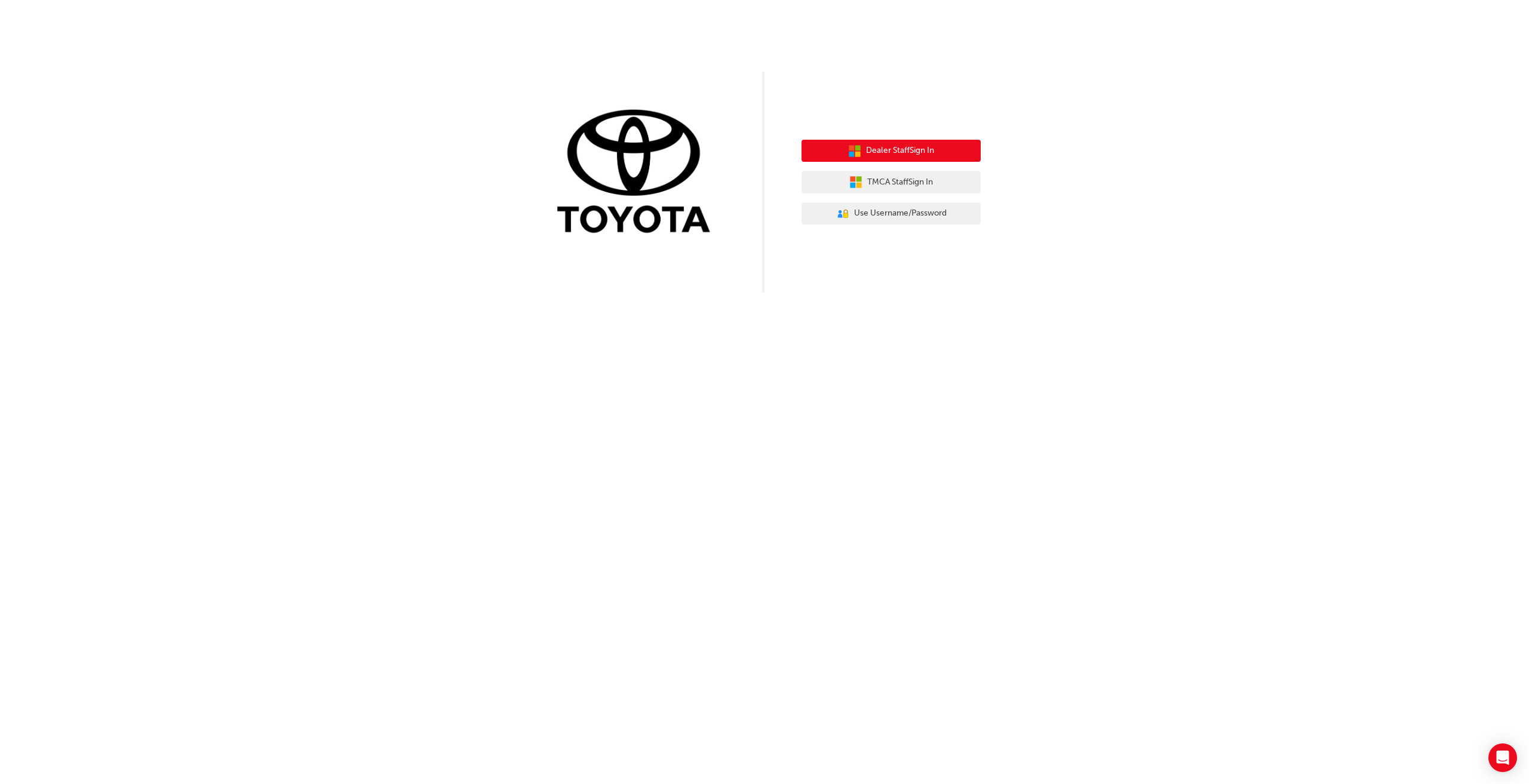
click at [907, 153] on span "Dealer Staff Sign In" at bounding box center [900, 151] width 68 height 14
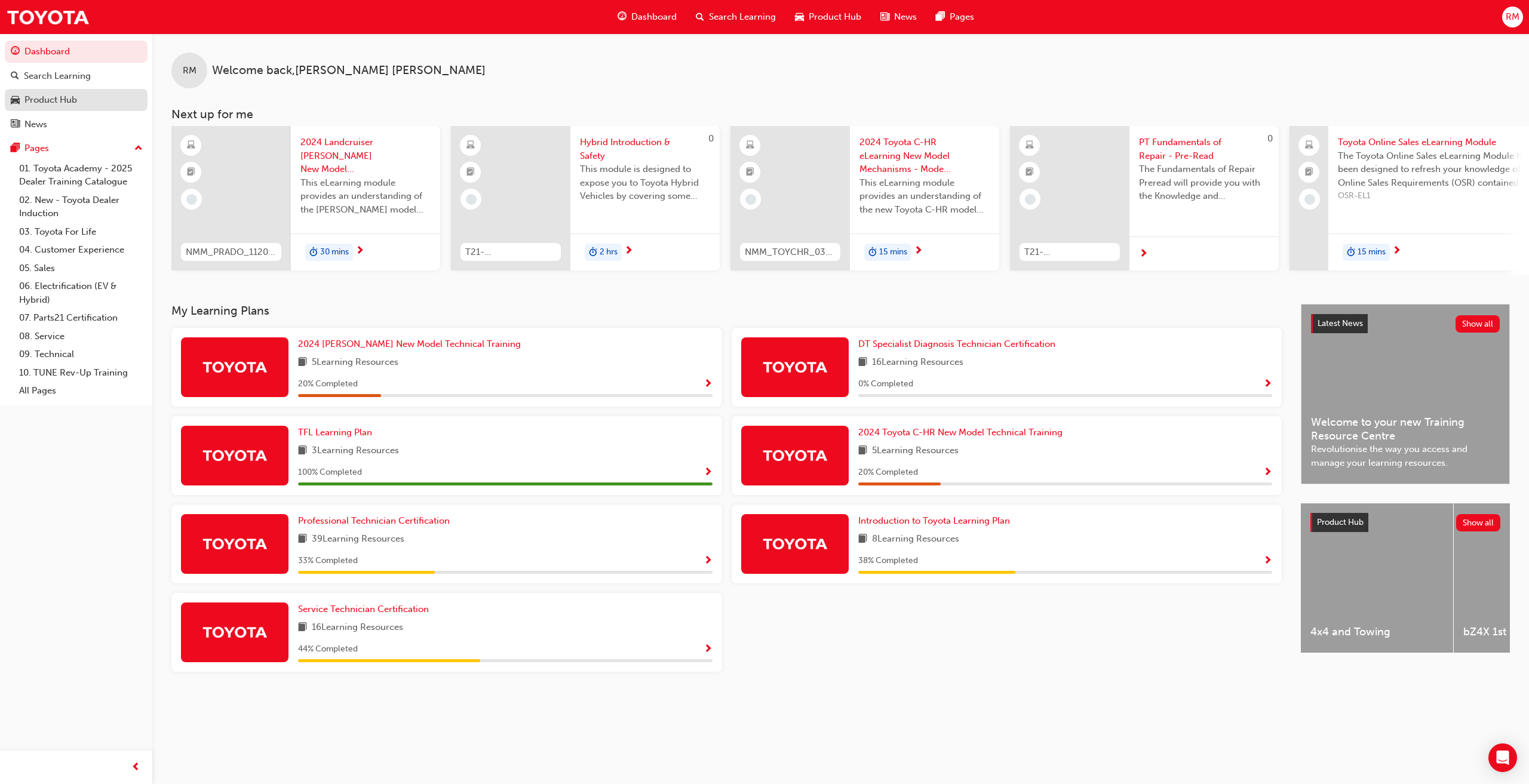
click at [60, 101] on div "Product Hub" at bounding box center [51, 100] width 53 height 14
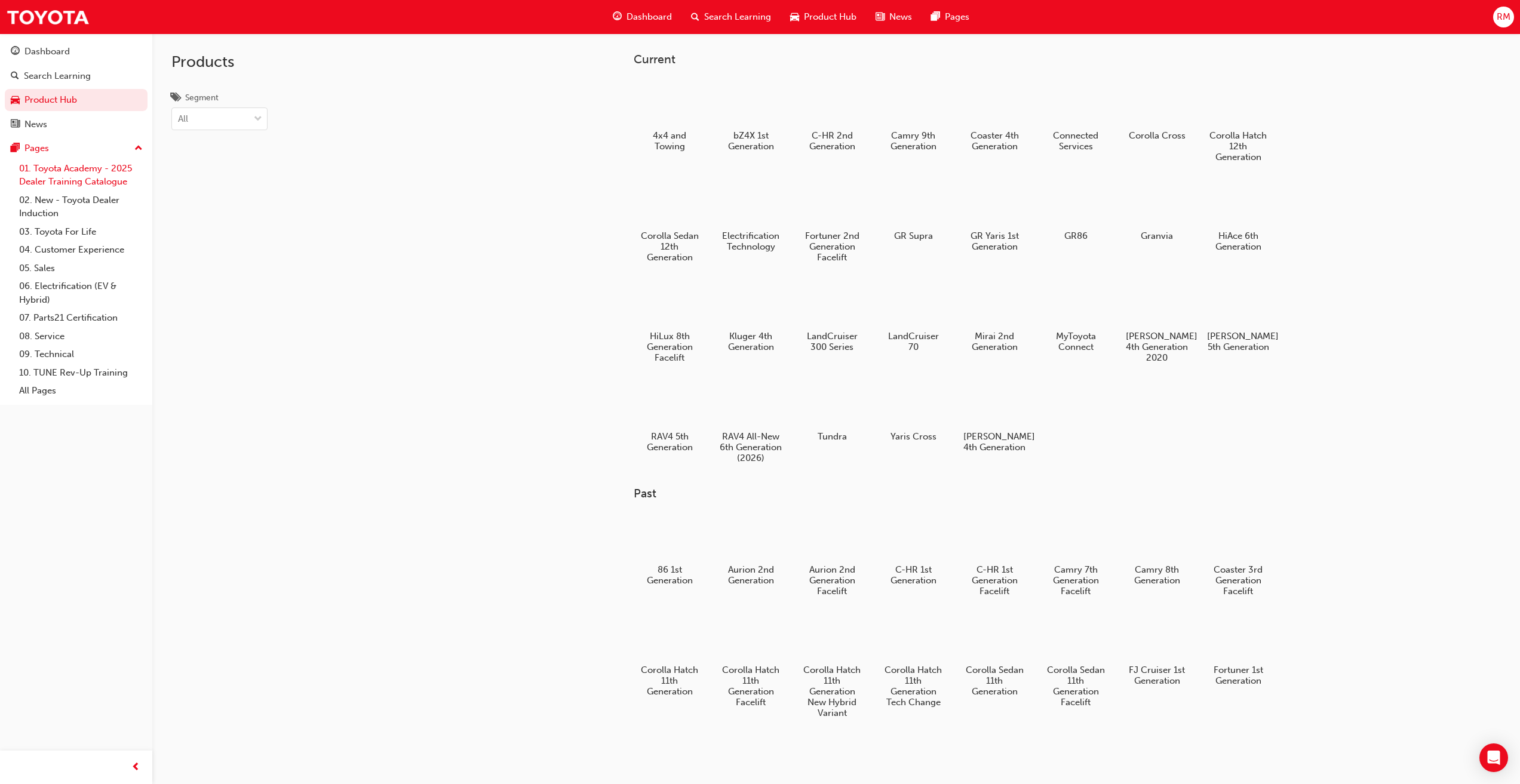
click at [67, 172] on link "01. Toyota Academy - 2025 Dealer Training Catalogue" at bounding box center [81, 175] width 133 height 32
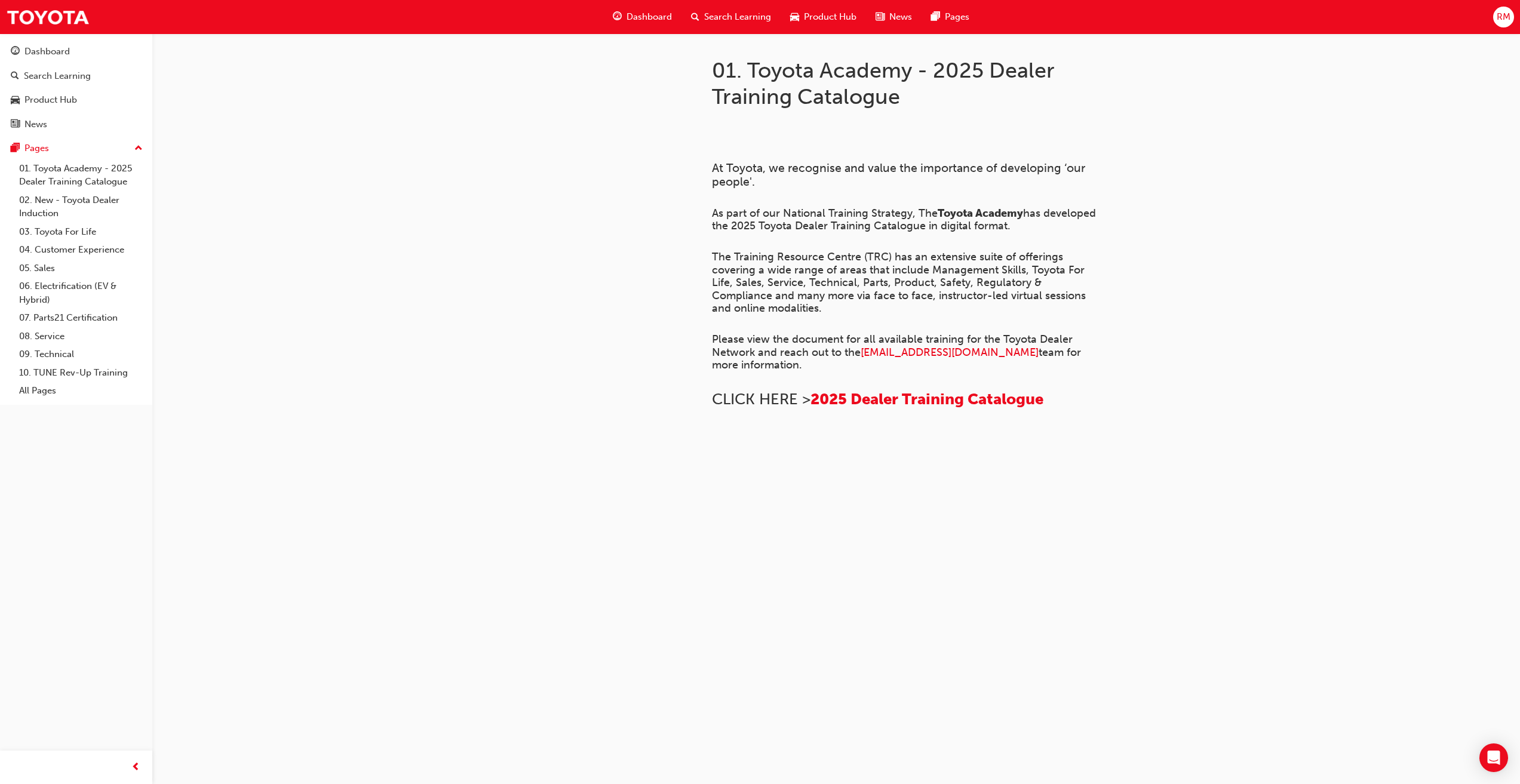
scroll to position [338, 0]
click at [57, 208] on link "02. New - Toyota Dealer Induction" at bounding box center [81, 207] width 133 height 32
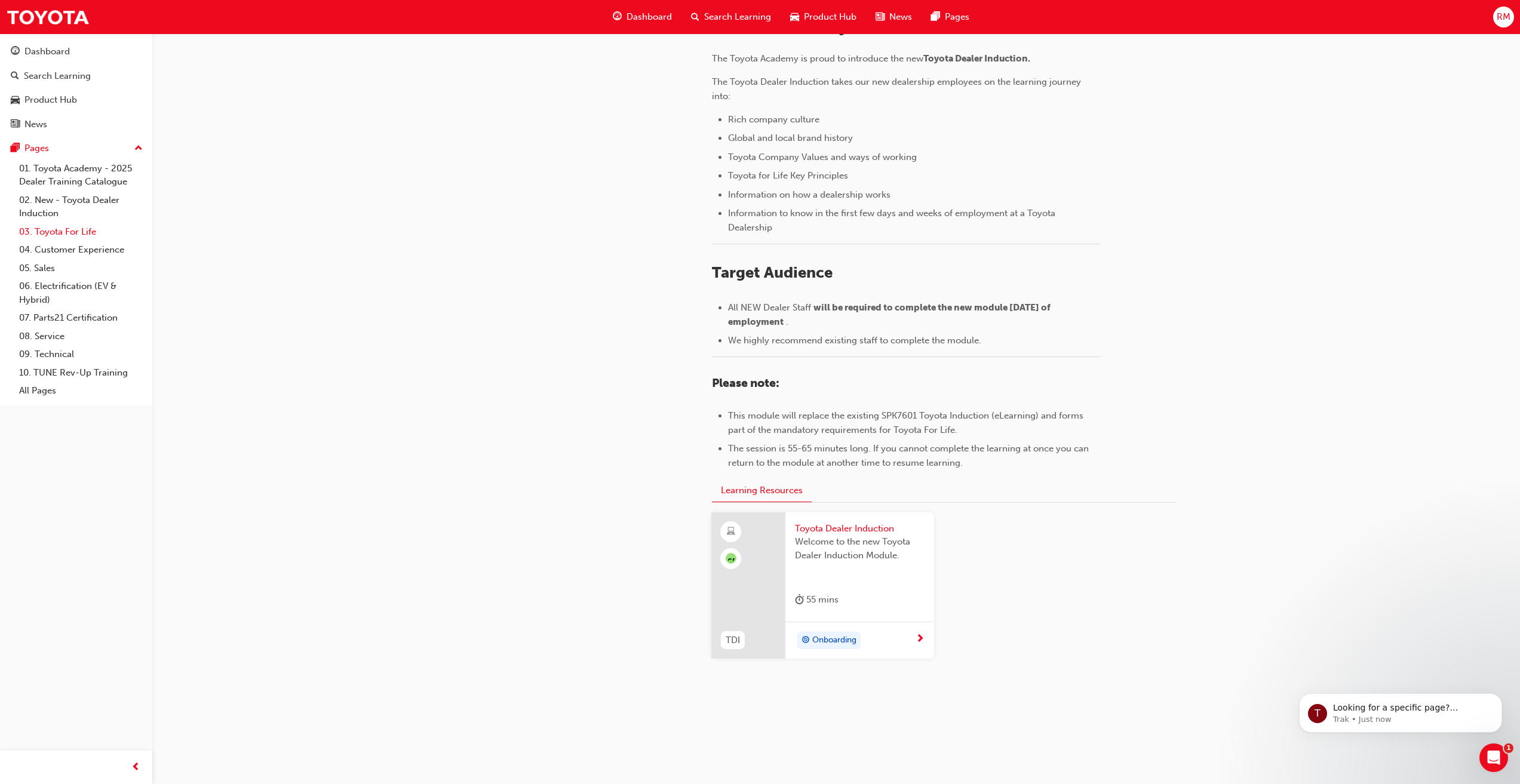
click at [50, 234] on link "03. Toyota For Life" at bounding box center [81, 232] width 133 height 19
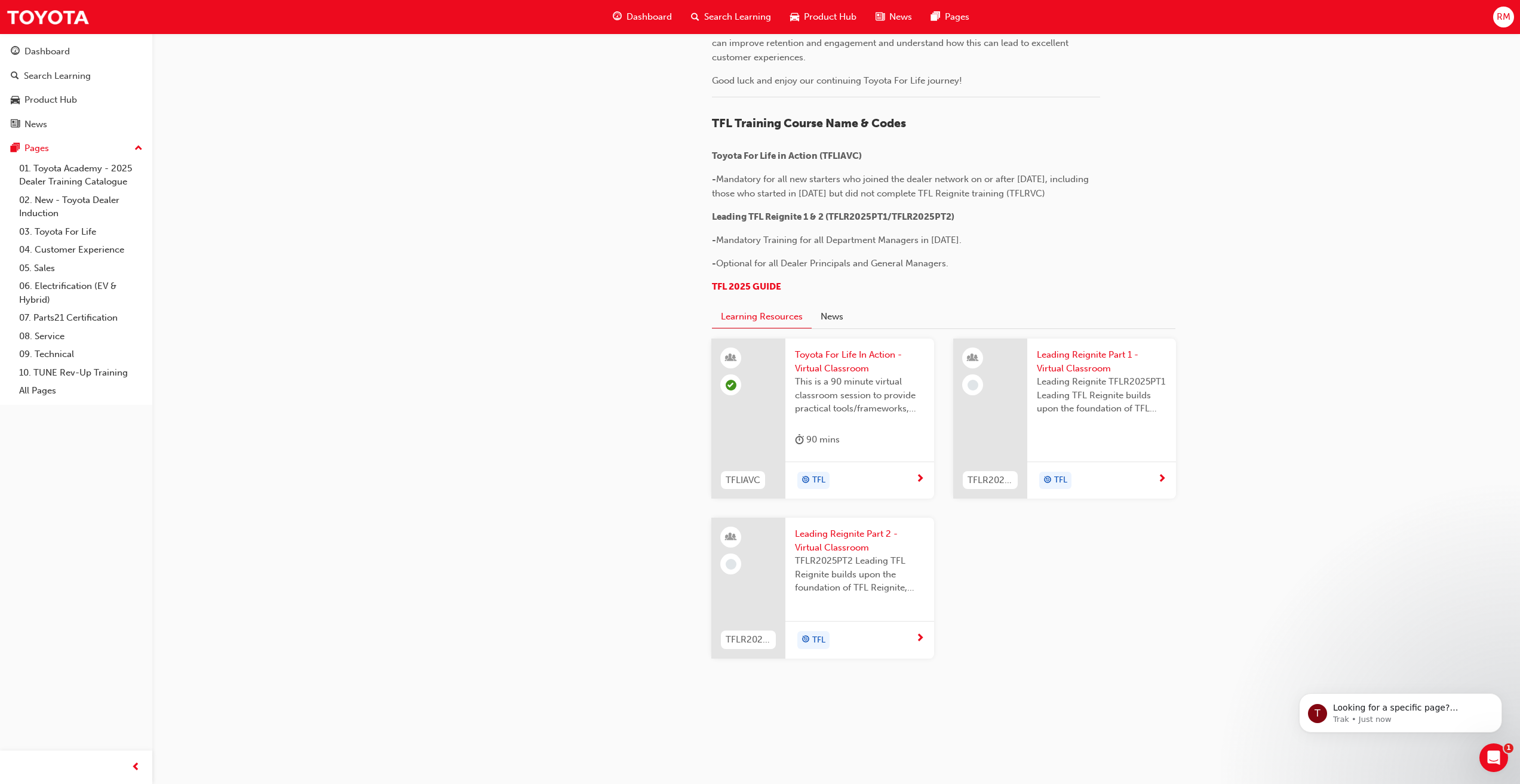
scroll to position [1029, 0]
click at [62, 249] on link "04. Customer Experience" at bounding box center [81, 250] width 133 height 19
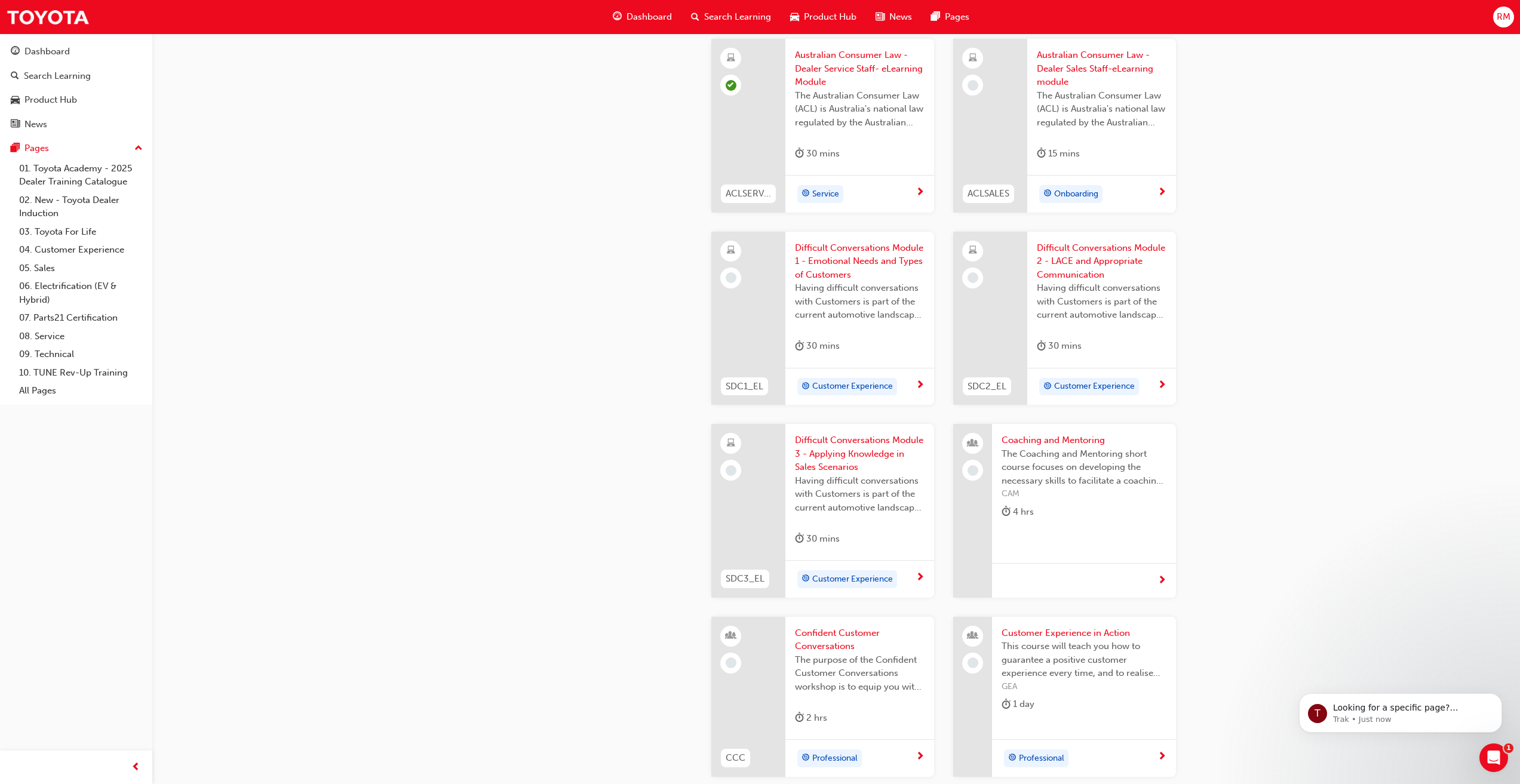
scroll to position [1015, 0]
click at [42, 268] on link "05. Sales" at bounding box center [81, 269] width 133 height 19
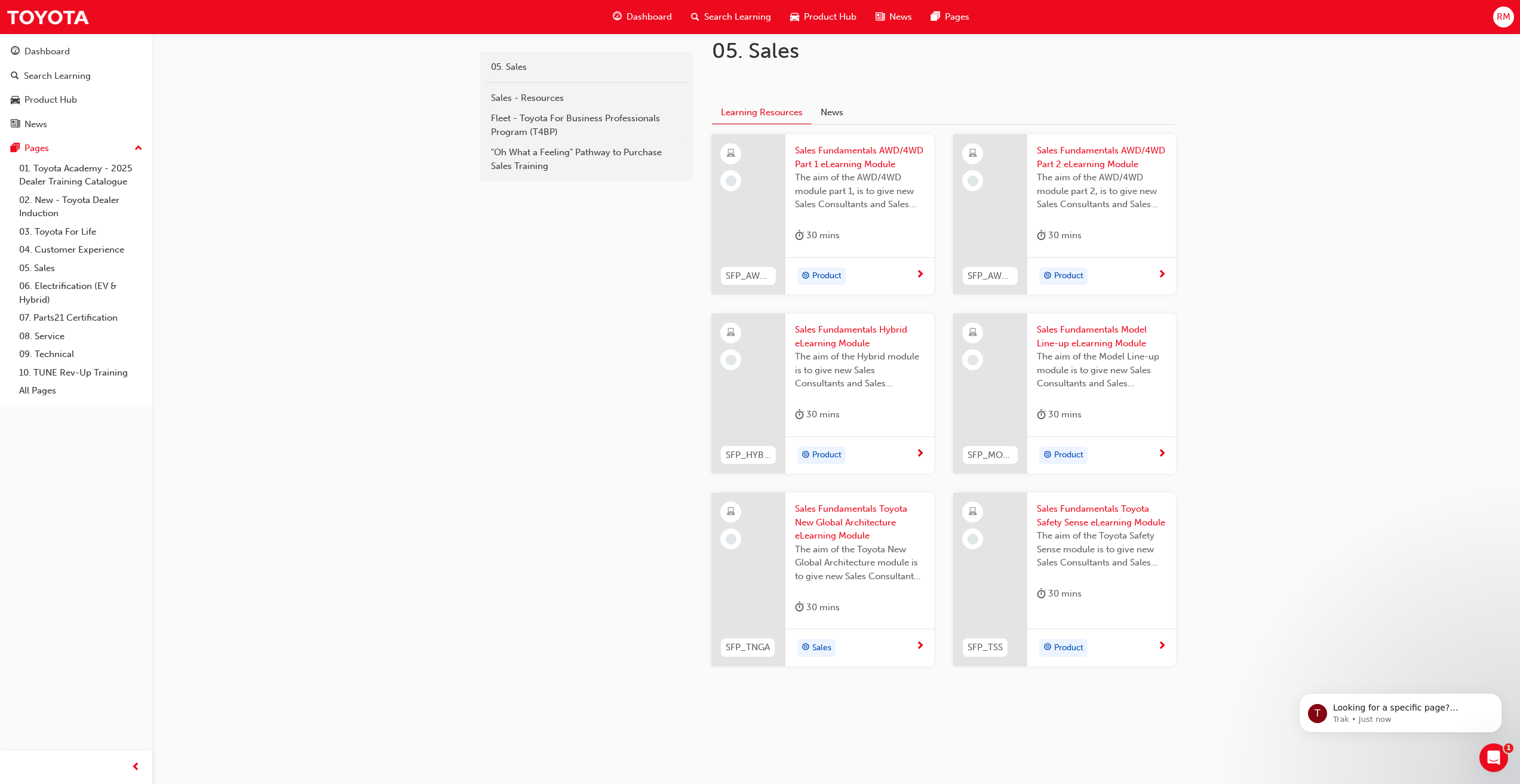
scroll to position [266, 0]
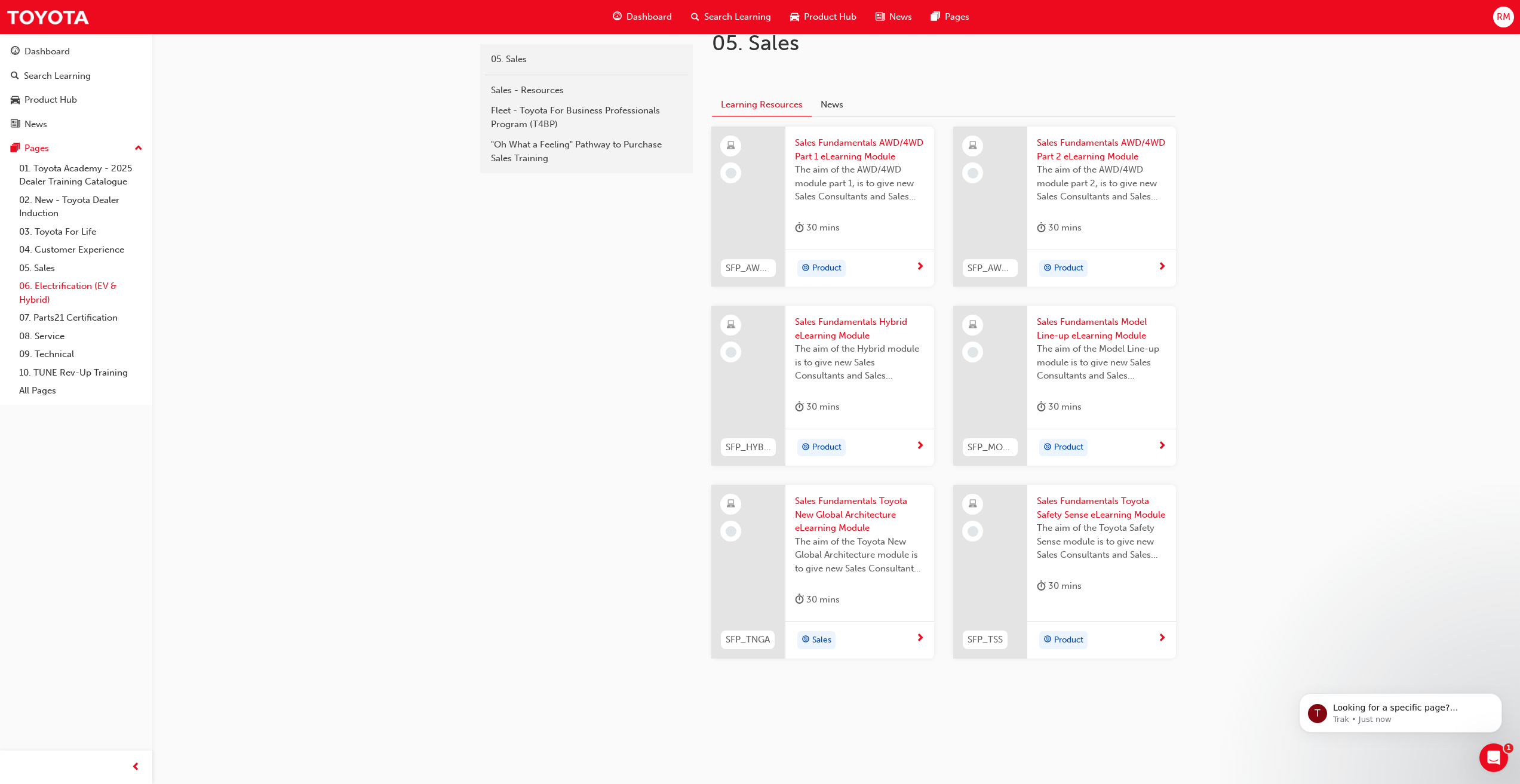
click at [46, 279] on link "06. Electrification (EV & Hybrid)" at bounding box center [81, 293] width 133 height 32
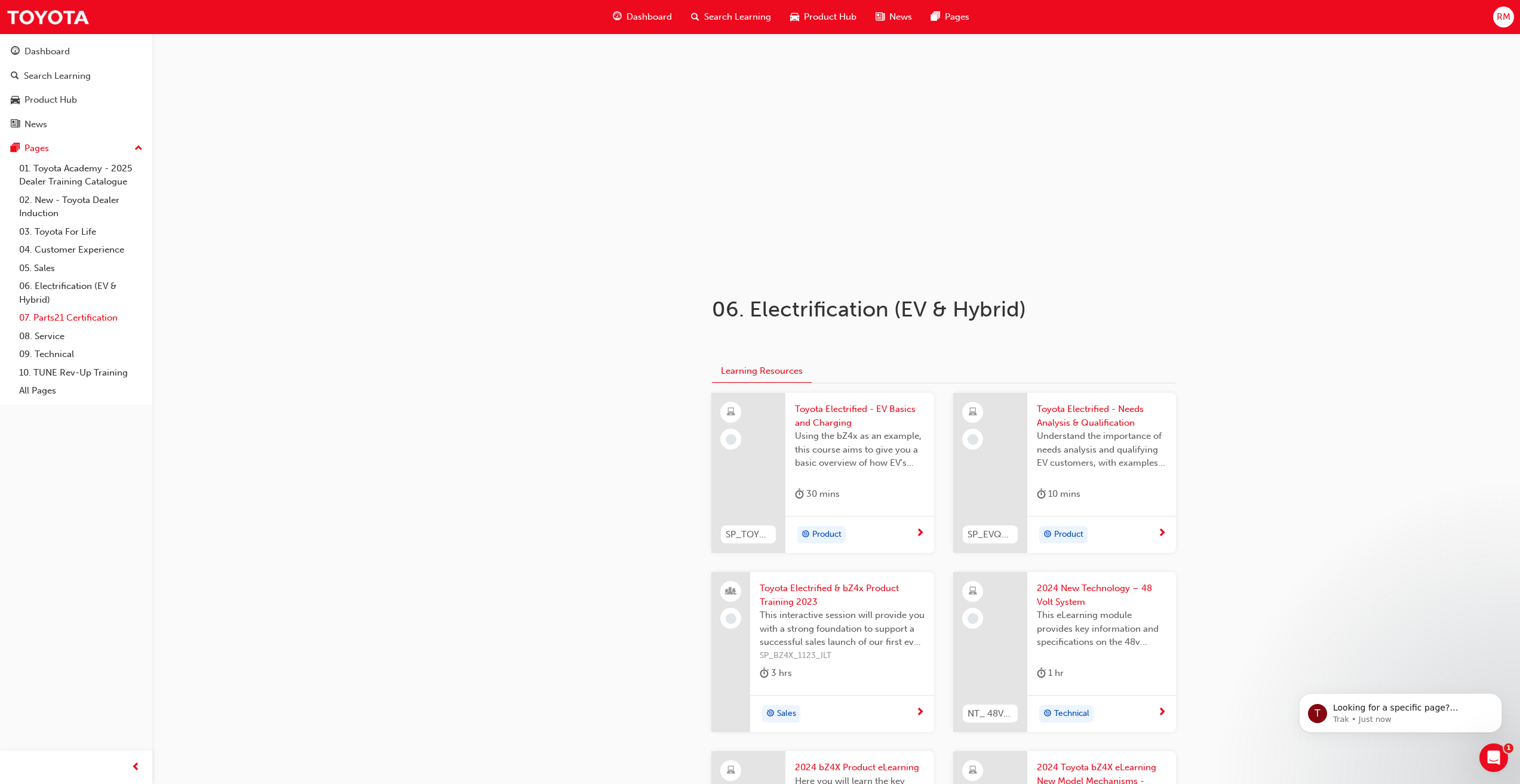
click at [61, 321] on link "07. Parts21 Certification" at bounding box center [81, 318] width 133 height 19
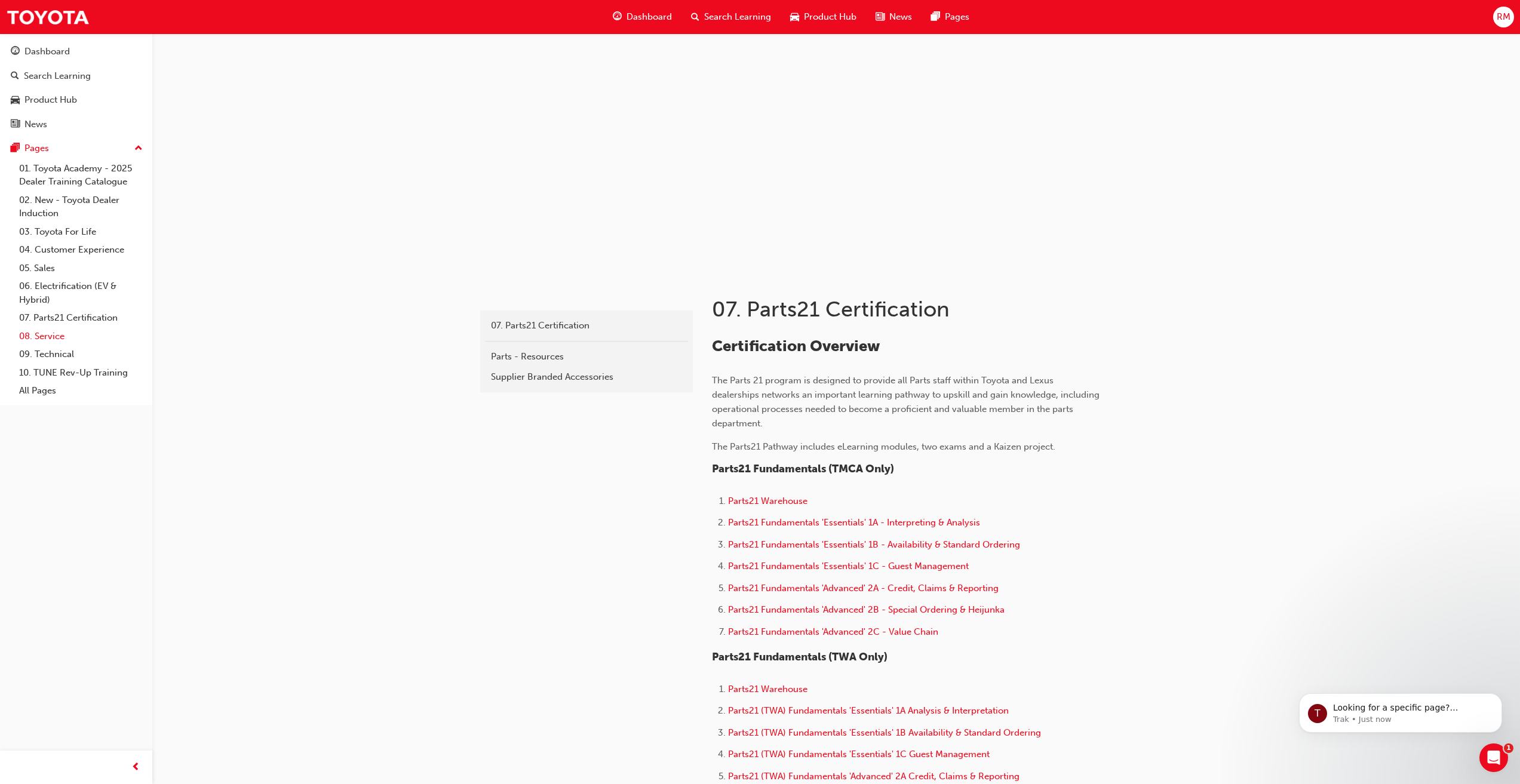
click at [52, 338] on link "08. Service" at bounding box center [81, 337] width 133 height 19
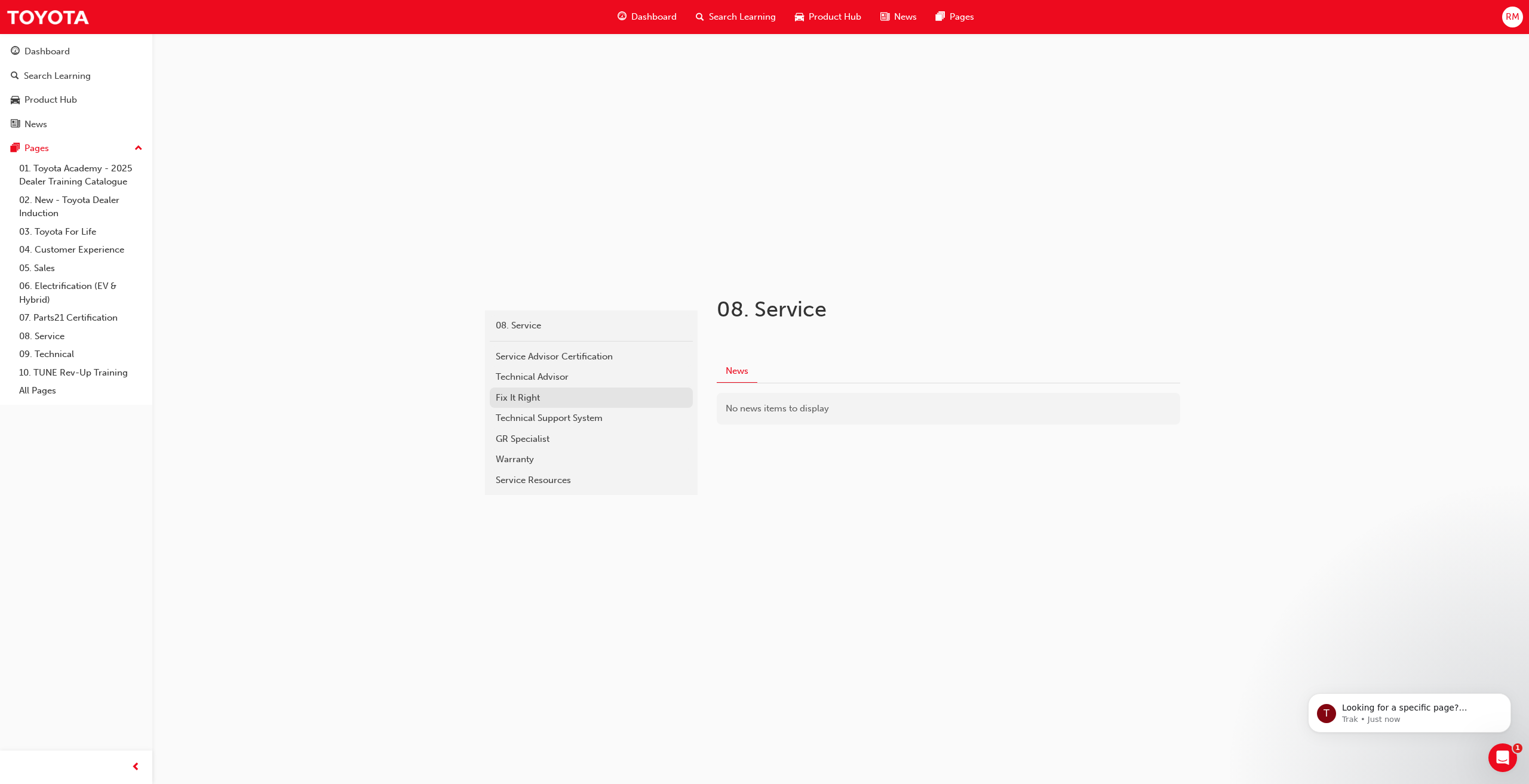
click at [526, 400] on div "Fix It Right" at bounding box center [591, 398] width 191 height 14
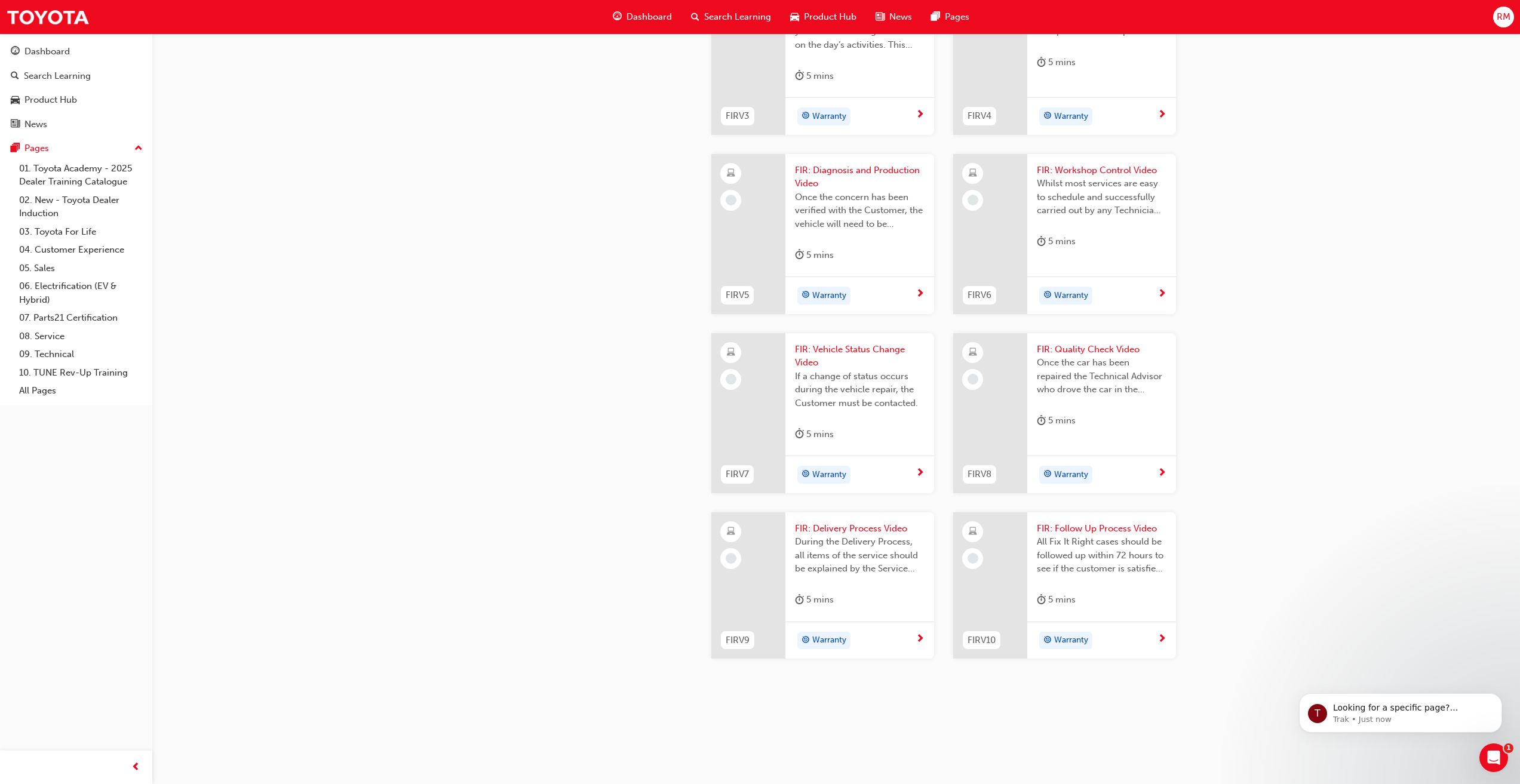
scroll to position [1017, 0]
click at [53, 372] on link "10. TUNE Rev-Up Training" at bounding box center [81, 373] width 133 height 19
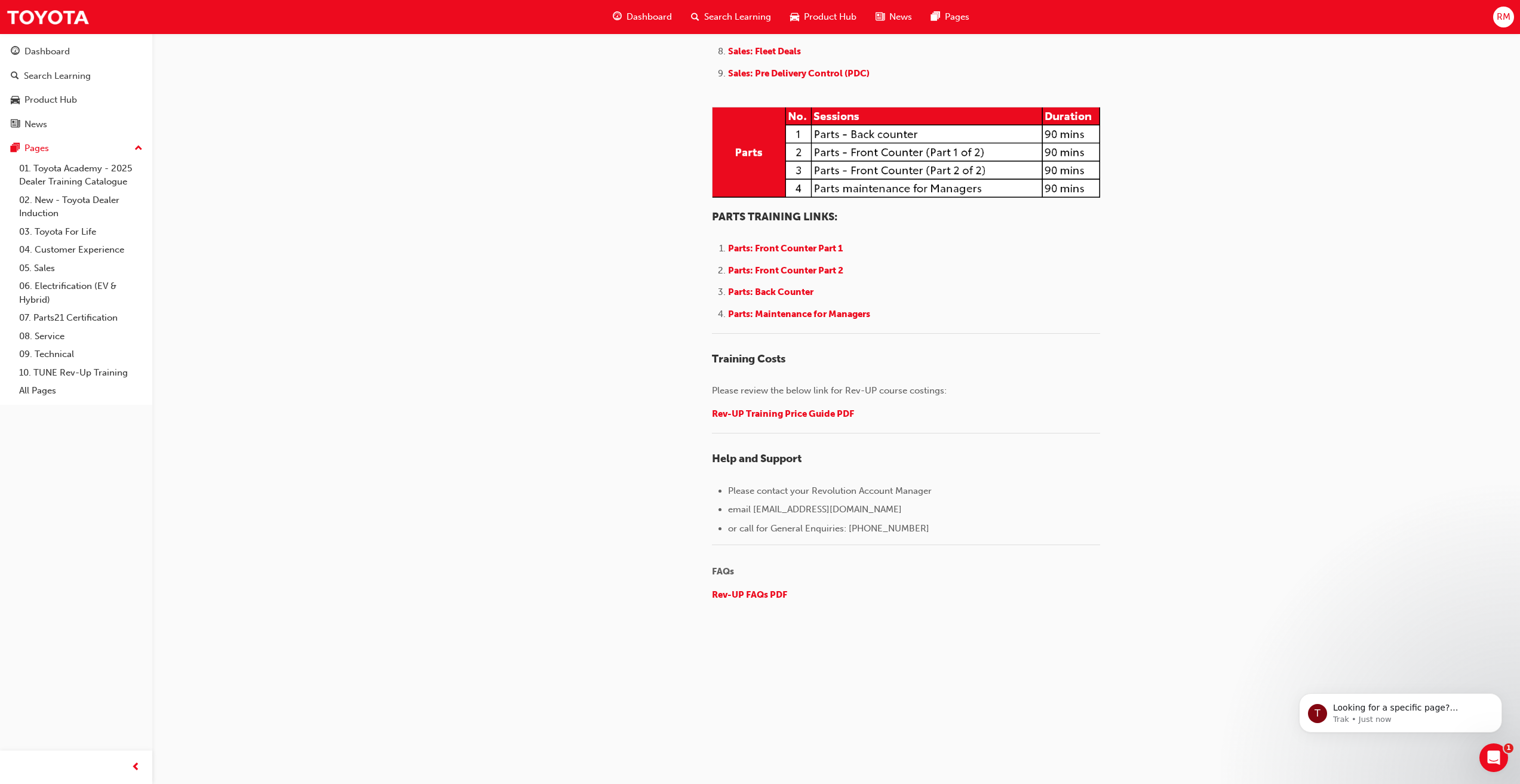
scroll to position [1603, 0]
click at [36, 91] on link "Product Hub" at bounding box center [76, 100] width 142 height 22
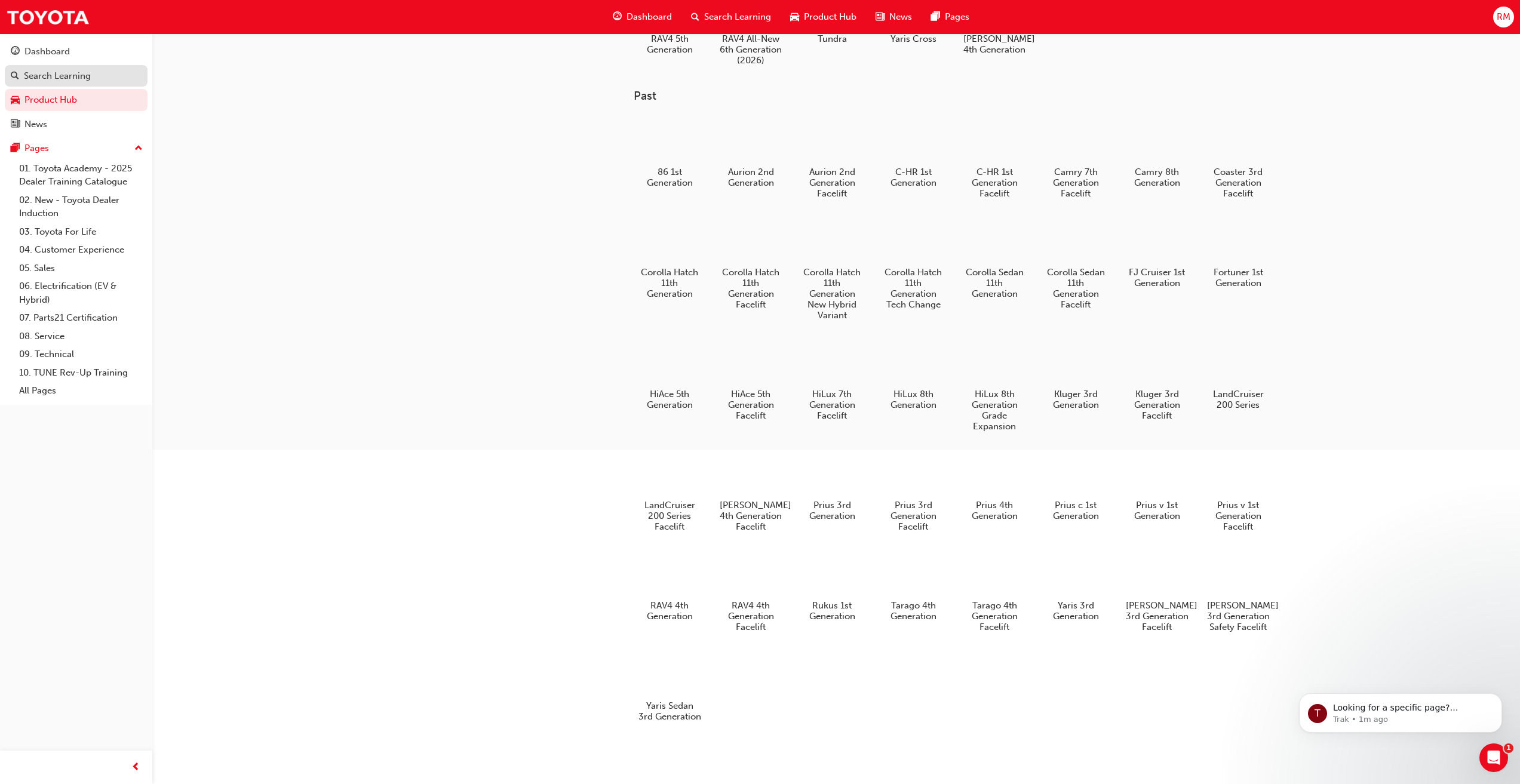
click at [50, 80] on div "Search Learning" at bounding box center [57, 76] width 67 height 14
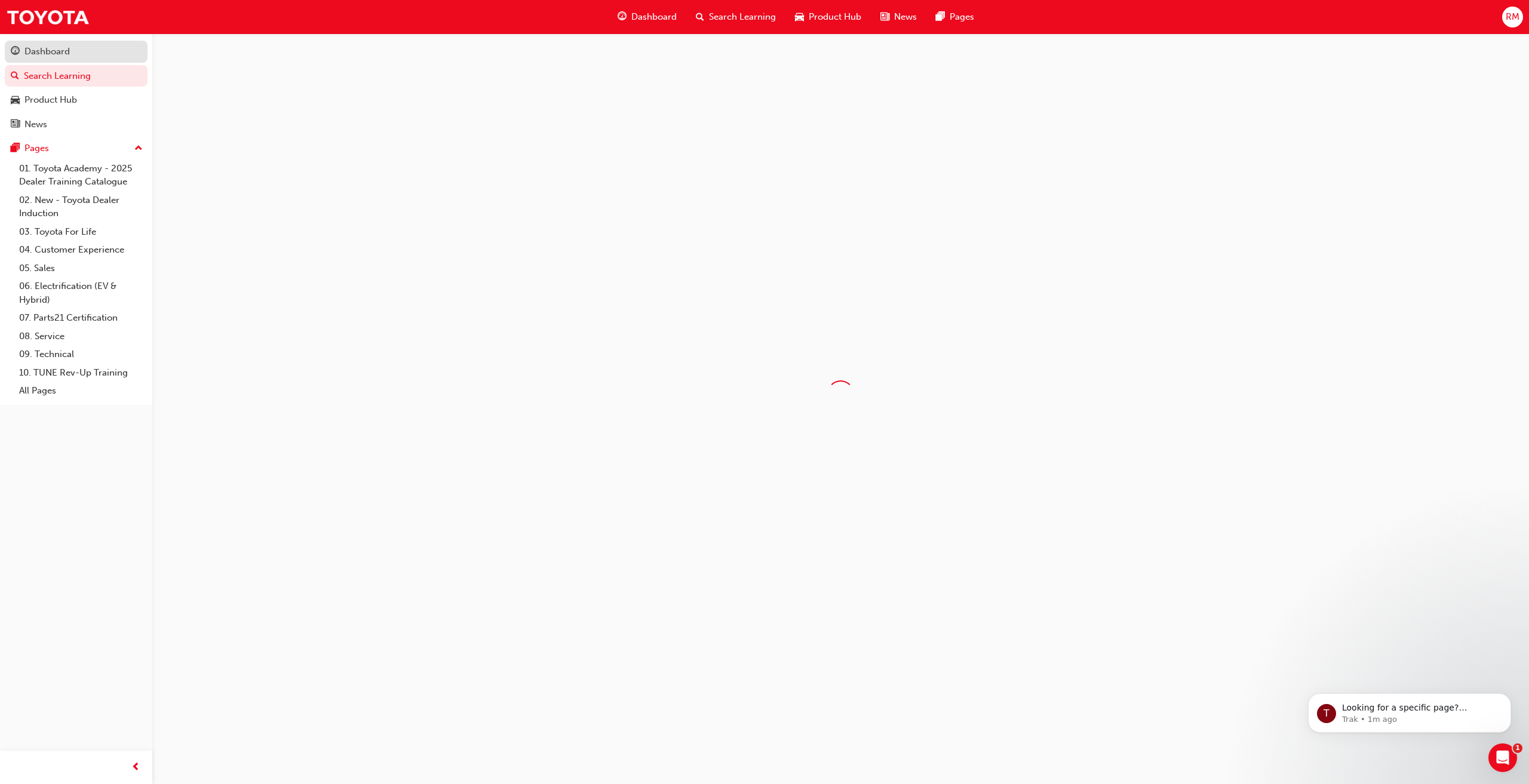
click at [53, 56] on div "Dashboard" at bounding box center [47, 52] width 46 height 14
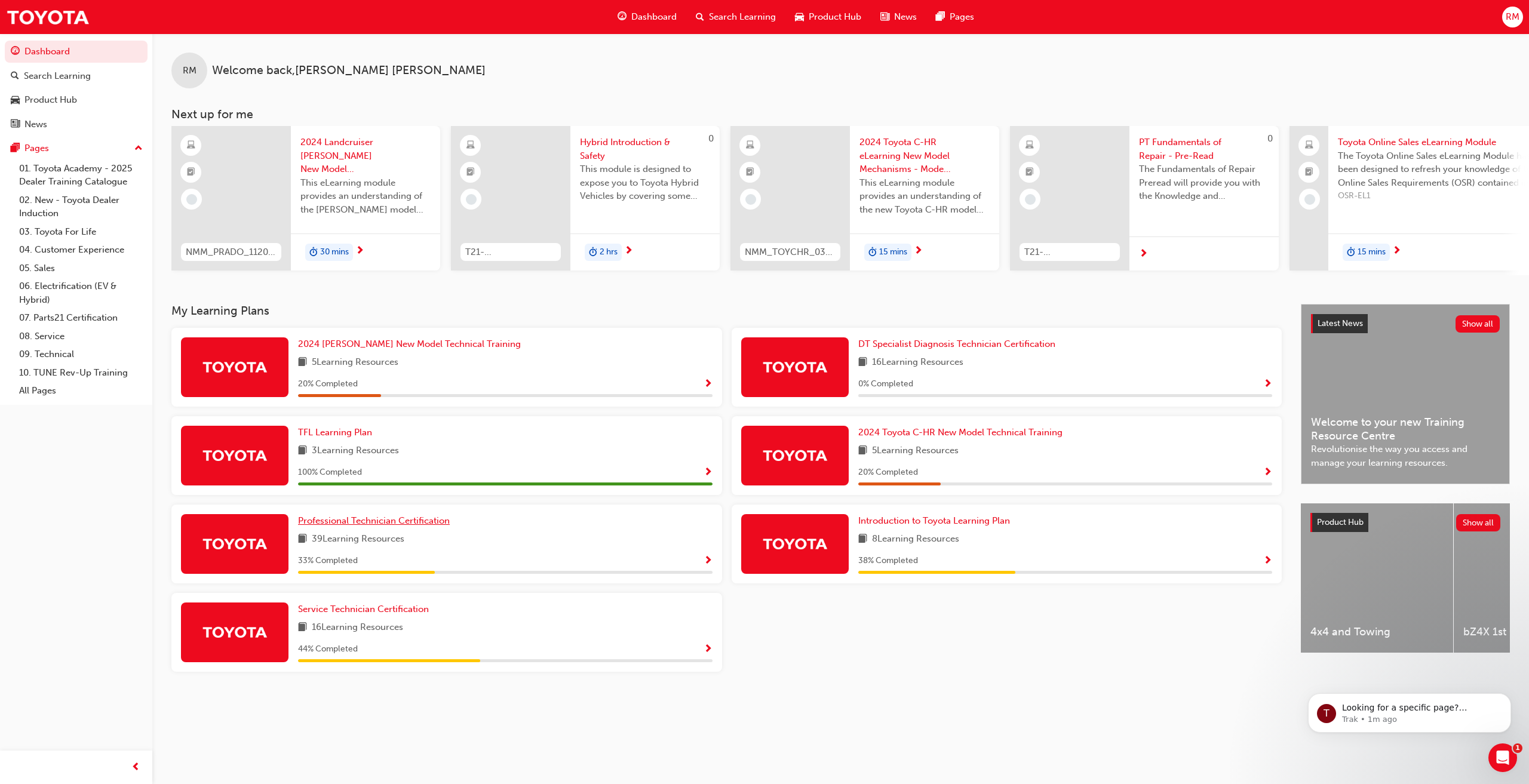
click at [352, 522] on span "Professional Technician Certification" at bounding box center [374, 521] width 152 height 11
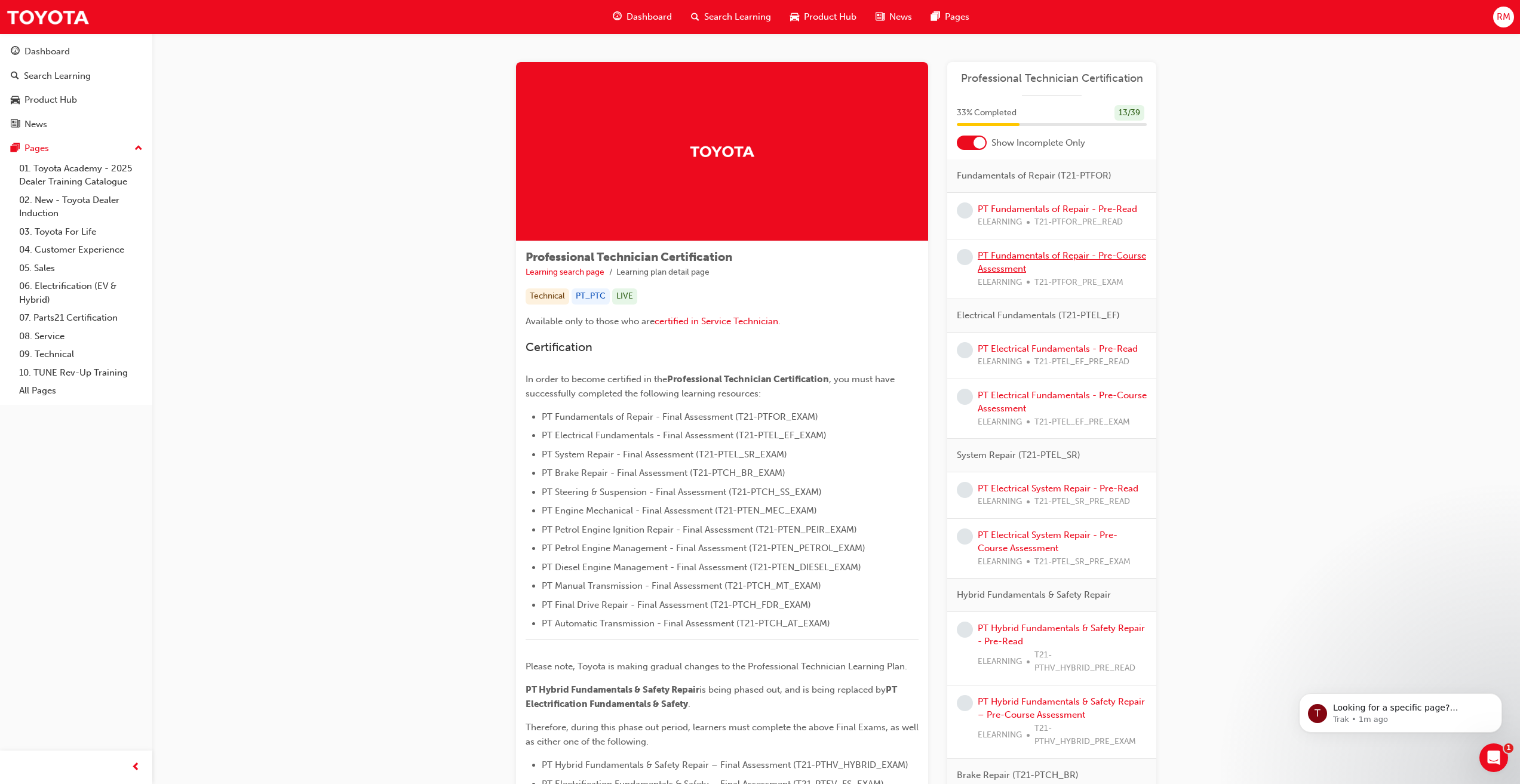
click at [1018, 258] on link "PT Fundamentals of Repair - Pre-Course Assessment" at bounding box center [1062, 262] width 169 height 25
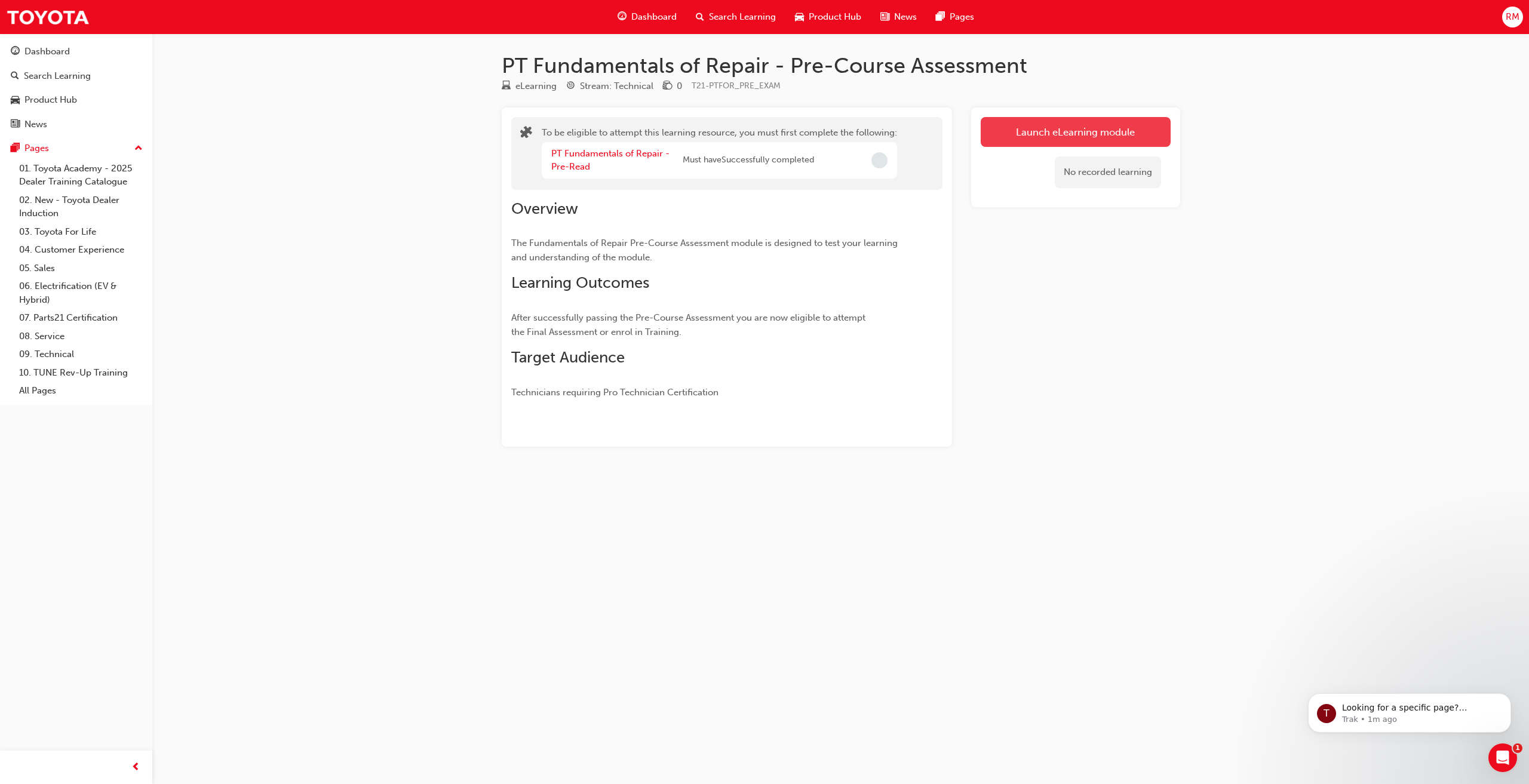
click at [1050, 130] on button "Launch eLearning module" at bounding box center [1075, 132] width 190 height 30
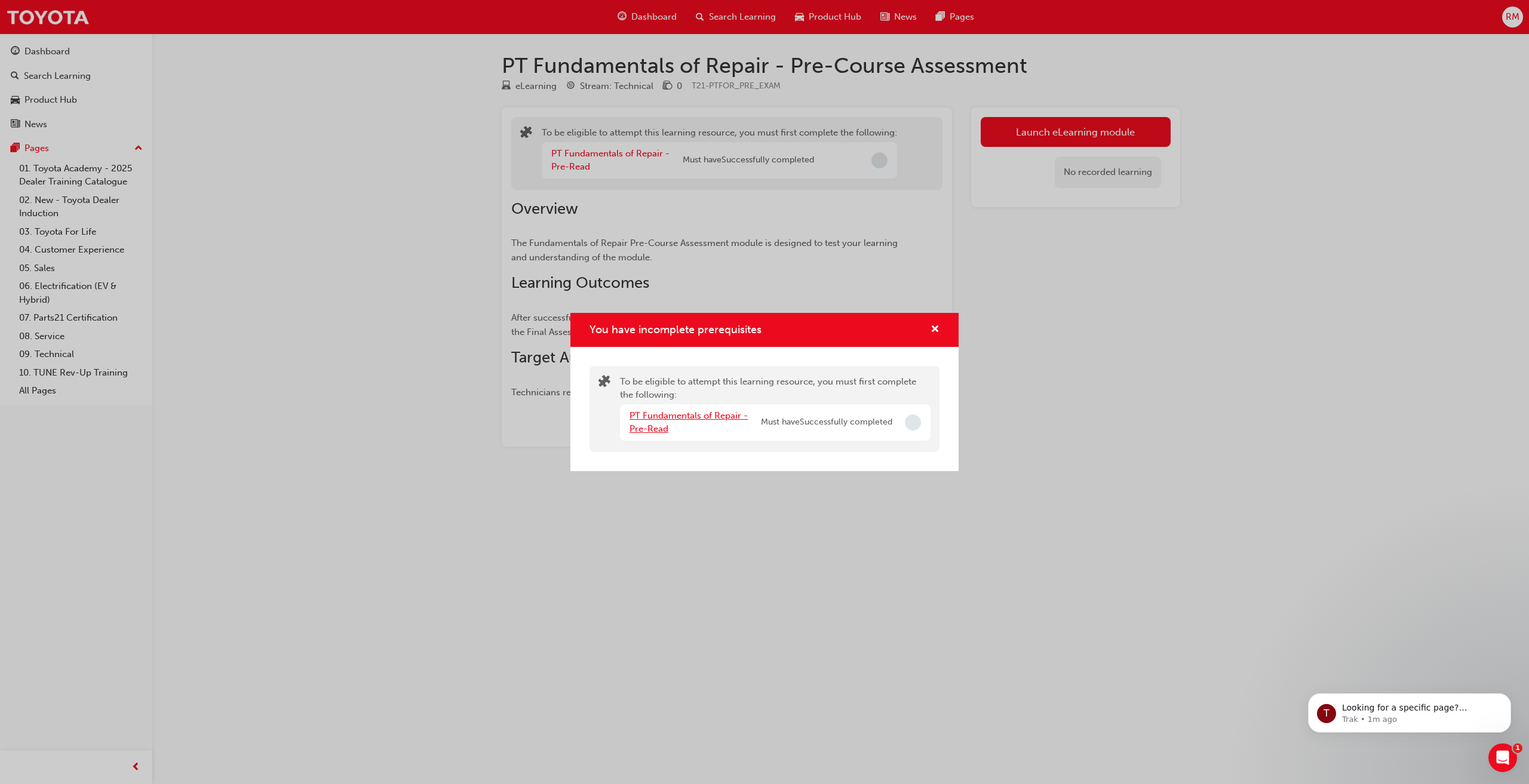
click at [675, 414] on link "PT Fundamentals of Repair - Pre-Read" at bounding box center [688, 423] width 118 height 25
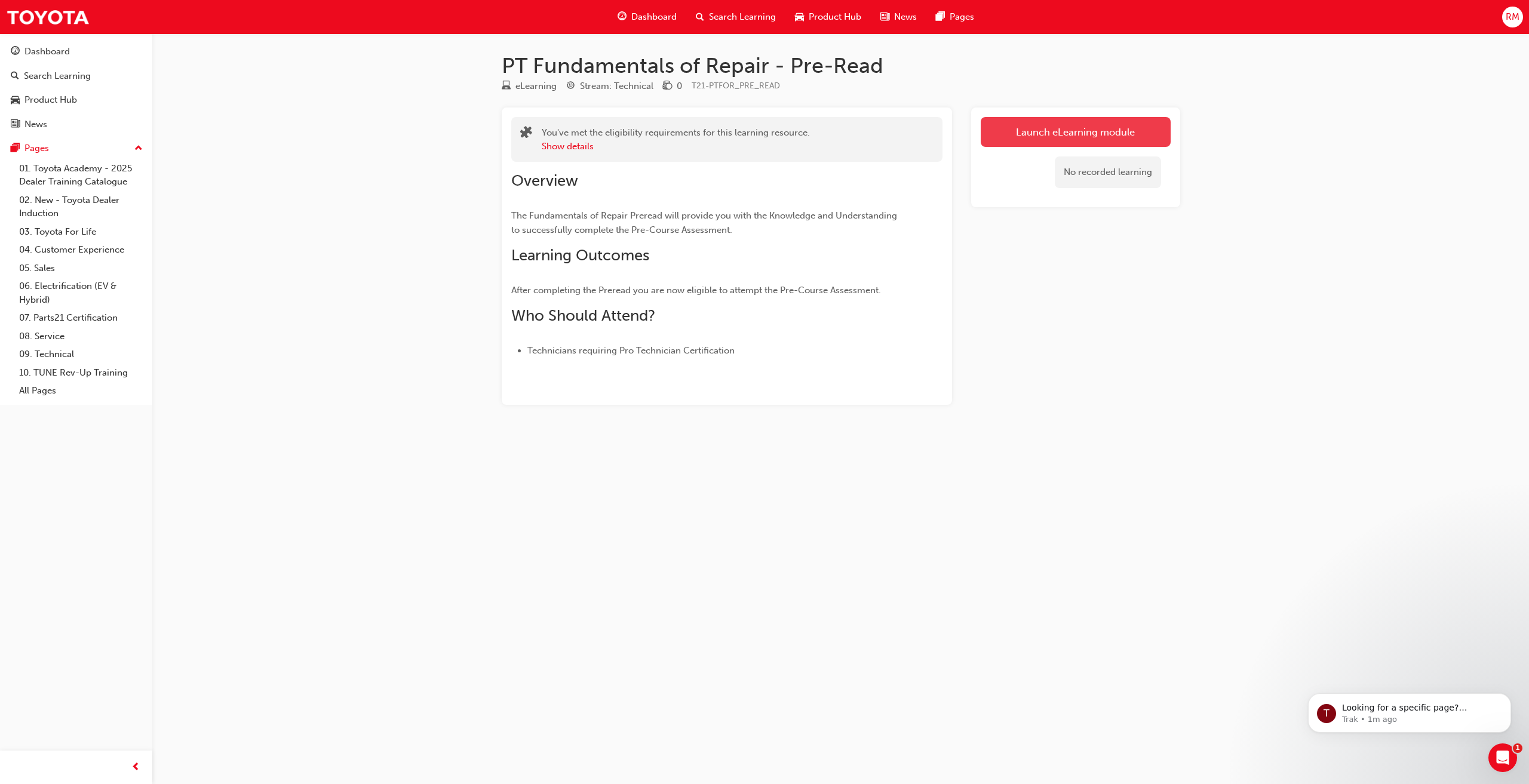
click at [1068, 132] on link "Launch eLearning module" at bounding box center [1075, 132] width 190 height 30
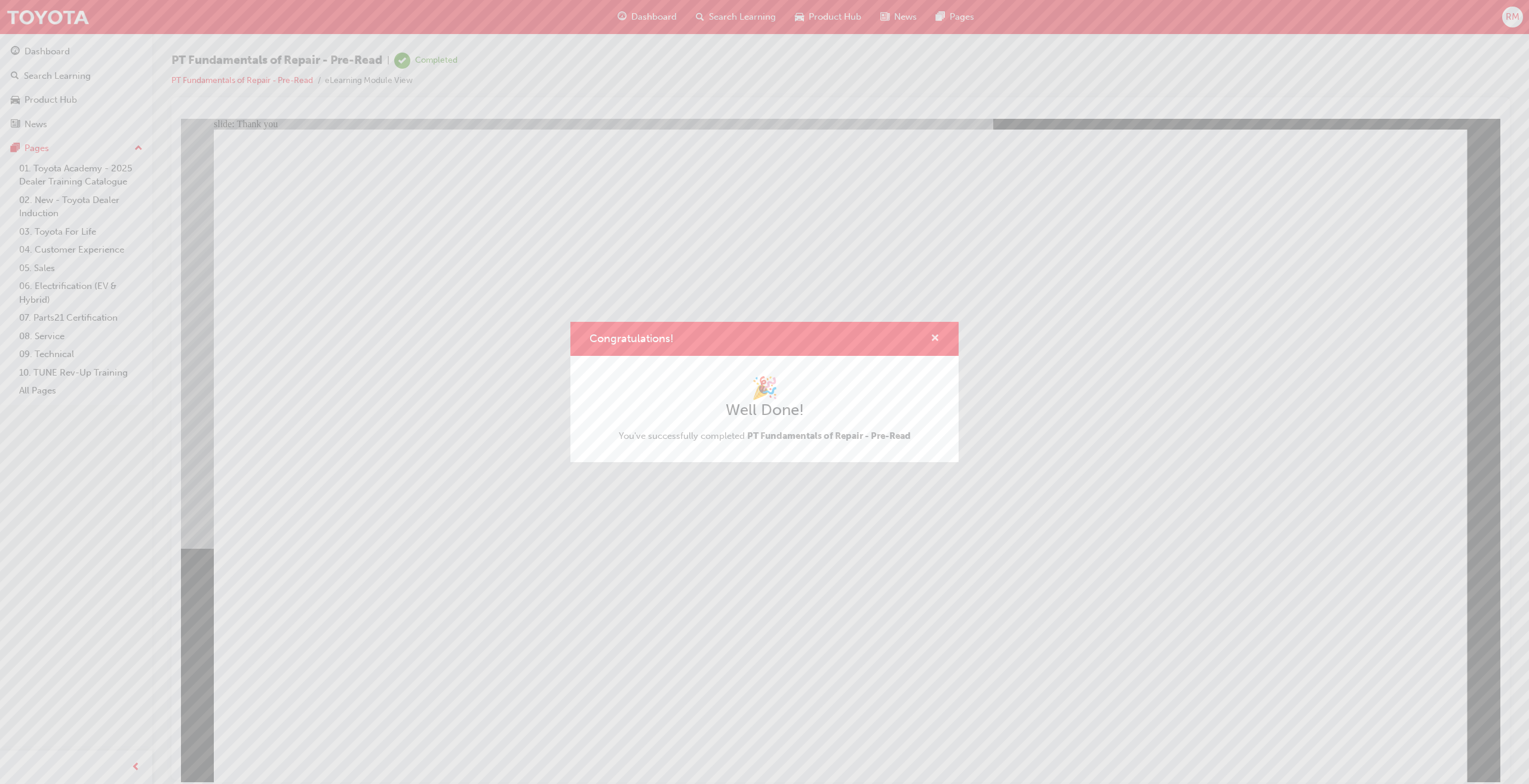
click at [937, 336] on span "cross-icon" at bounding box center [935, 339] width 9 height 11
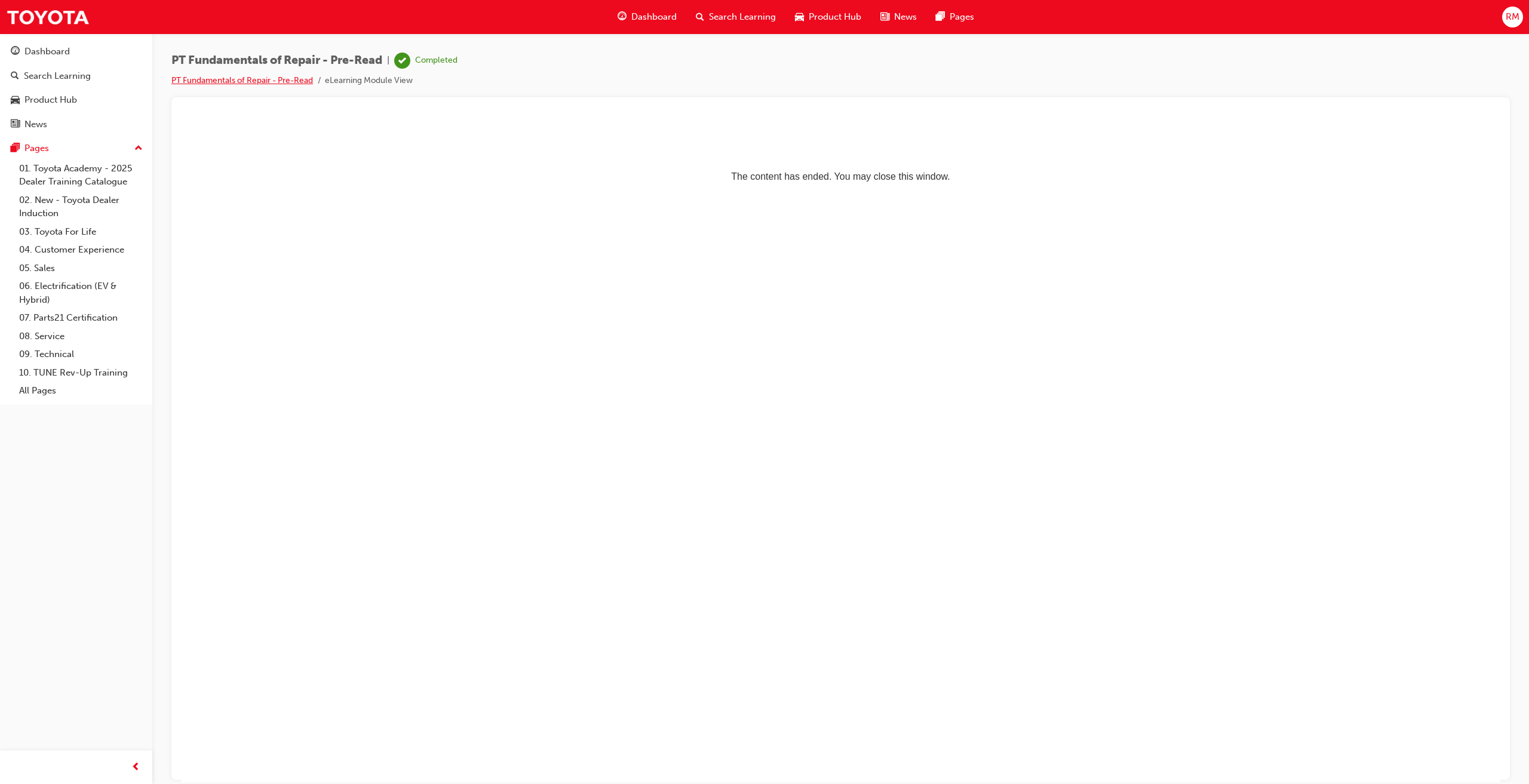
click at [262, 78] on link "PT Fundamentals of Repair - Pre-Read" at bounding box center [242, 80] width 142 height 10
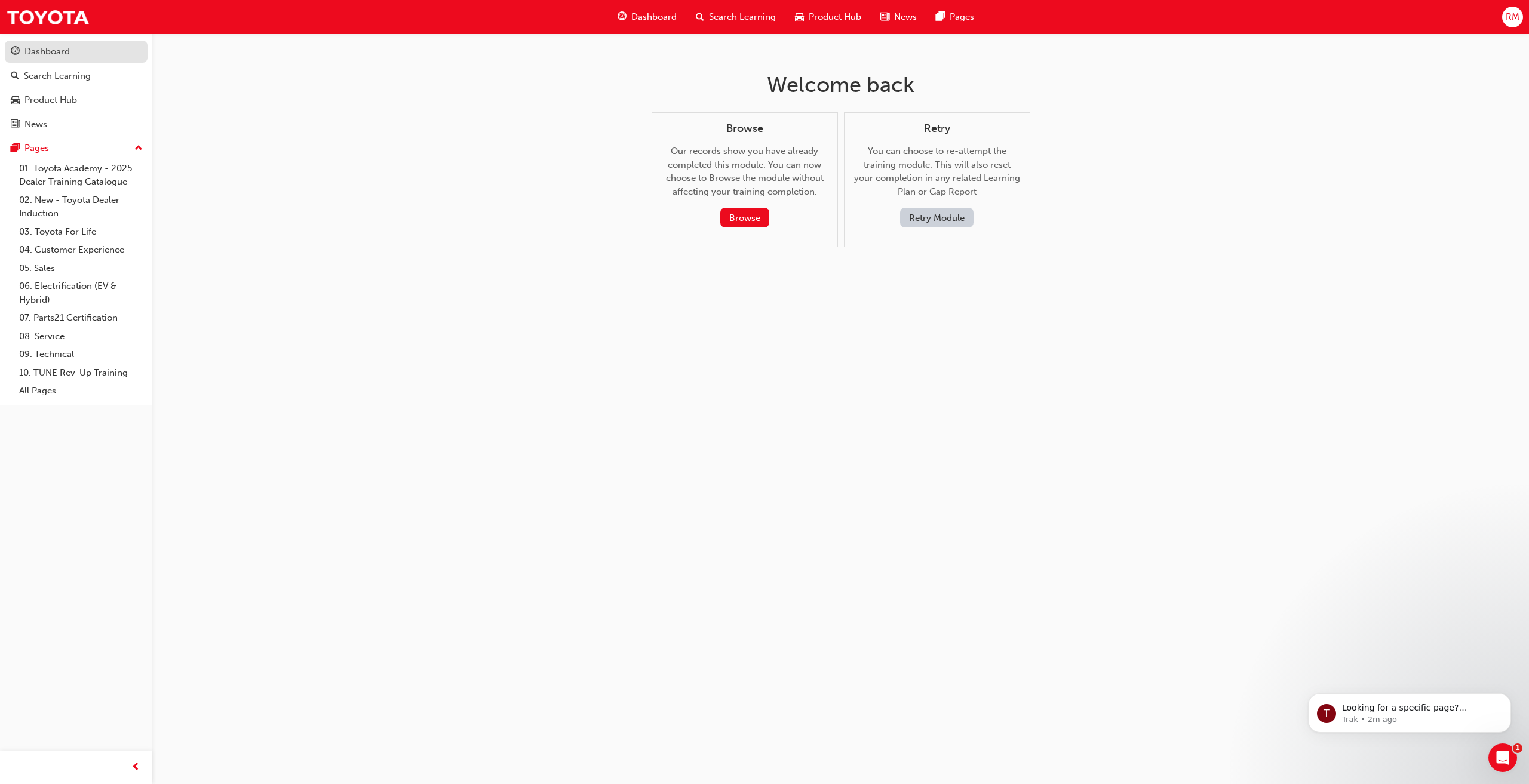
click at [57, 51] on div "Dashboard" at bounding box center [47, 52] width 46 height 14
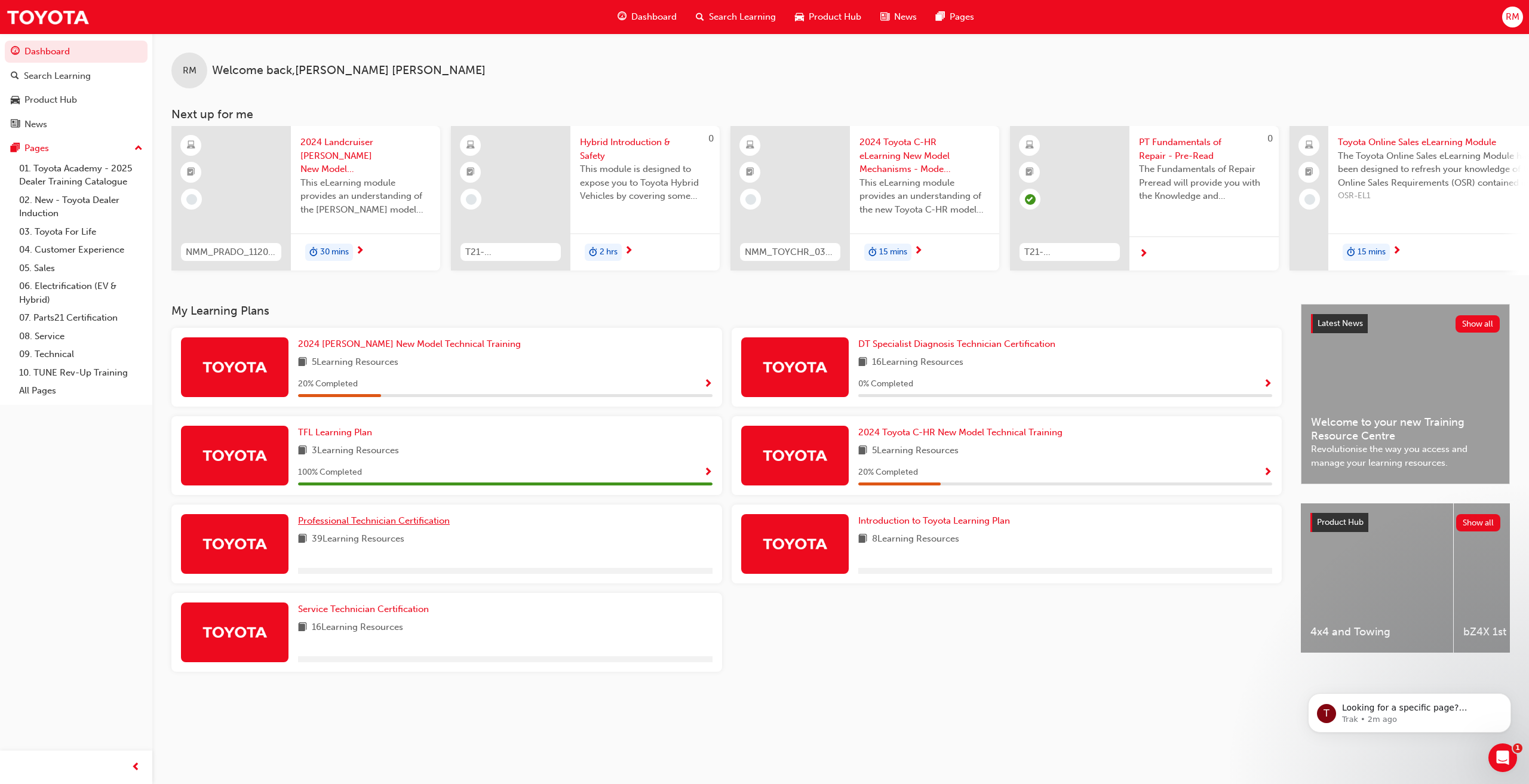
click at [361, 523] on span "Professional Technician Certification" at bounding box center [374, 521] width 152 height 11
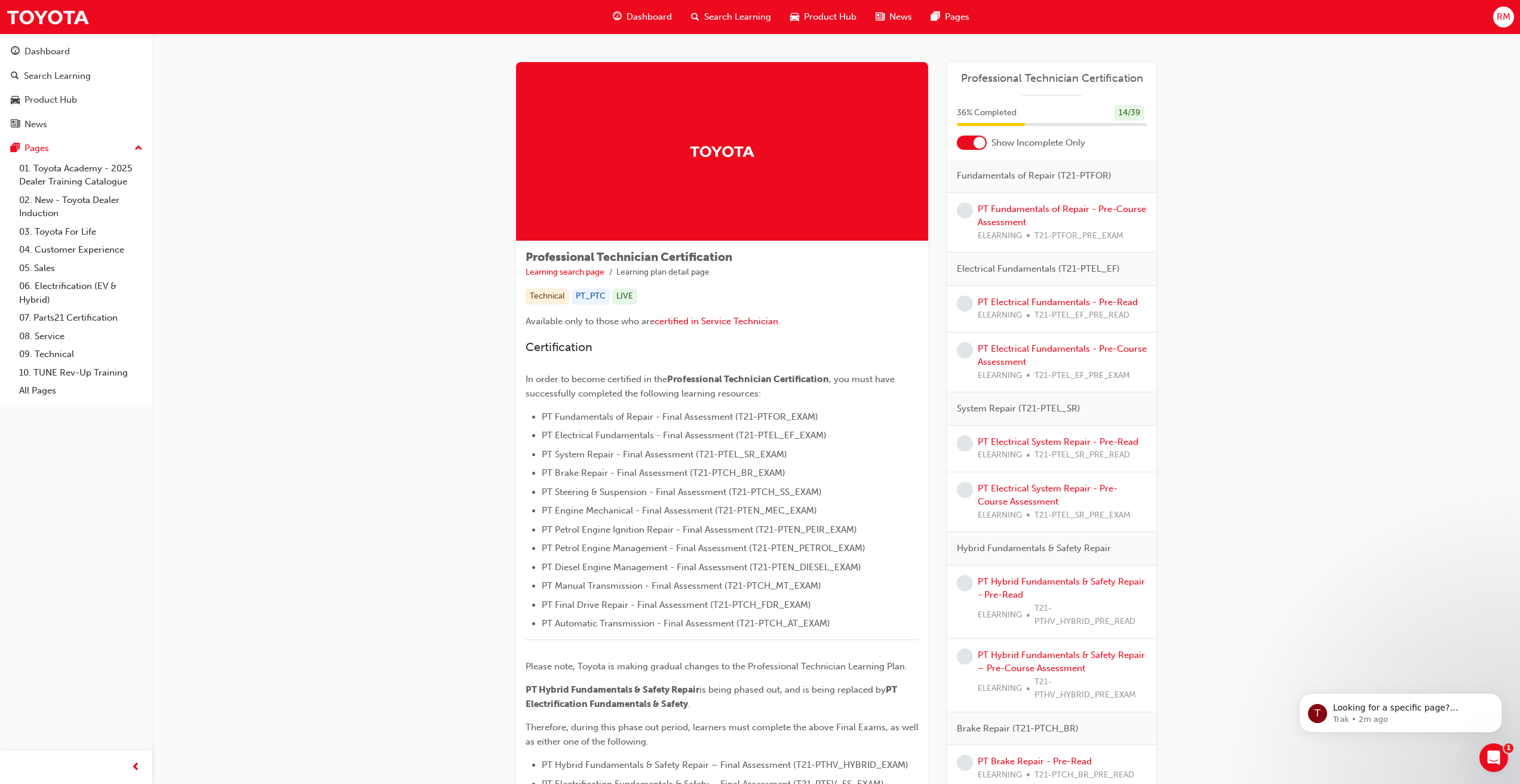
click at [1008, 214] on div "PT Fundamentals of Repair - Pre-Course Assessment ELEARNING T21-PTFOR_PRE_EXAM" at bounding box center [1062, 223] width 169 height 40
click at [1001, 209] on link "PT Fundamentals of Repair - Pre-Course Assessment" at bounding box center [1062, 216] width 169 height 25
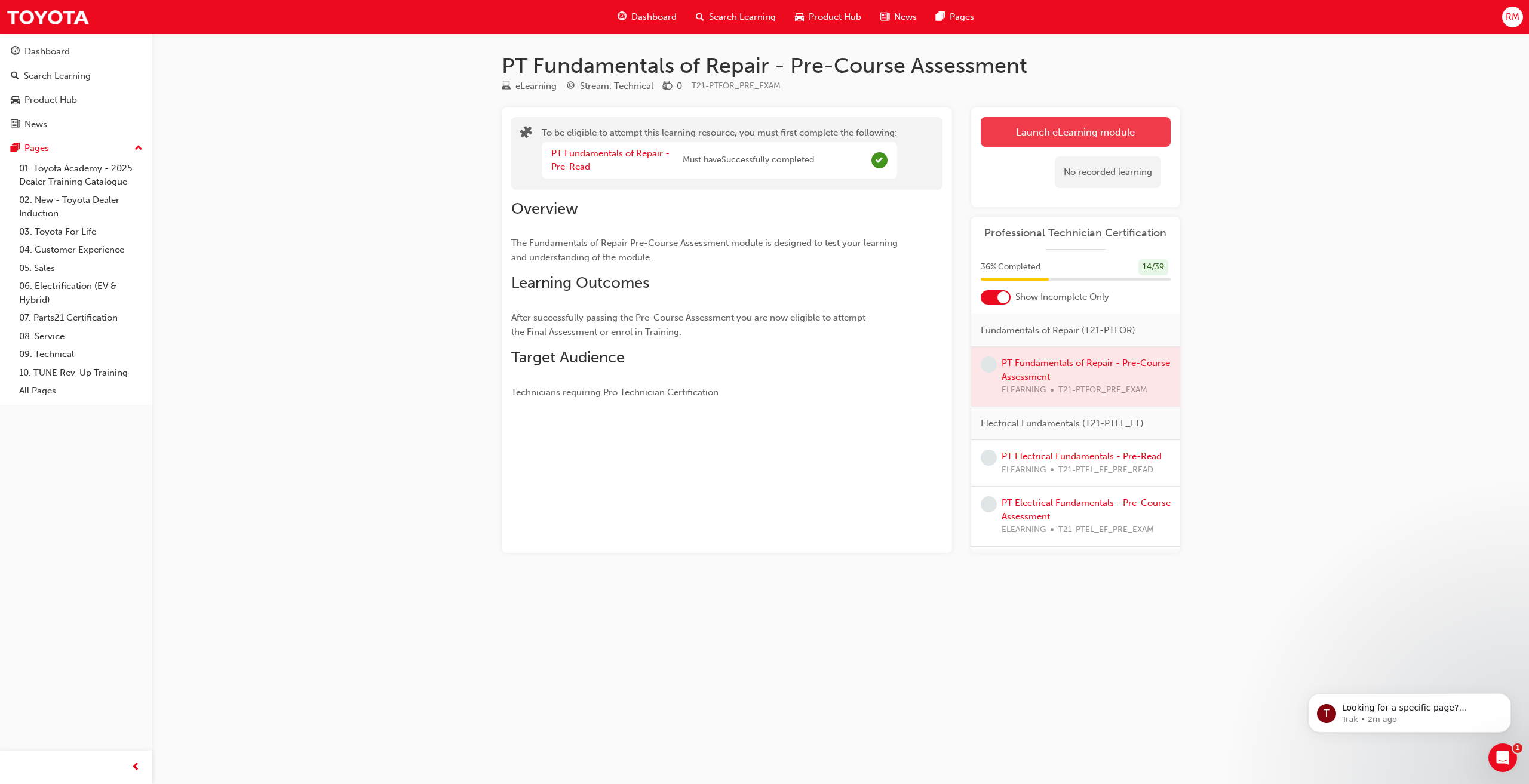
click at [1078, 134] on link "Launch eLearning module" at bounding box center [1075, 132] width 190 height 30
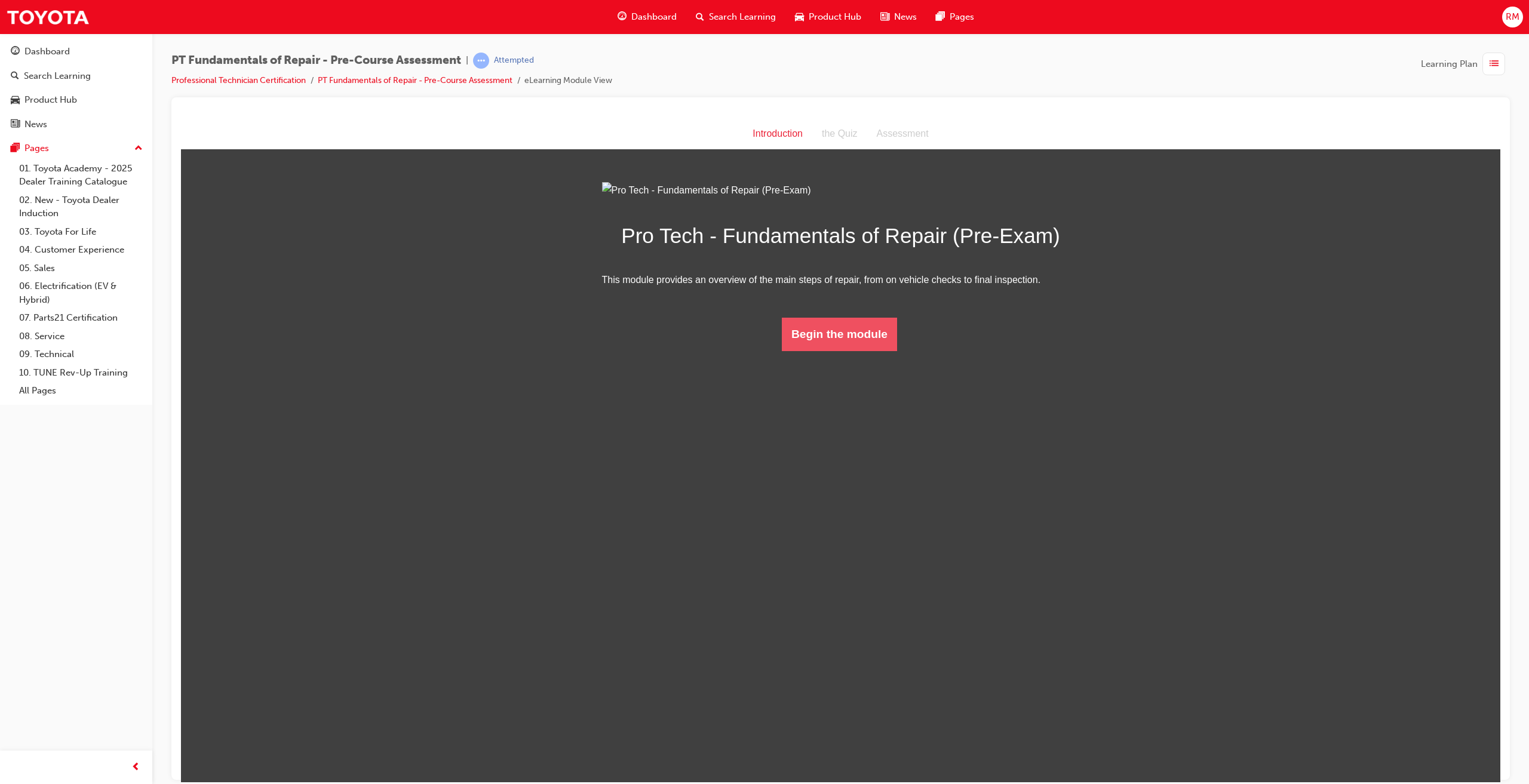
click at [822, 351] on button "Begin the module" at bounding box center [839, 334] width 115 height 33
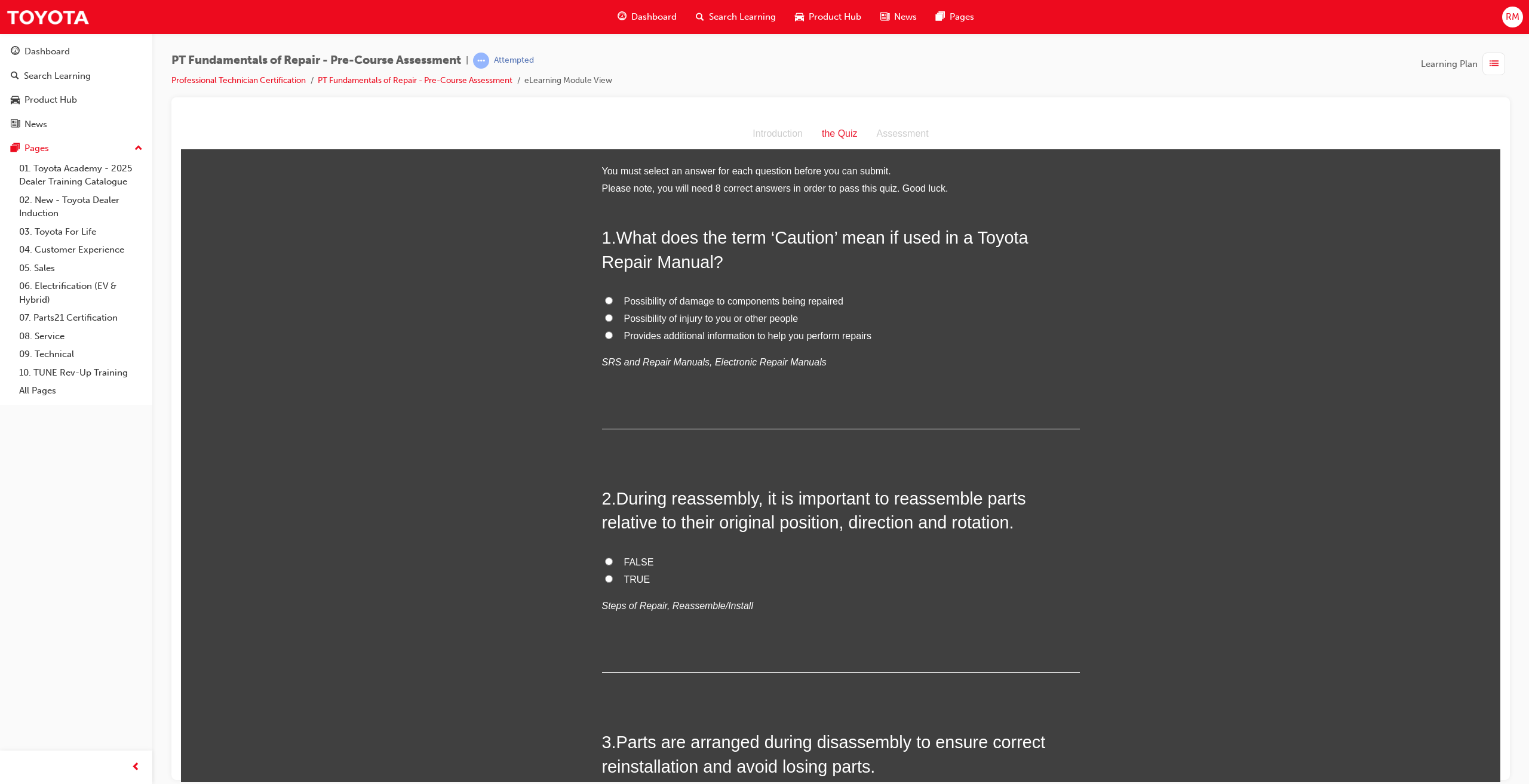
click at [665, 318] on span "Possibility of injury to you or other people" at bounding box center [711, 317] width 174 height 10
click at [613, 318] on input "Possibility of injury to you or other people" at bounding box center [609, 317] width 8 height 8
radio input "true"
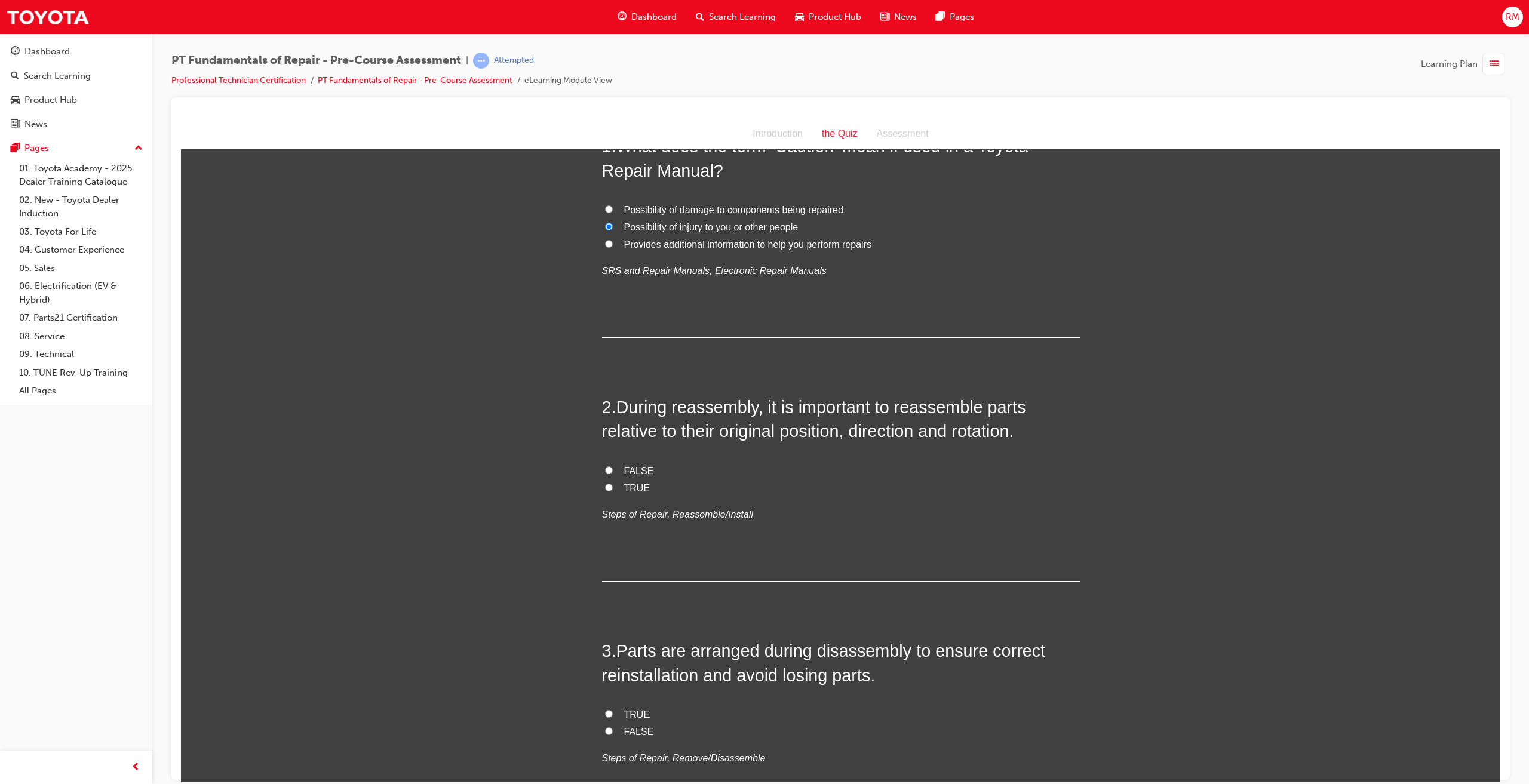
scroll to position [119, 0]
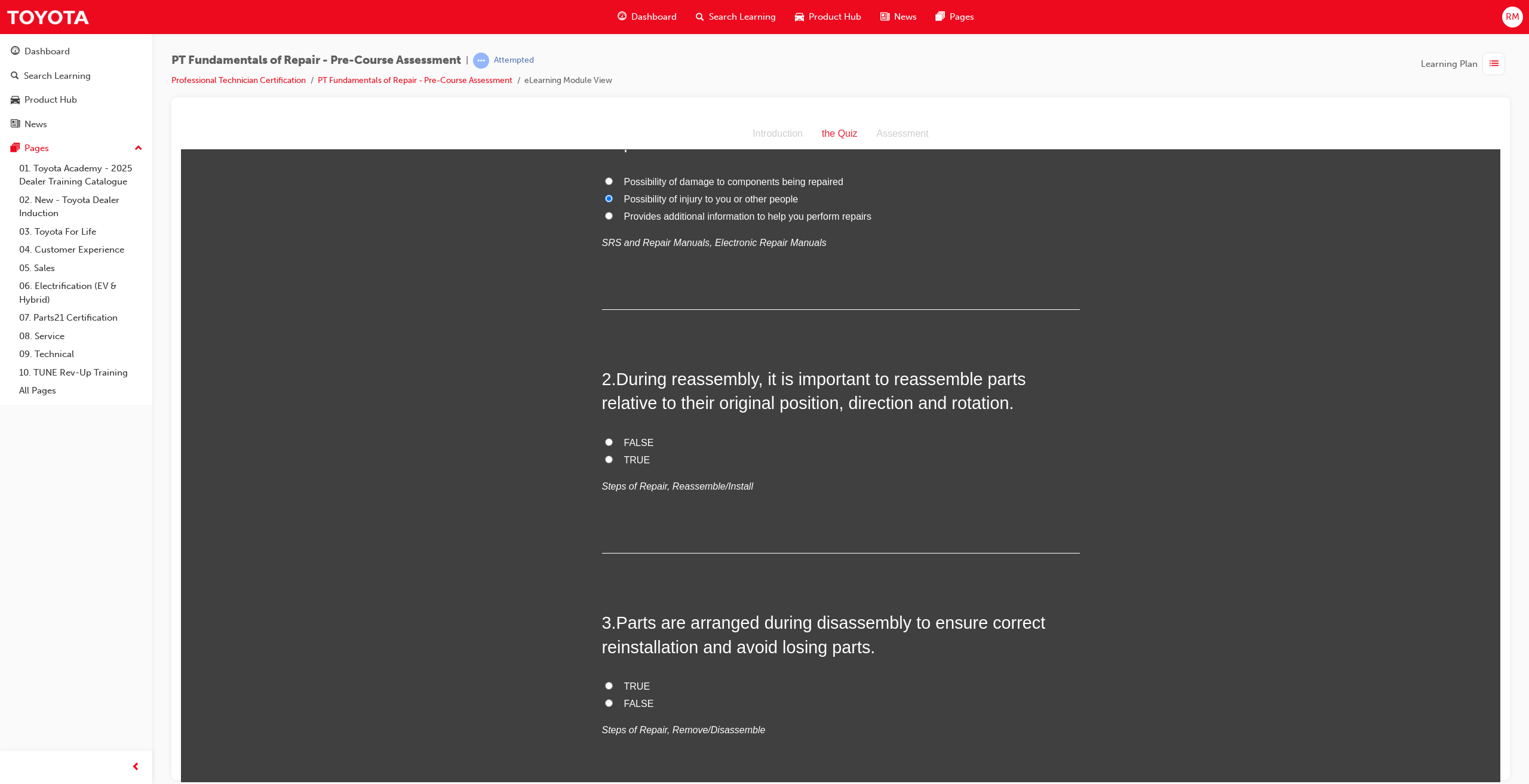
click at [624, 455] on span "TRUE" at bounding box center [637, 459] width 26 height 10
click at [613, 455] on input "TRUE" at bounding box center [609, 459] width 8 height 8
radio input "true"
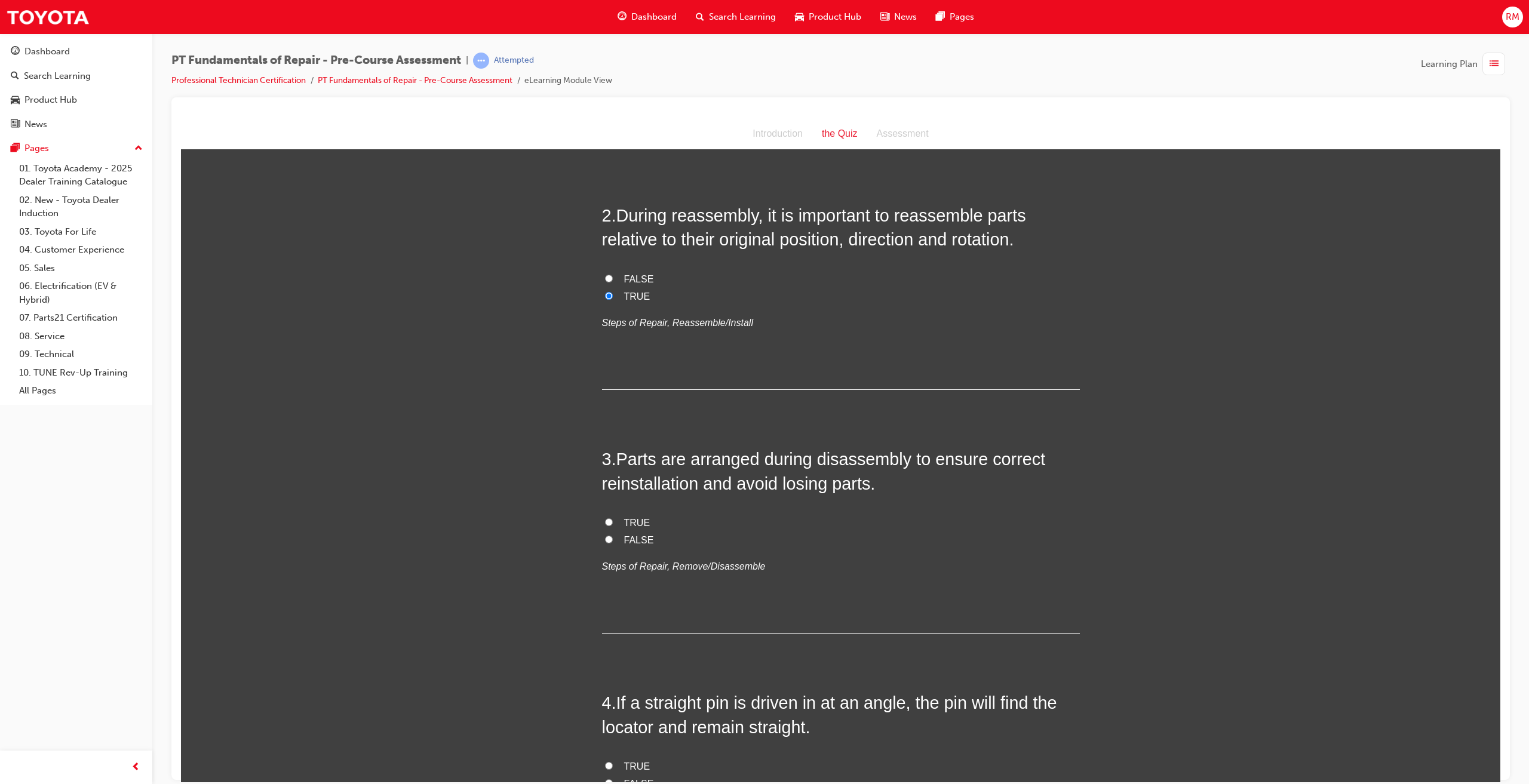
scroll to position [299, 0]
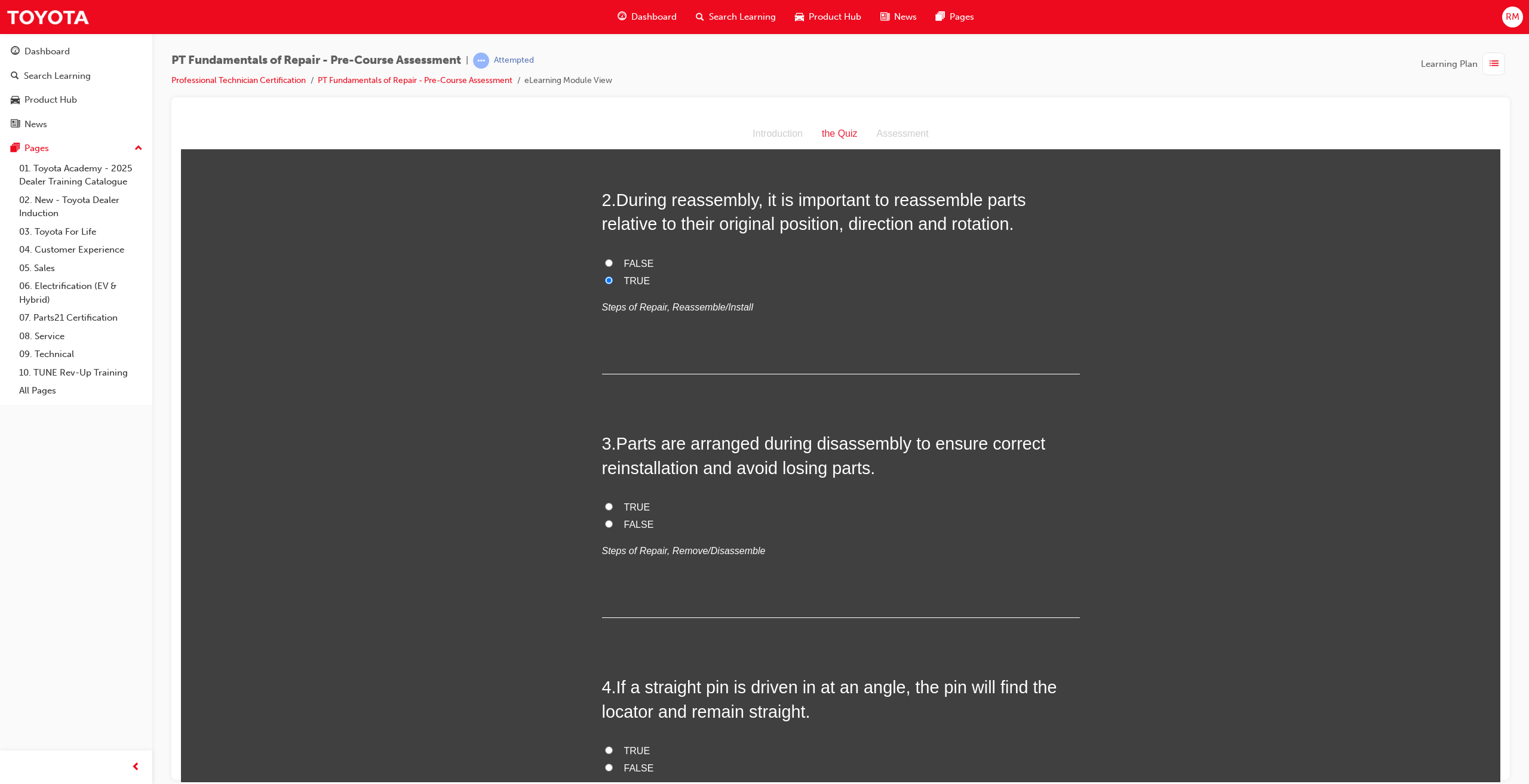
click at [625, 506] on span "TRUE" at bounding box center [637, 506] width 26 height 10
click at [613, 506] on input "TRUE" at bounding box center [609, 506] width 8 height 8
radio input "true"
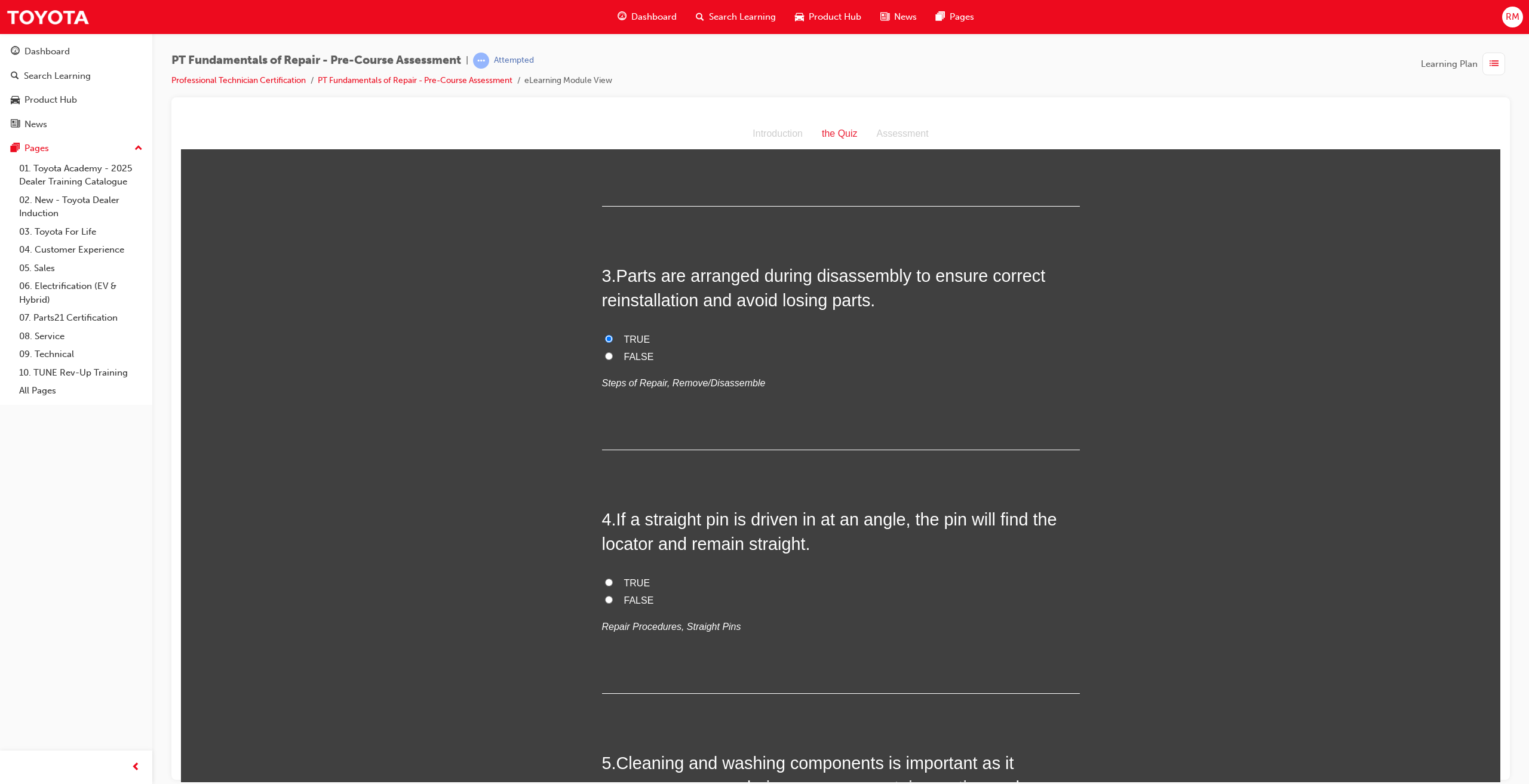
scroll to position [478, 0]
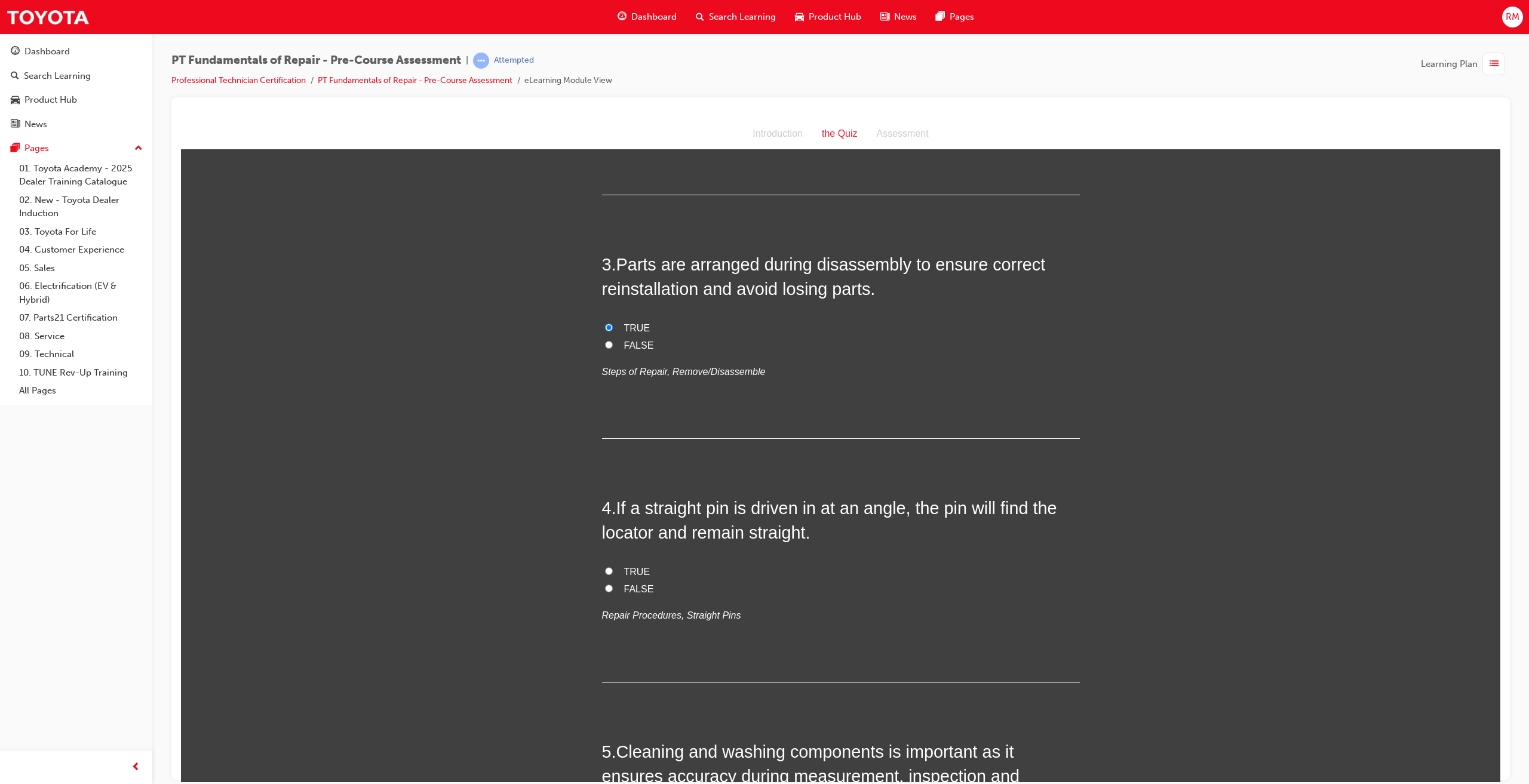
click at [630, 589] on span "FALSE" at bounding box center [639, 588] width 30 height 10
click at [613, 589] on input "FALSE" at bounding box center [609, 588] width 8 height 8
radio input "true"
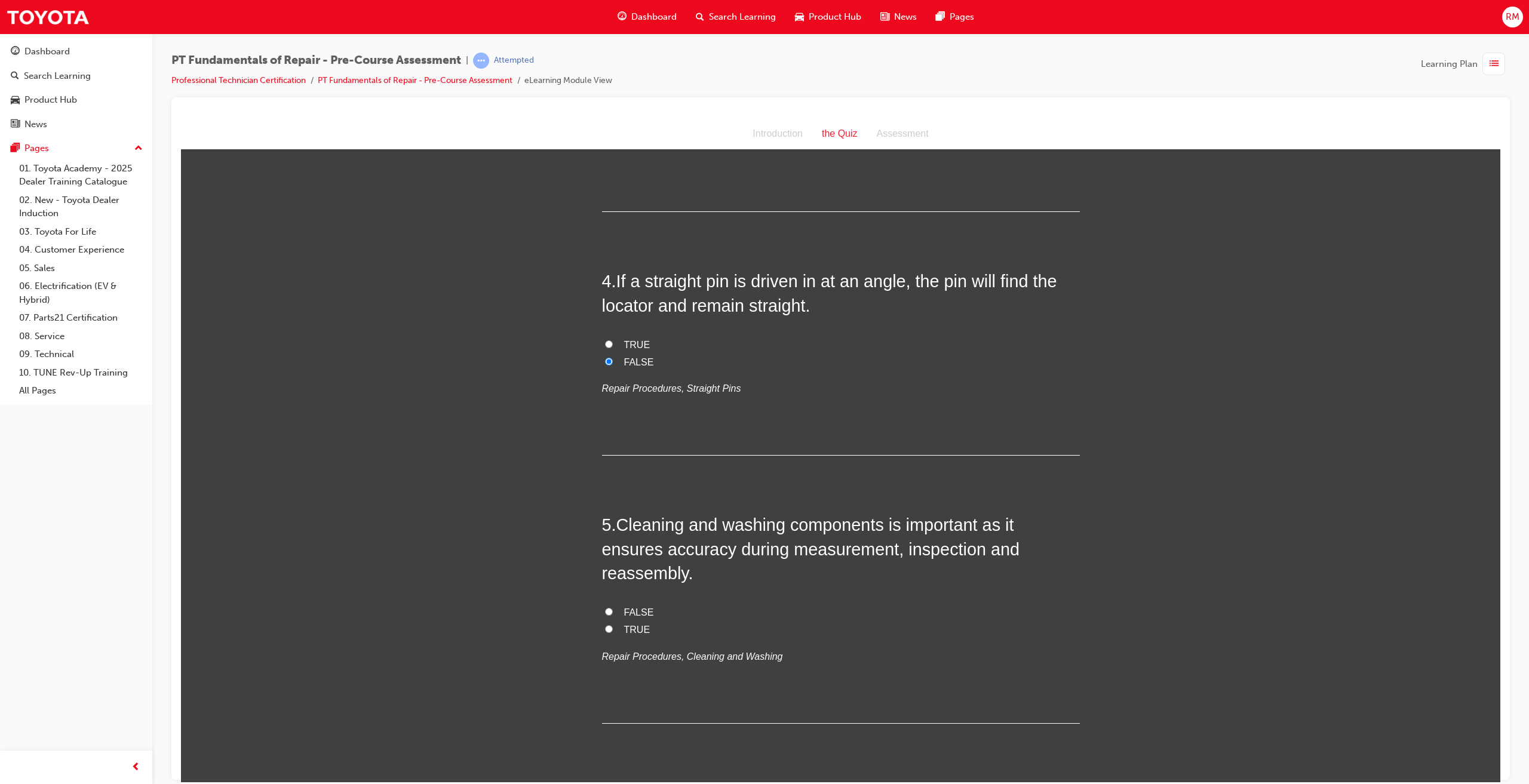
scroll to position [717, 0]
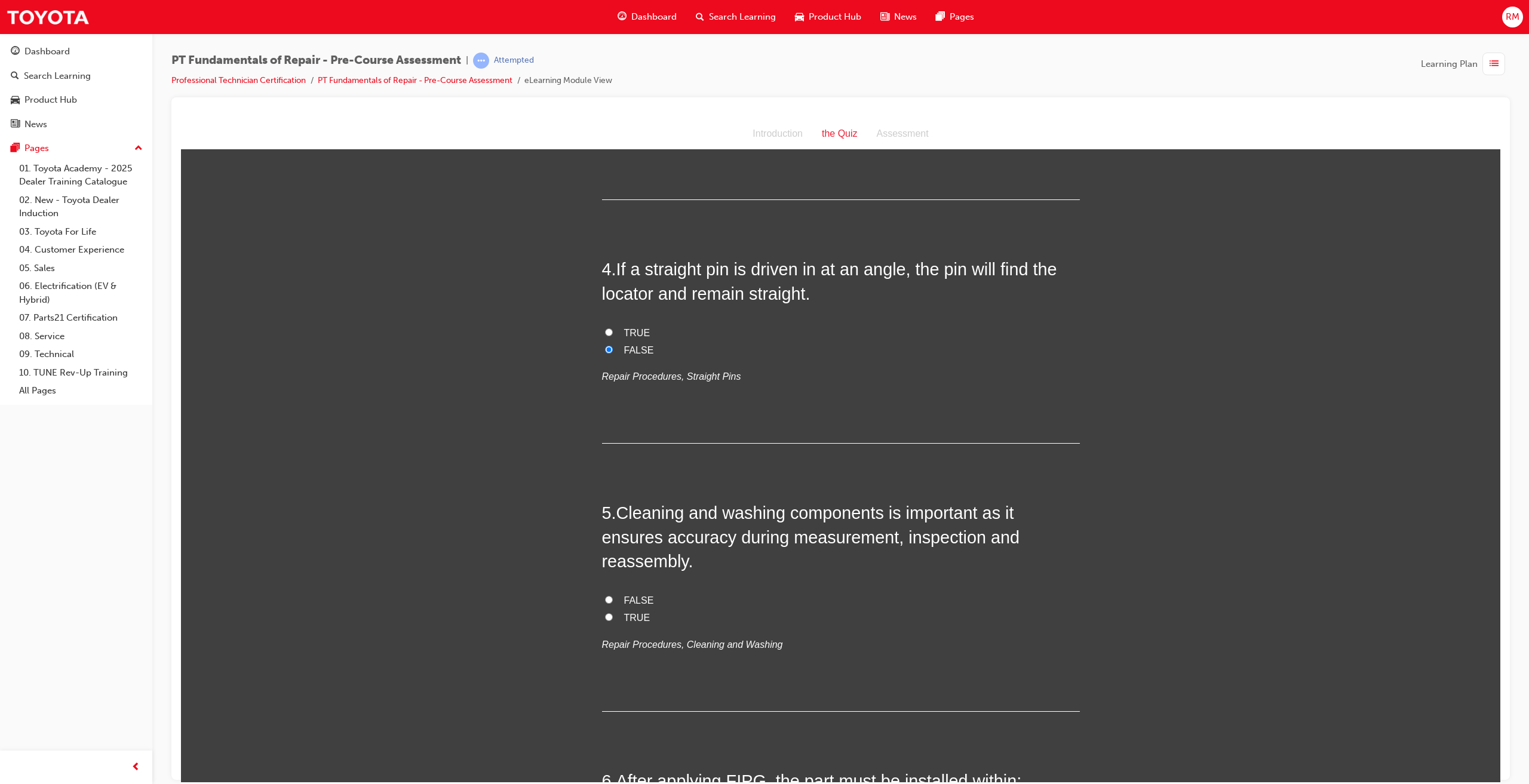
click at [631, 612] on span "TRUE" at bounding box center [637, 617] width 26 height 10
click at [613, 613] on input "TRUE" at bounding box center [609, 617] width 8 height 8
radio input "true"
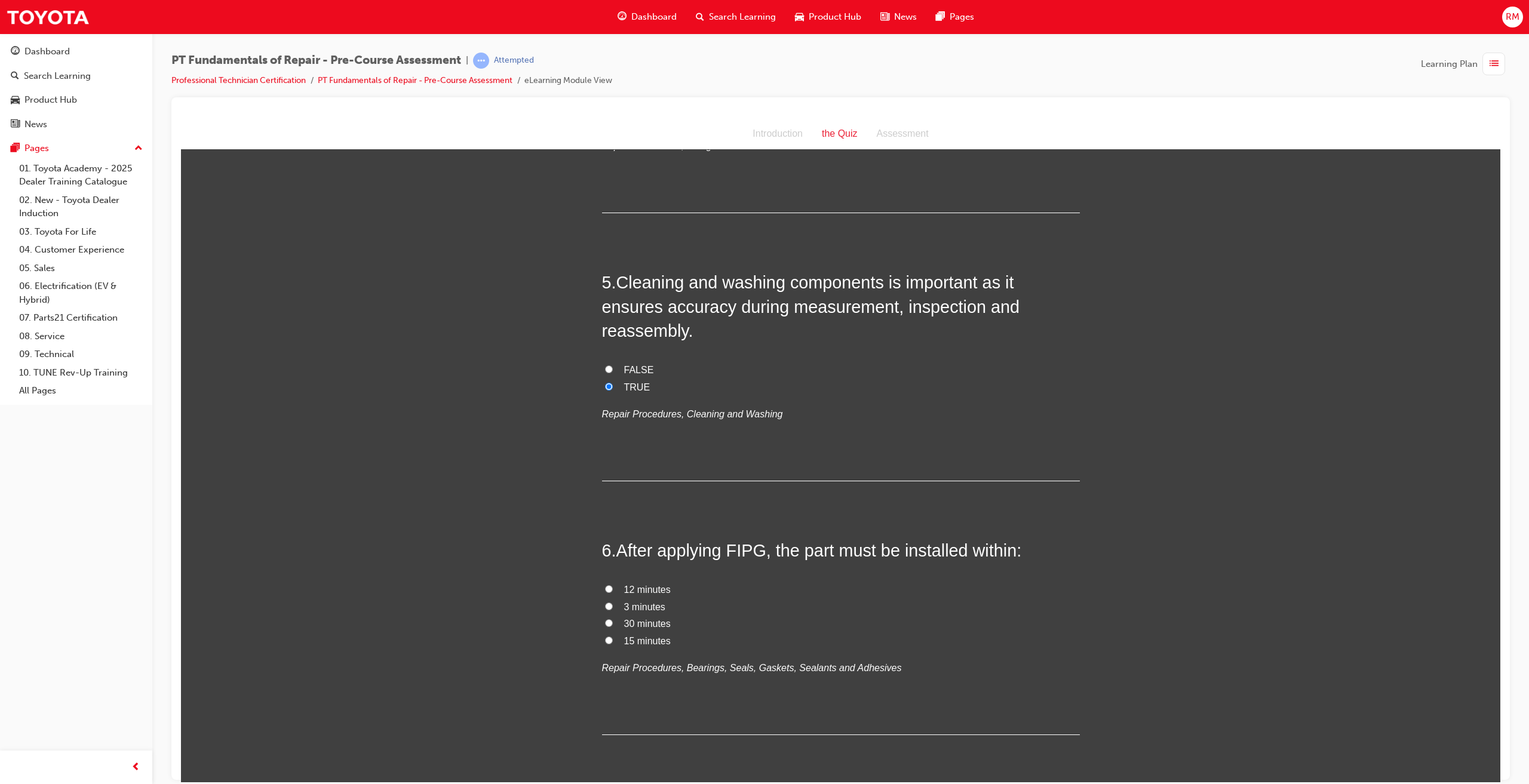
scroll to position [955, 0]
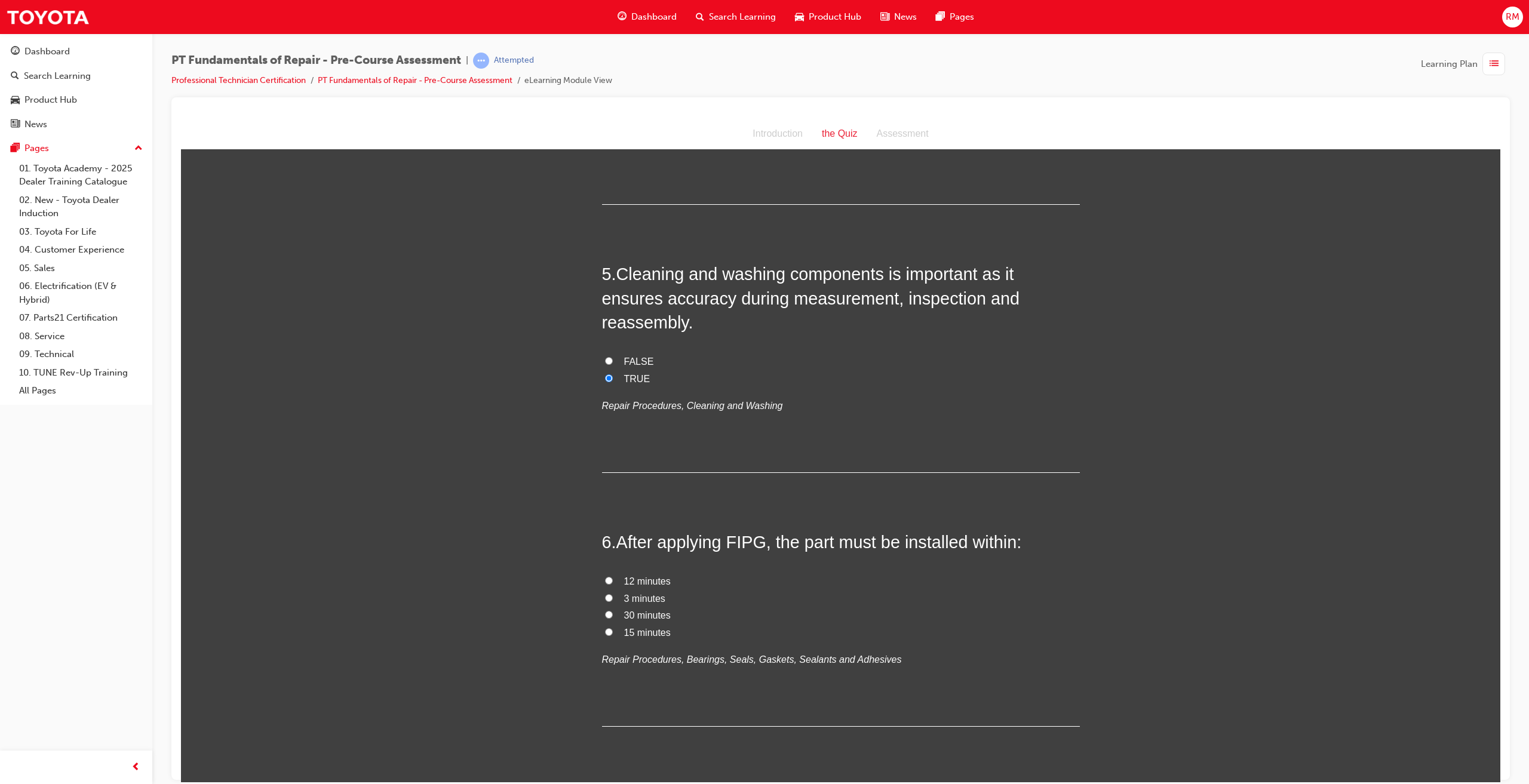
click at [634, 593] on span "3 minutes" at bounding box center [644, 597] width 41 height 10
click at [613, 594] on input "3 minutes" at bounding box center [609, 597] width 8 height 8
radio input "true"
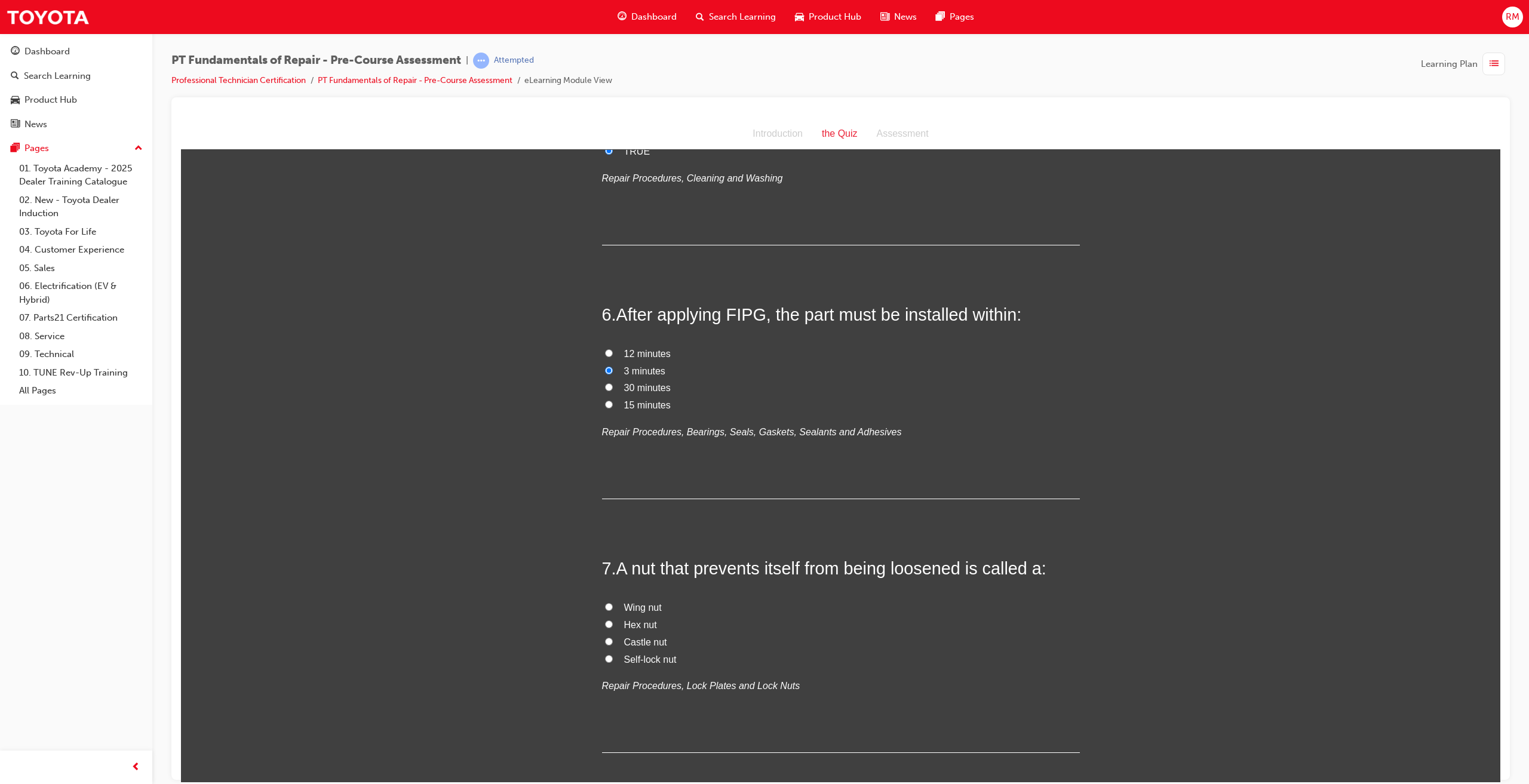
scroll to position [1194, 0]
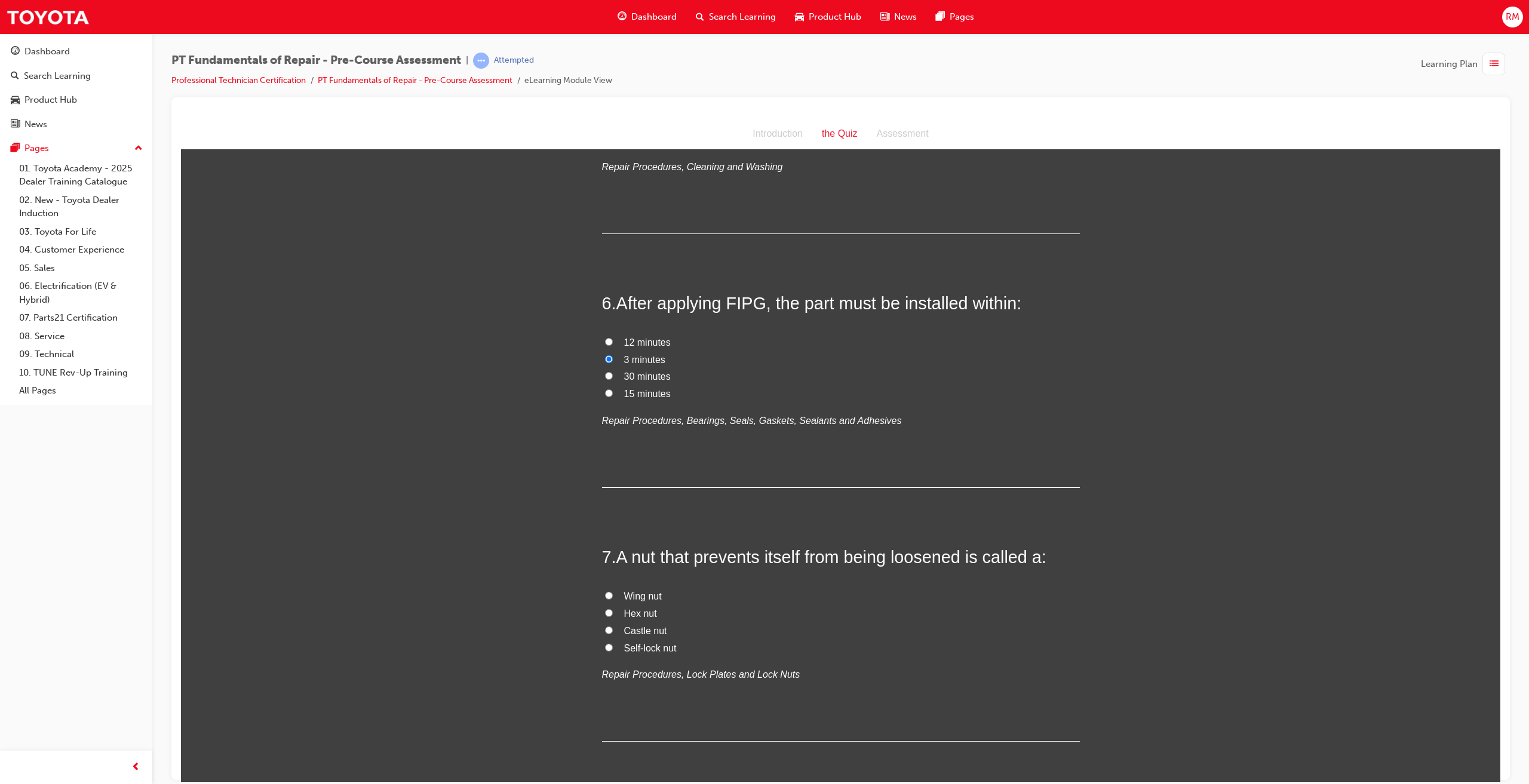
click at [629, 642] on span "Self-lock nut" at bounding box center [650, 647] width 53 height 10
click at [613, 643] on input "Self-lock nut" at bounding box center [609, 647] width 8 height 8
radio input "true"
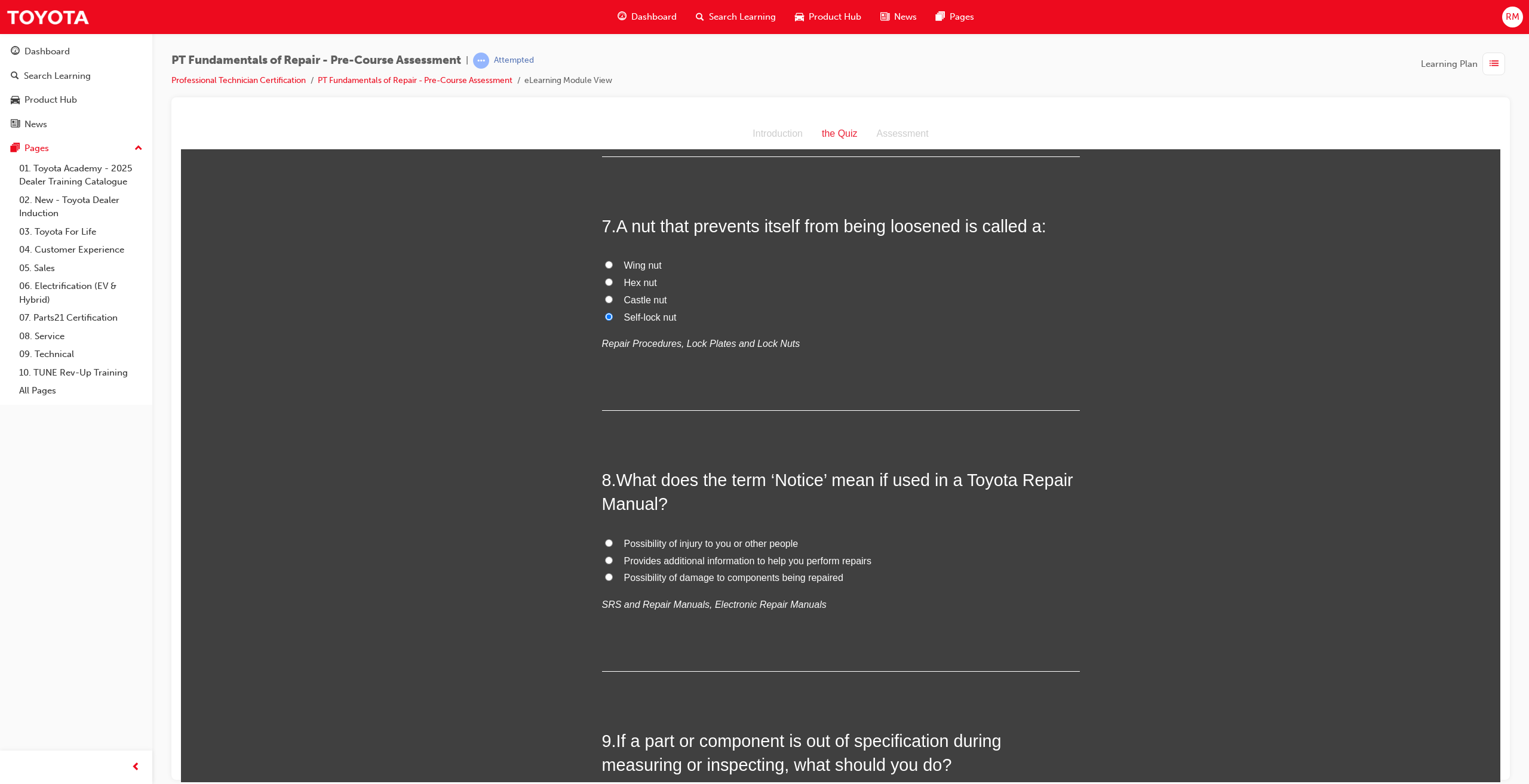
scroll to position [1553, 0]
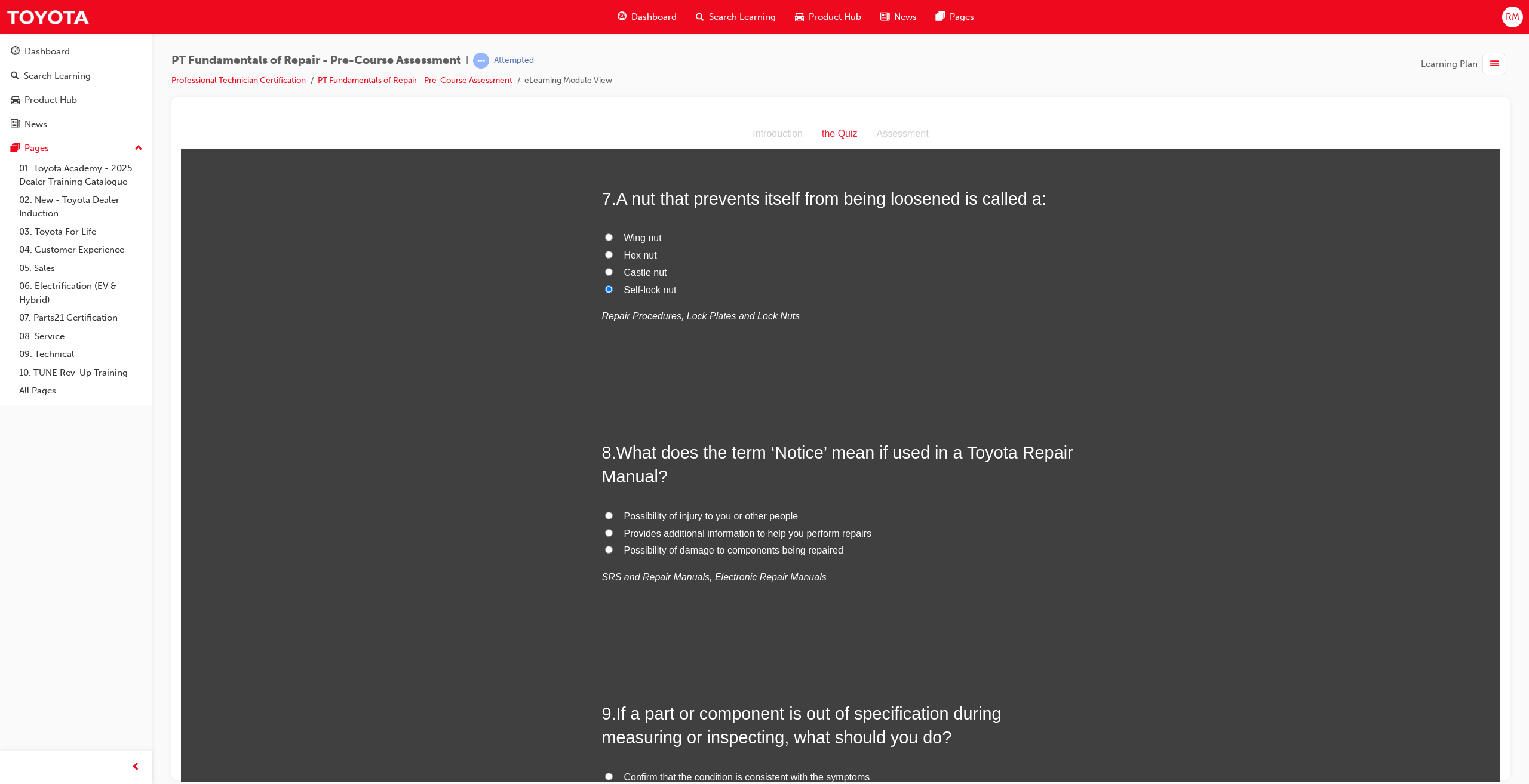
click at [683, 528] on span "Provides additional information to help you perform repairs" at bounding box center [747, 532] width 247 height 10
click at [613, 529] on input "Provides additional information to help you perform repairs" at bounding box center [609, 532] width 8 height 8
radio input "true"
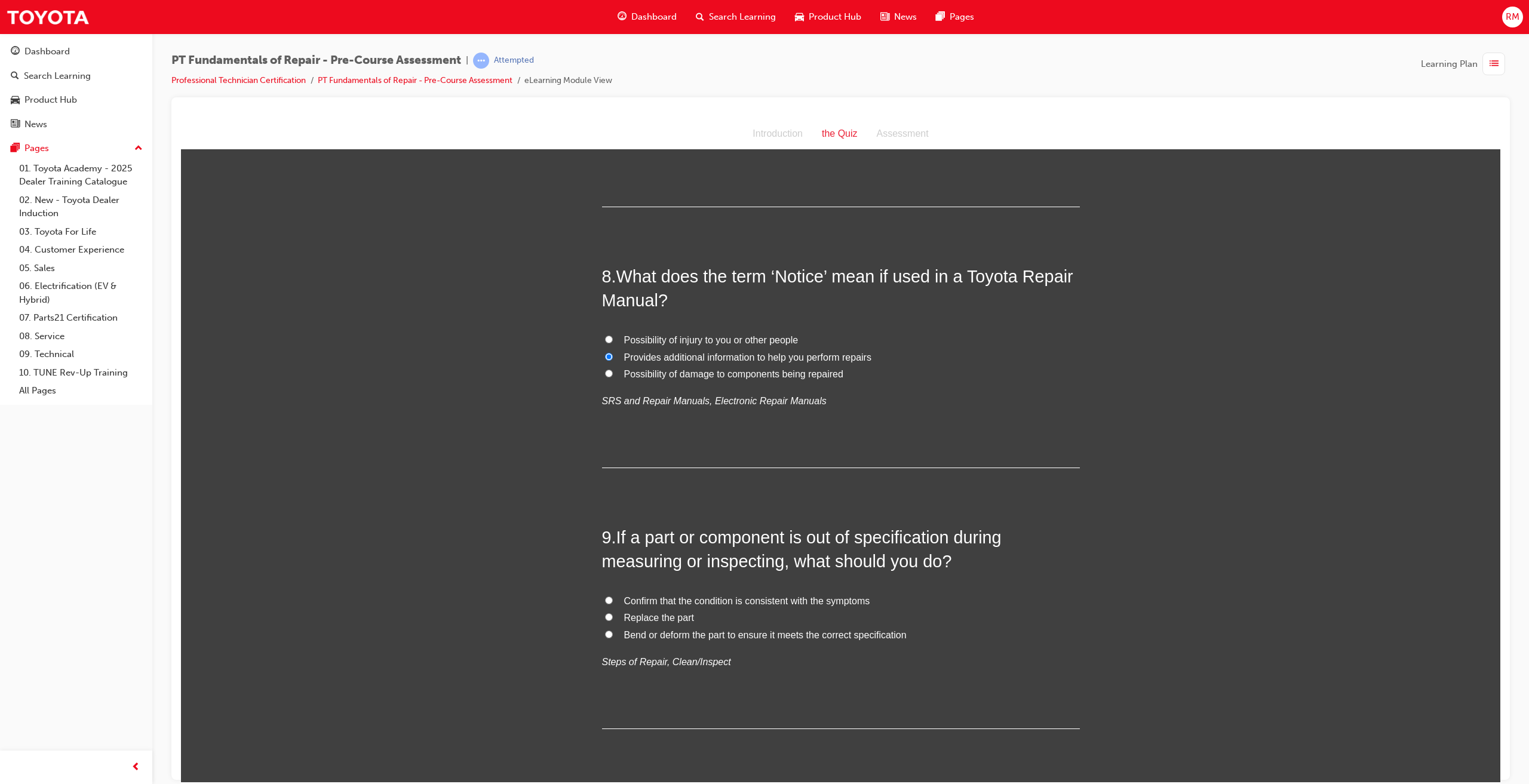
scroll to position [1731, 0]
click at [665, 609] on span "Replace the part" at bounding box center [659, 614] width 70 height 10
click at [613, 610] on input "Replace the part" at bounding box center [609, 614] width 8 height 8
radio input "true"
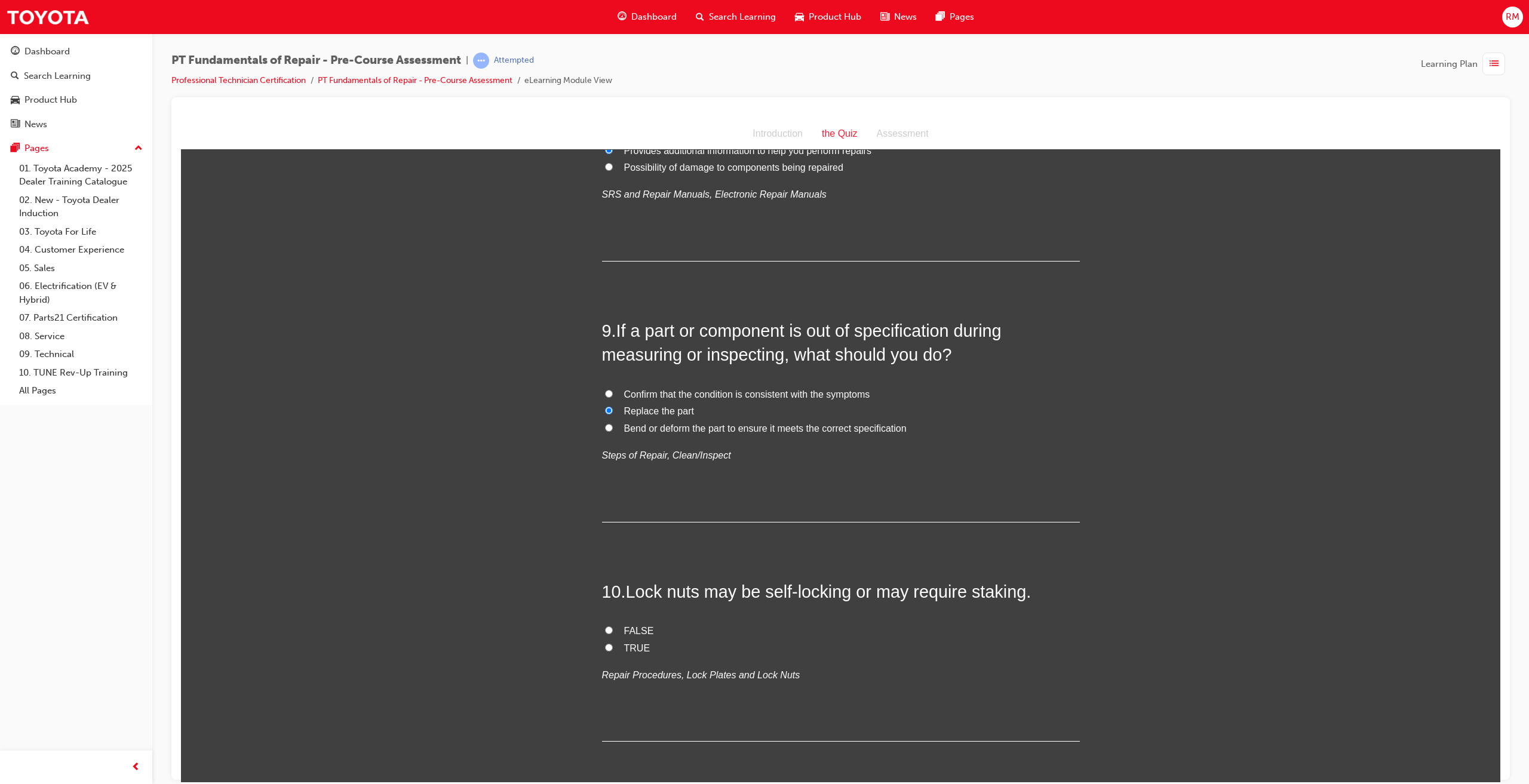
scroll to position [1961, 0]
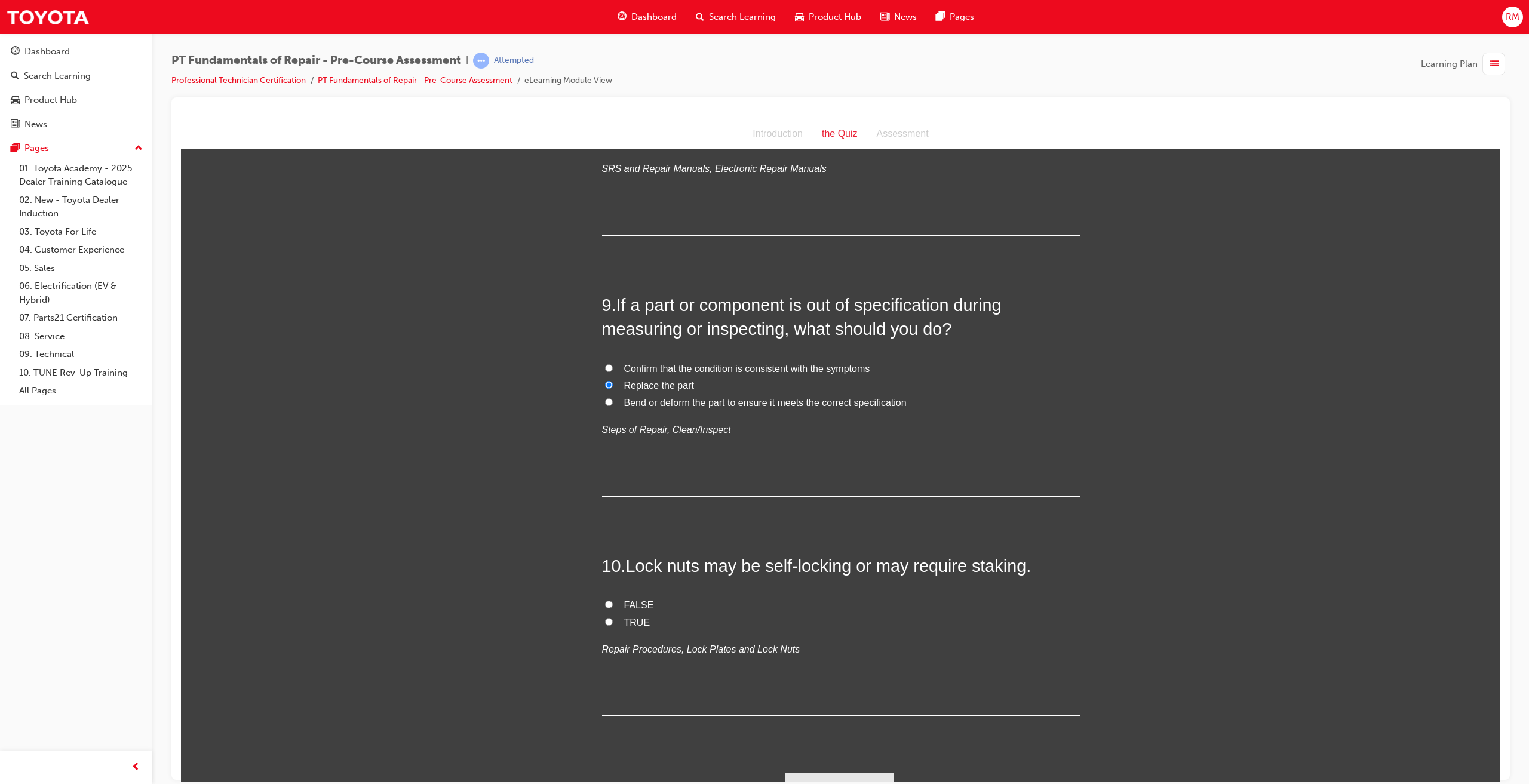
click at [618, 614] on label "TRUE" at bounding box center [841, 622] width 478 height 17
click at [613, 618] on input "TRUE" at bounding box center [609, 621] width 8 height 8
radio input "true"
click at [840, 772] on button "Submit Answers" at bounding box center [840, 789] width 108 height 33
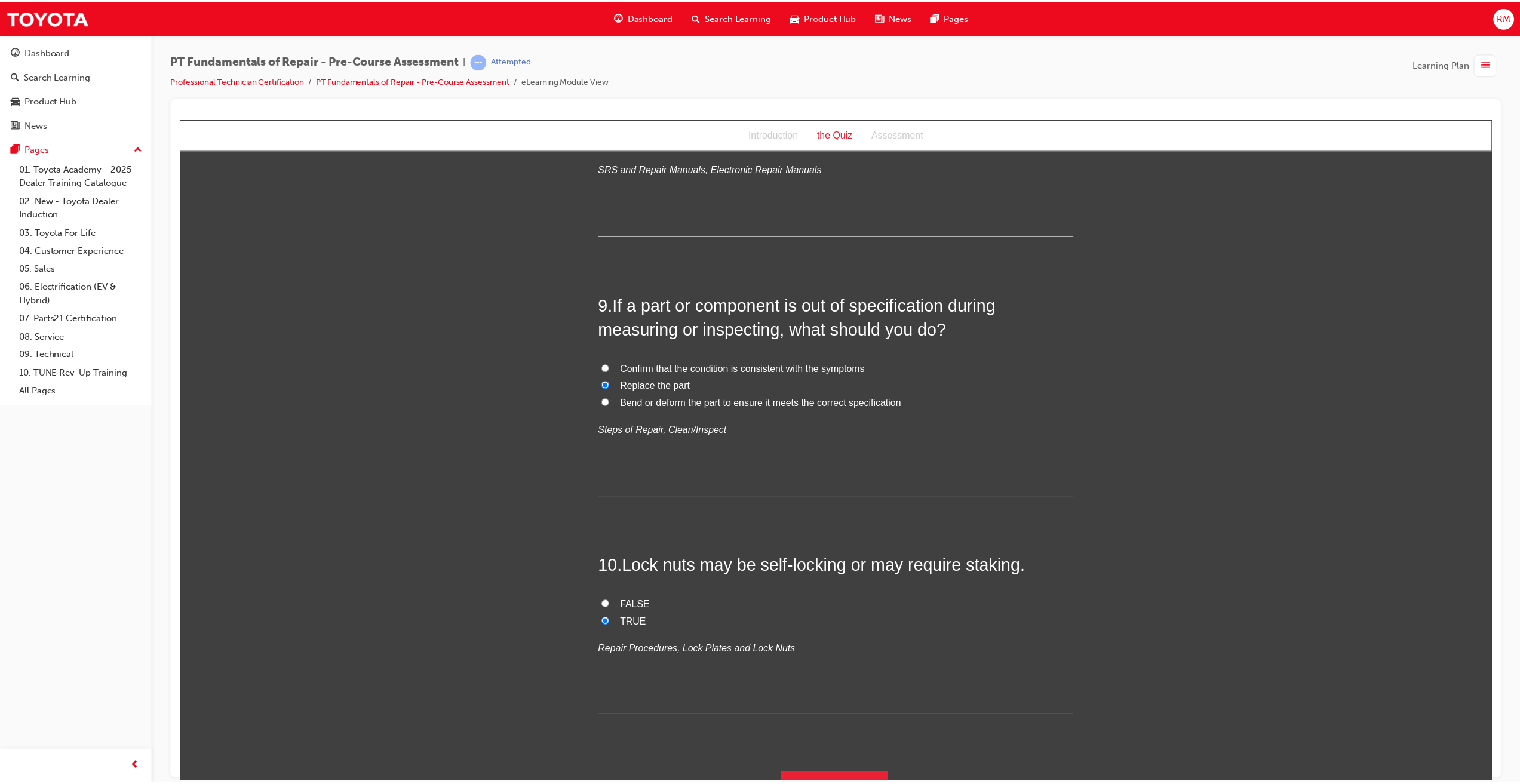
scroll to position [0, 0]
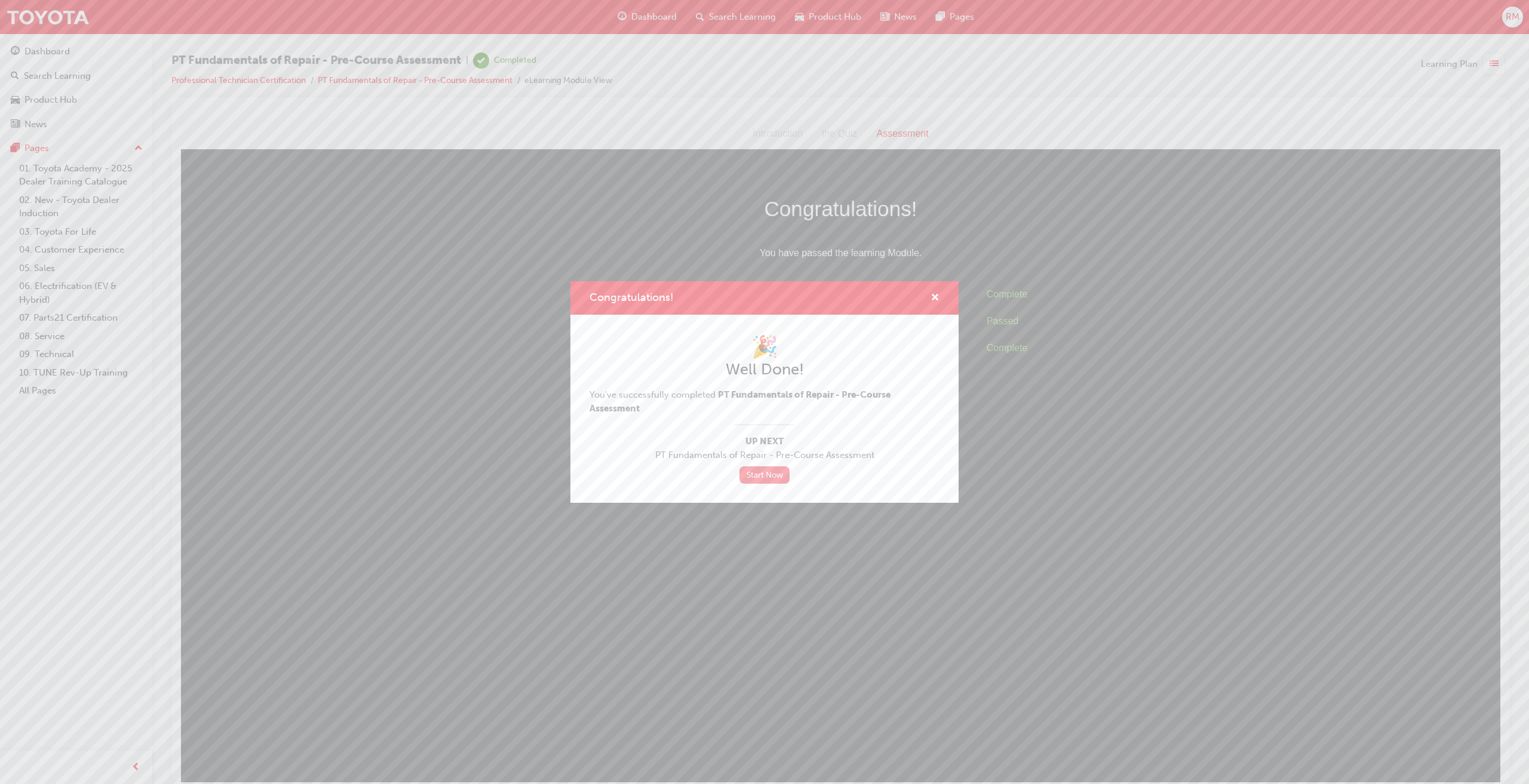
click at [758, 474] on link "Start Now" at bounding box center [764, 475] width 50 height 17
click at [760, 474] on link "Start Now" at bounding box center [764, 475] width 50 height 17
click at [765, 475] on link "Start Now" at bounding box center [764, 475] width 50 height 17
click at [931, 296] on span "cross-icon" at bounding box center [935, 299] width 9 height 11
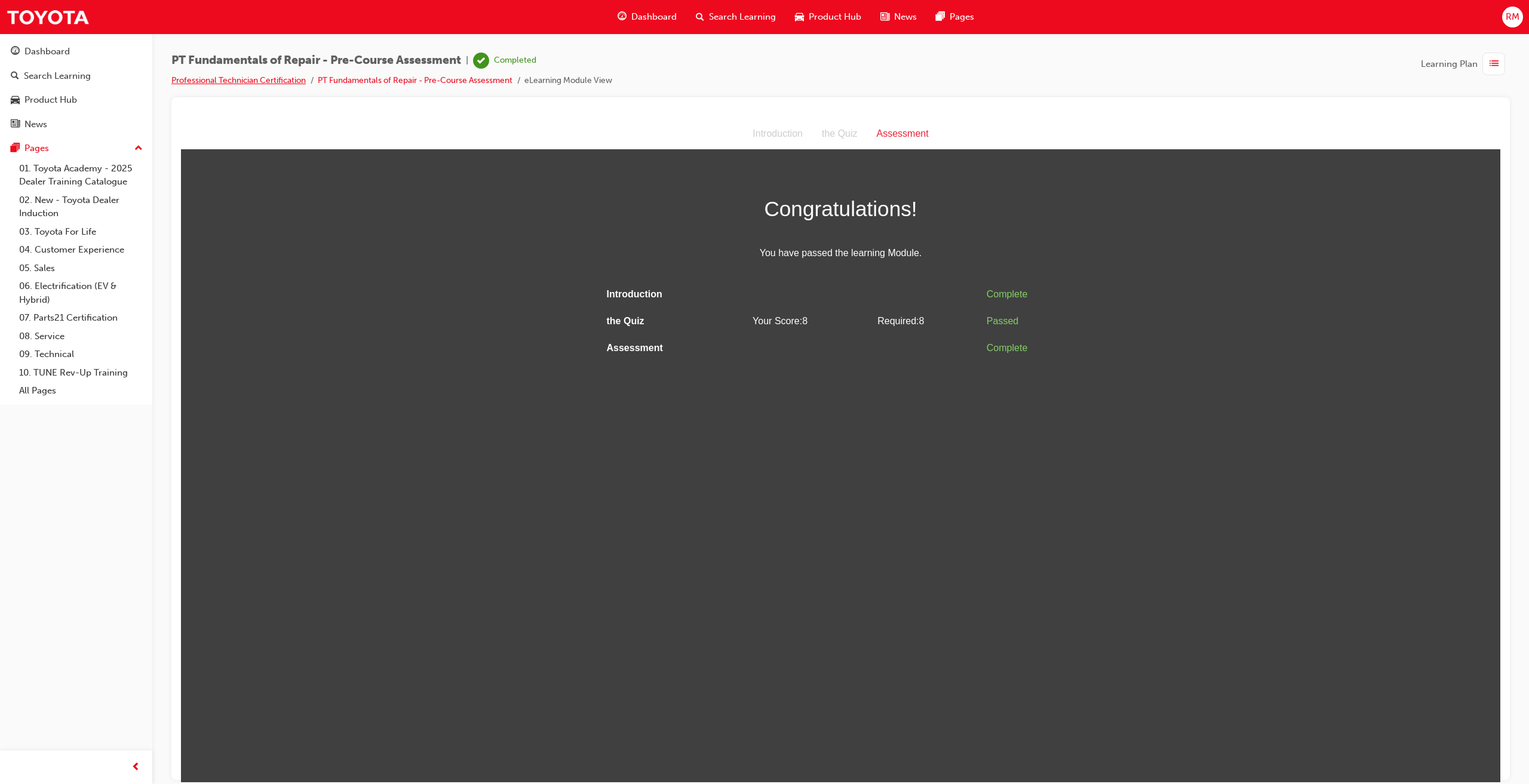
click at [271, 80] on link "Professional Technician Certification" at bounding box center [238, 80] width 135 height 10
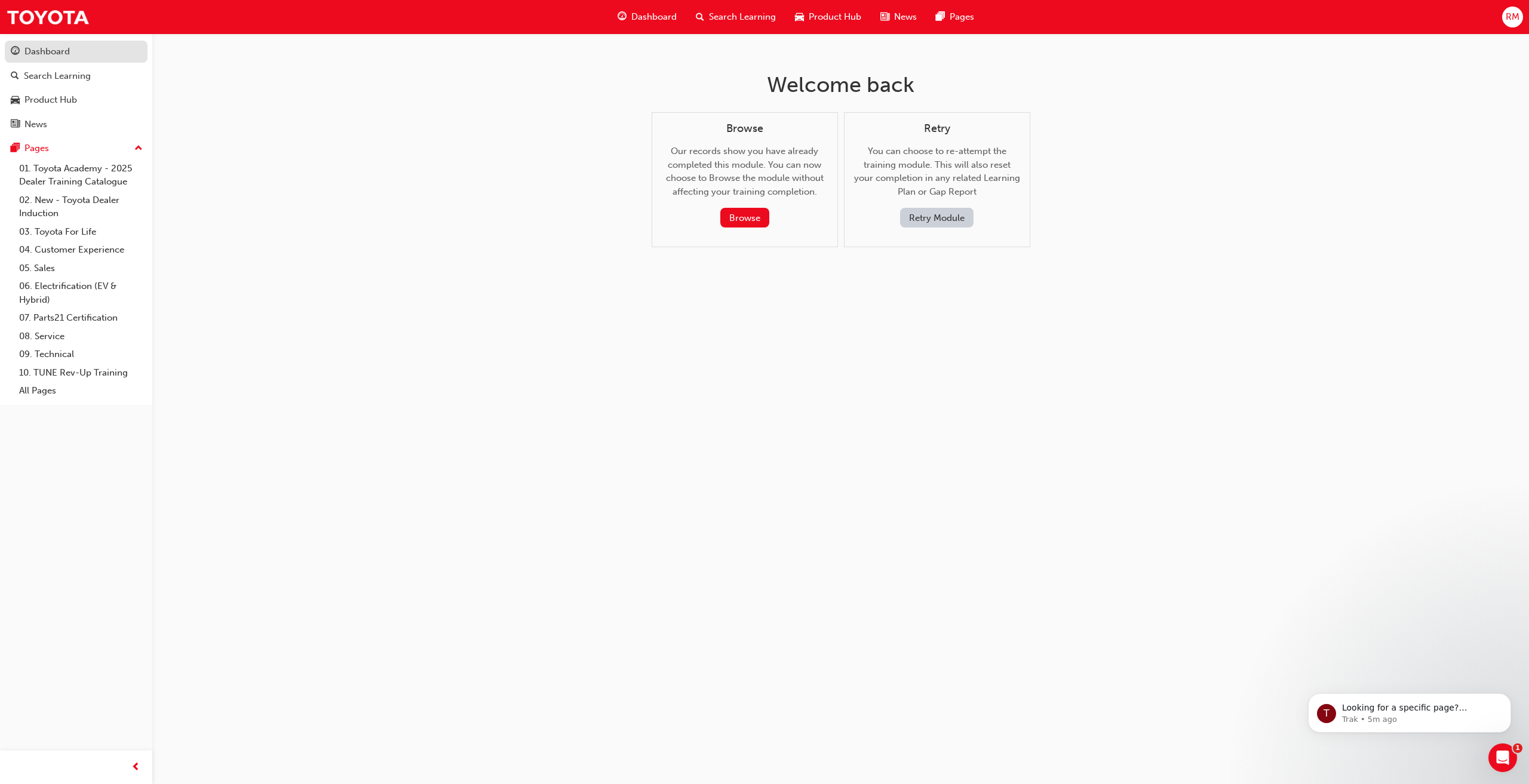
click at [46, 55] on div "Dashboard" at bounding box center [47, 52] width 46 height 14
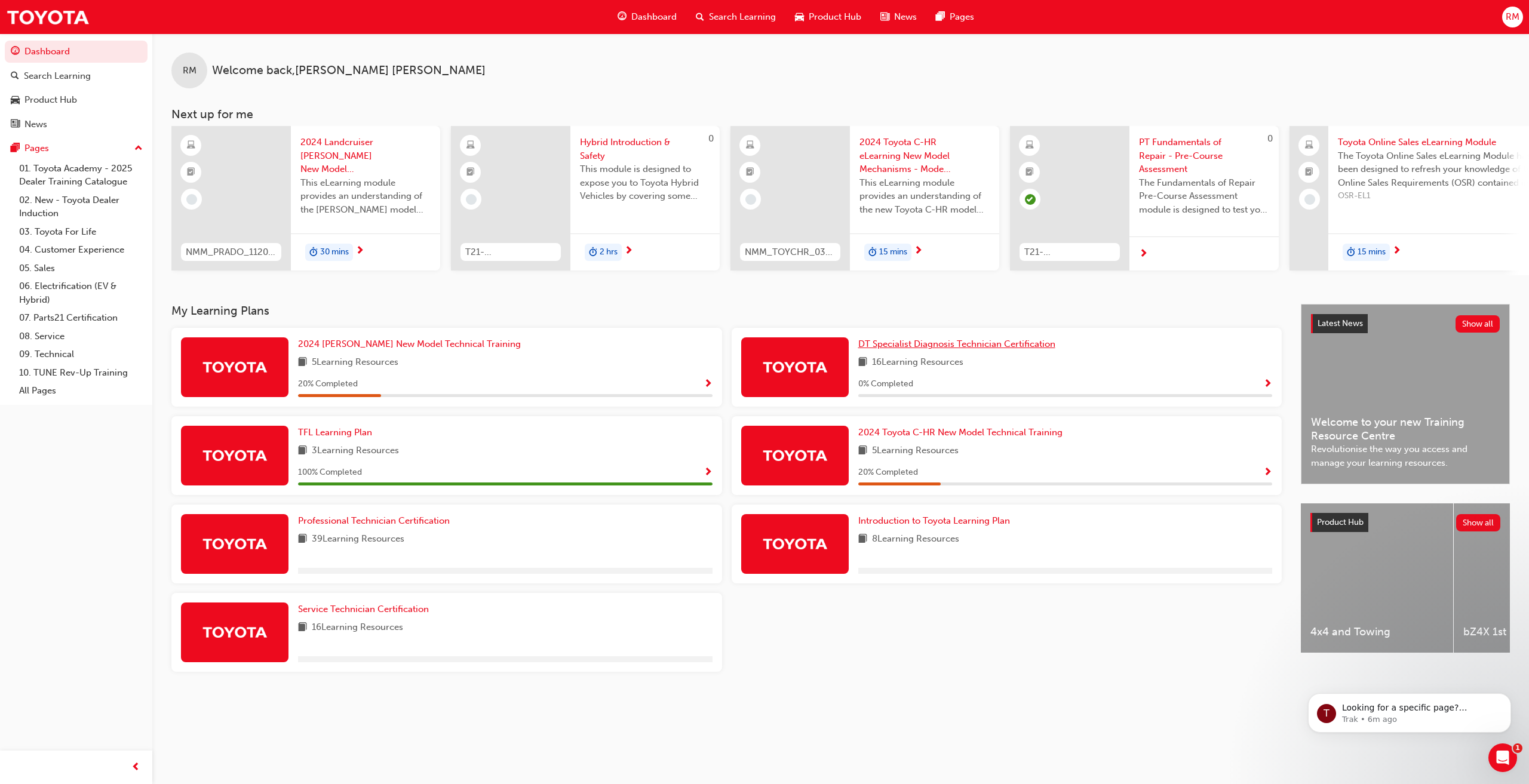
click at [889, 347] on span "DT Specialist Diagnosis Technician Certification" at bounding box center [957, 344] width 197 height 11
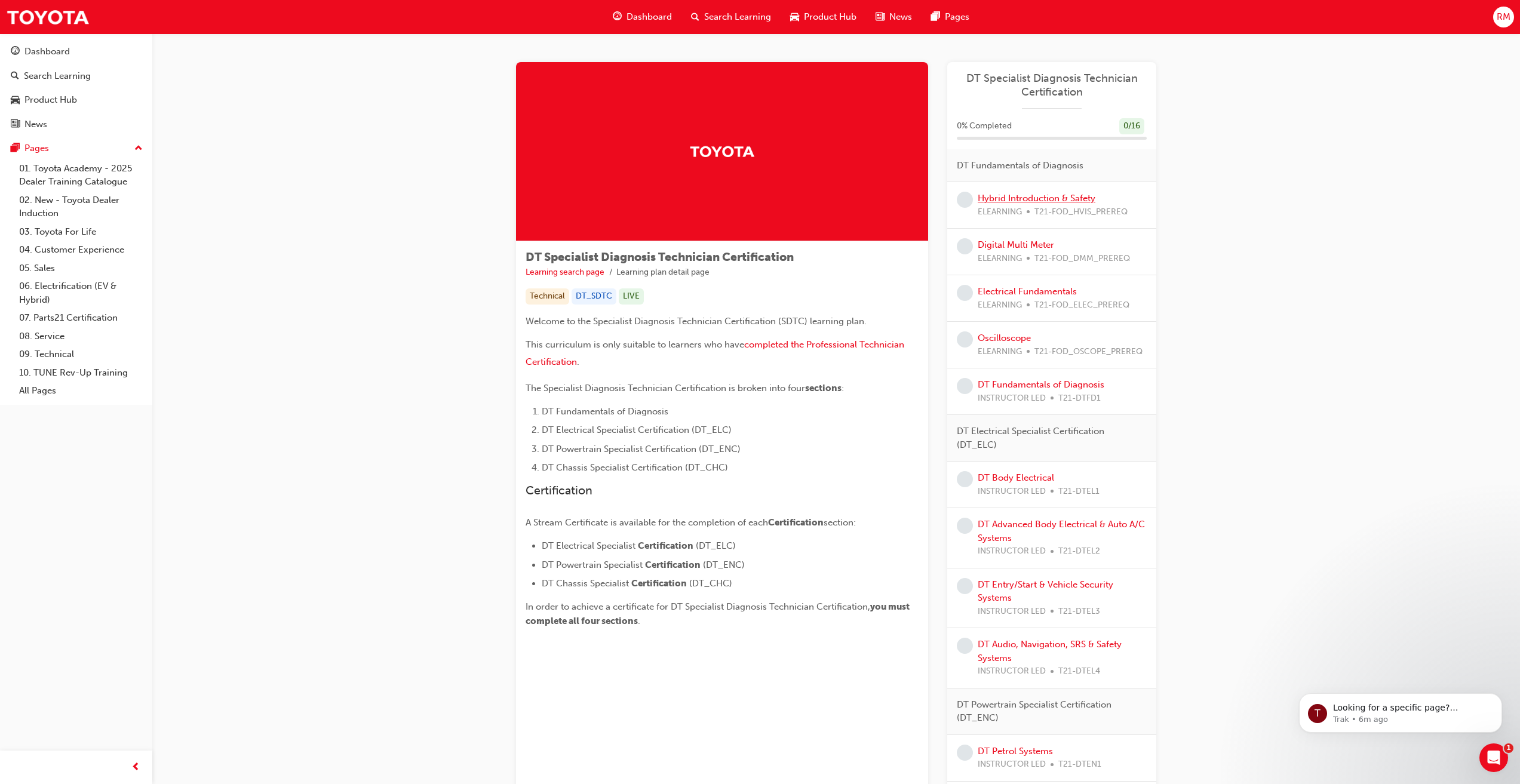
click at [1046, 195] on link "Hybrid Introduction & Safety" at bounding box center [1036, 198] width 118 height 11
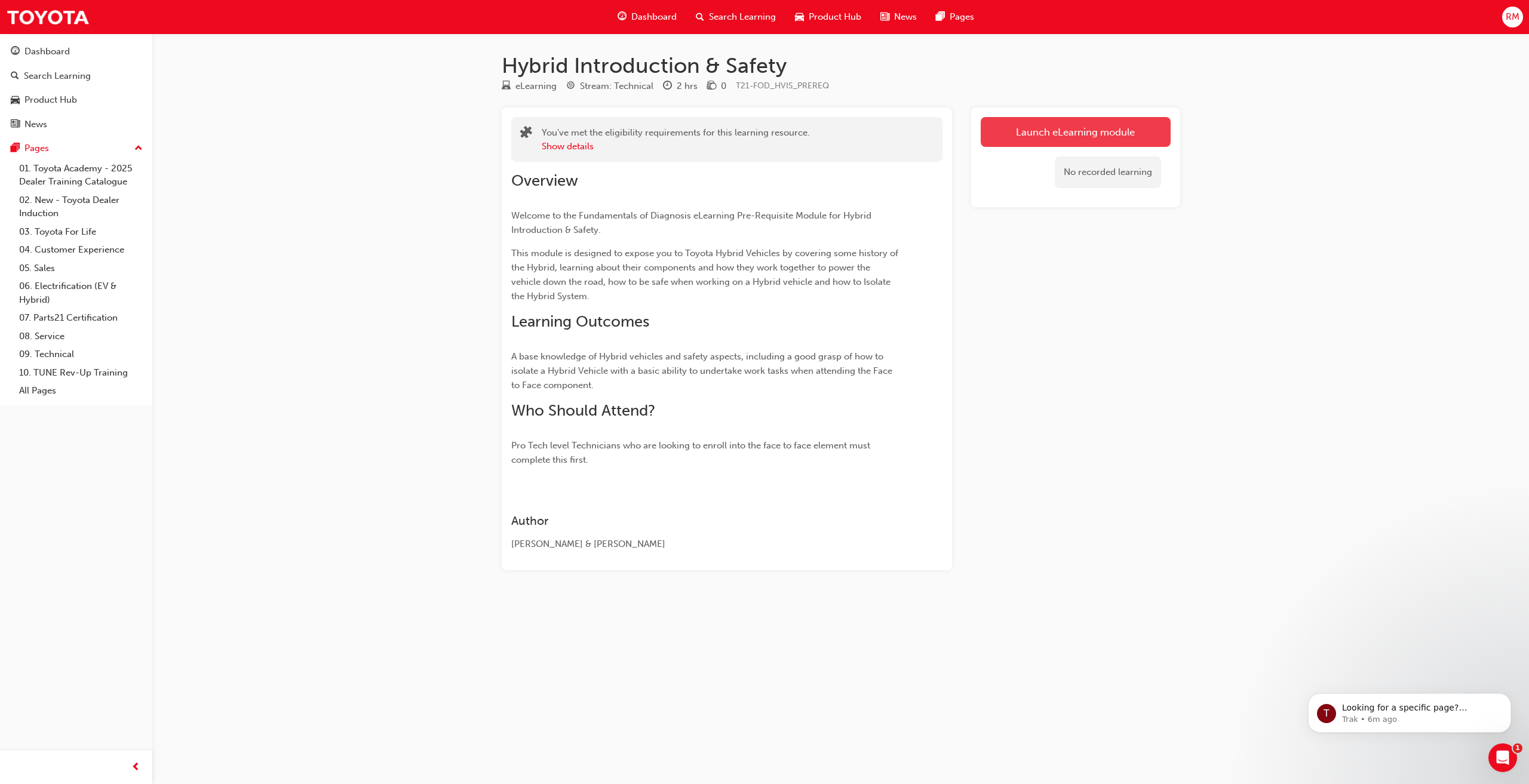
click at [1053, 129] on link "Launch eLearning module" at bounding box center [1075, 132] width 190 height 30
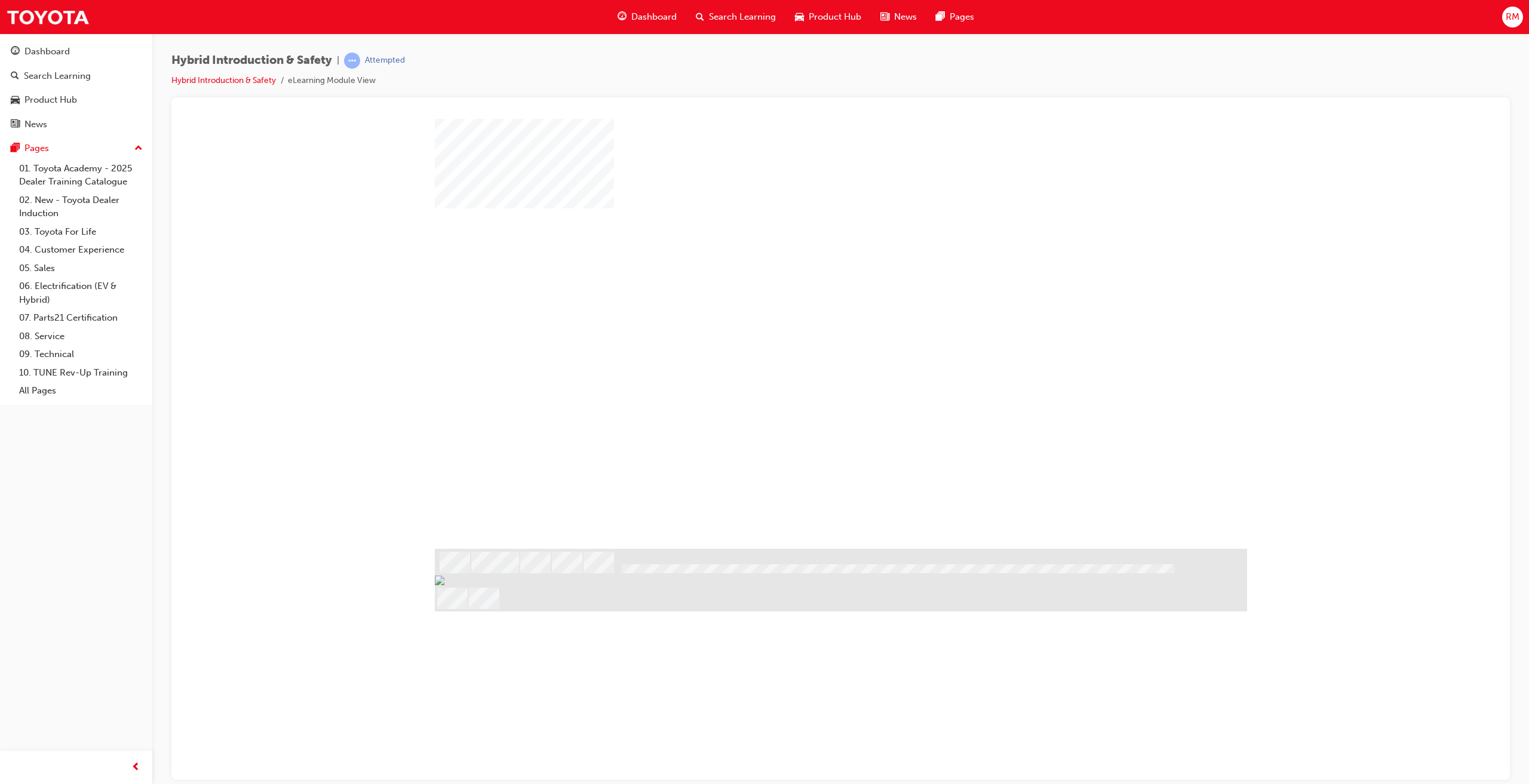
click at [807, 299] on div "play" at bounding box center [807, 299] width 0 height 0
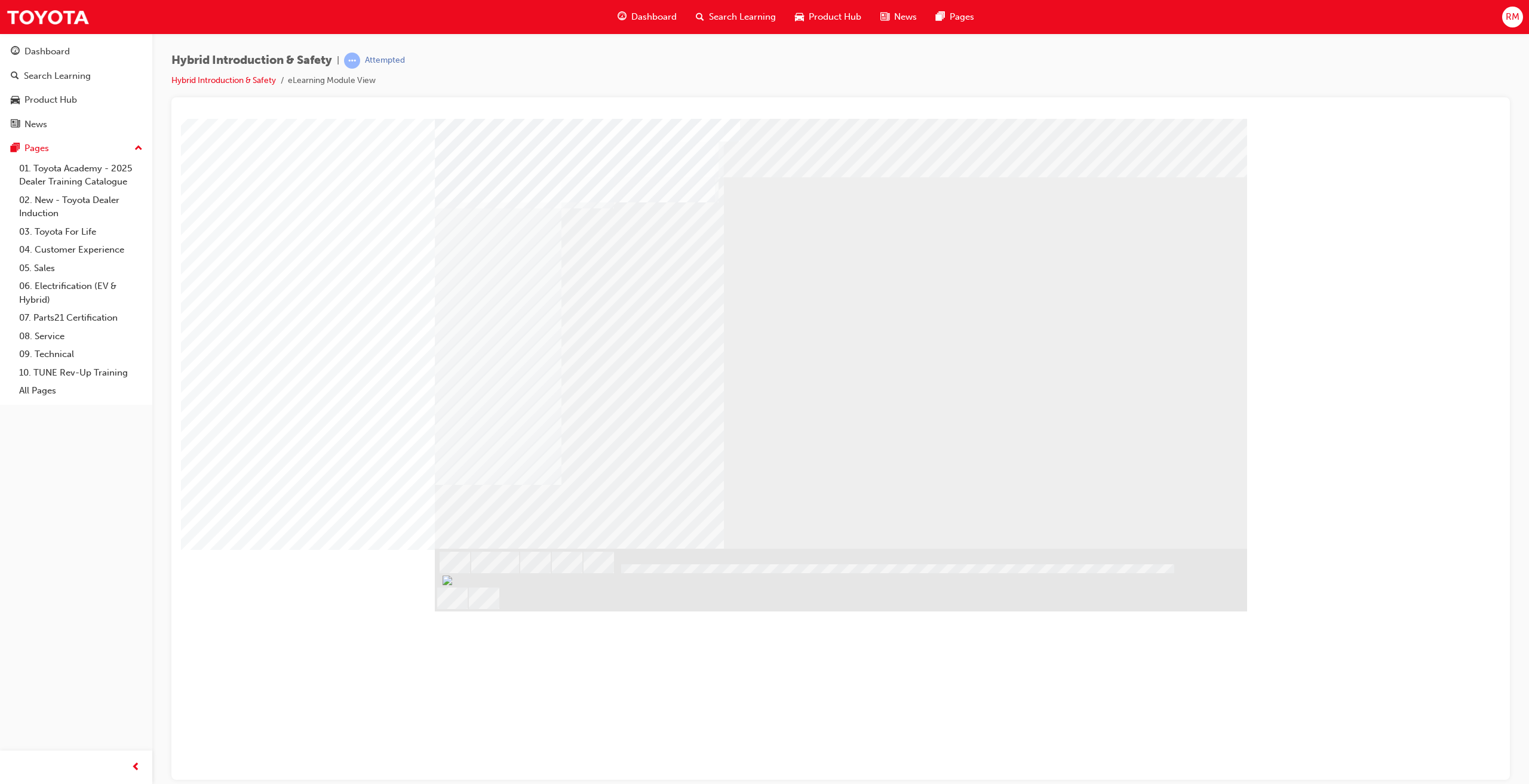
click at [1095, 350] on div at bounding box center [1100, 351] width 33 height 29
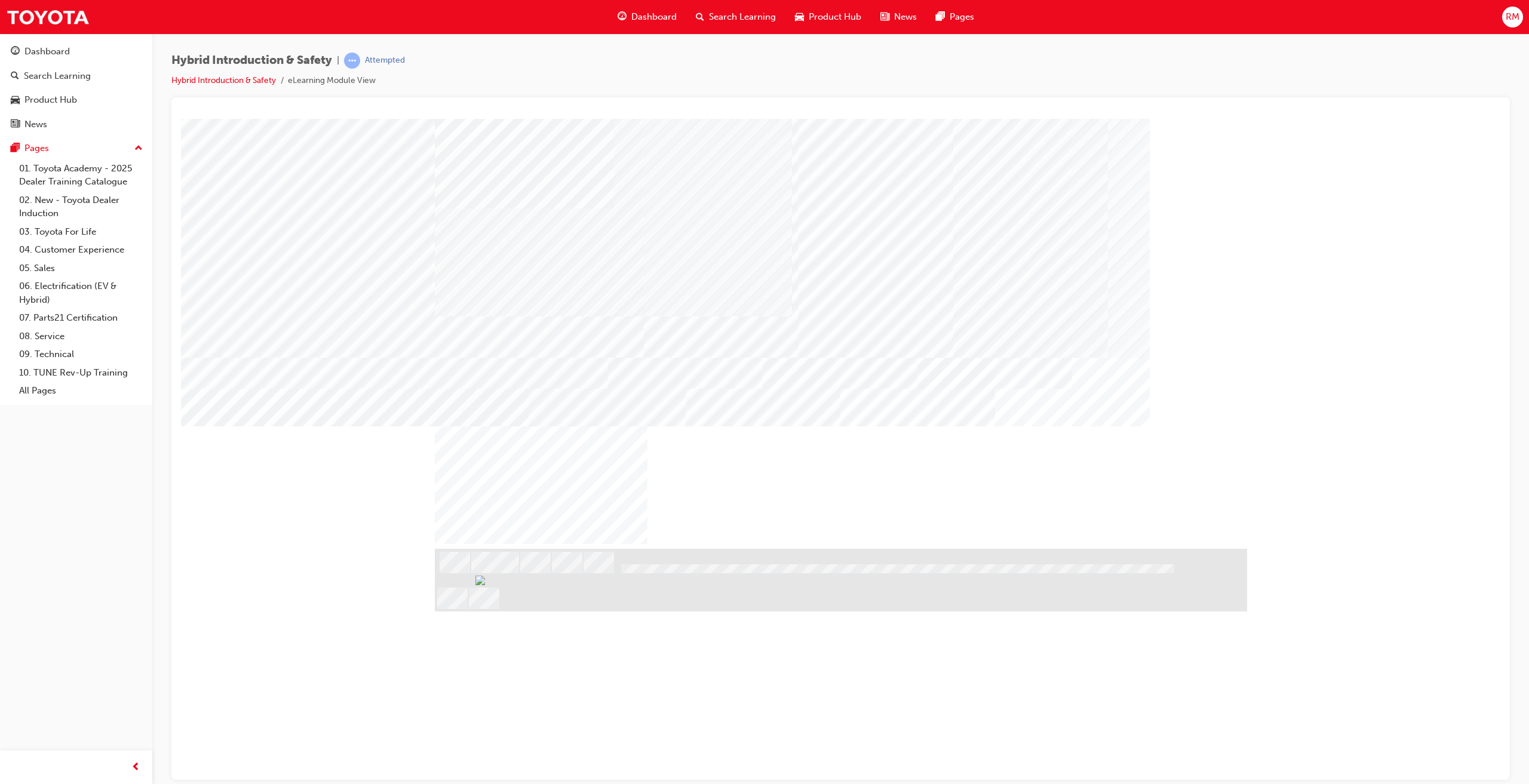
click at [571, 591] on div "2001" at bounding box center [507, 604] width 145 height 25
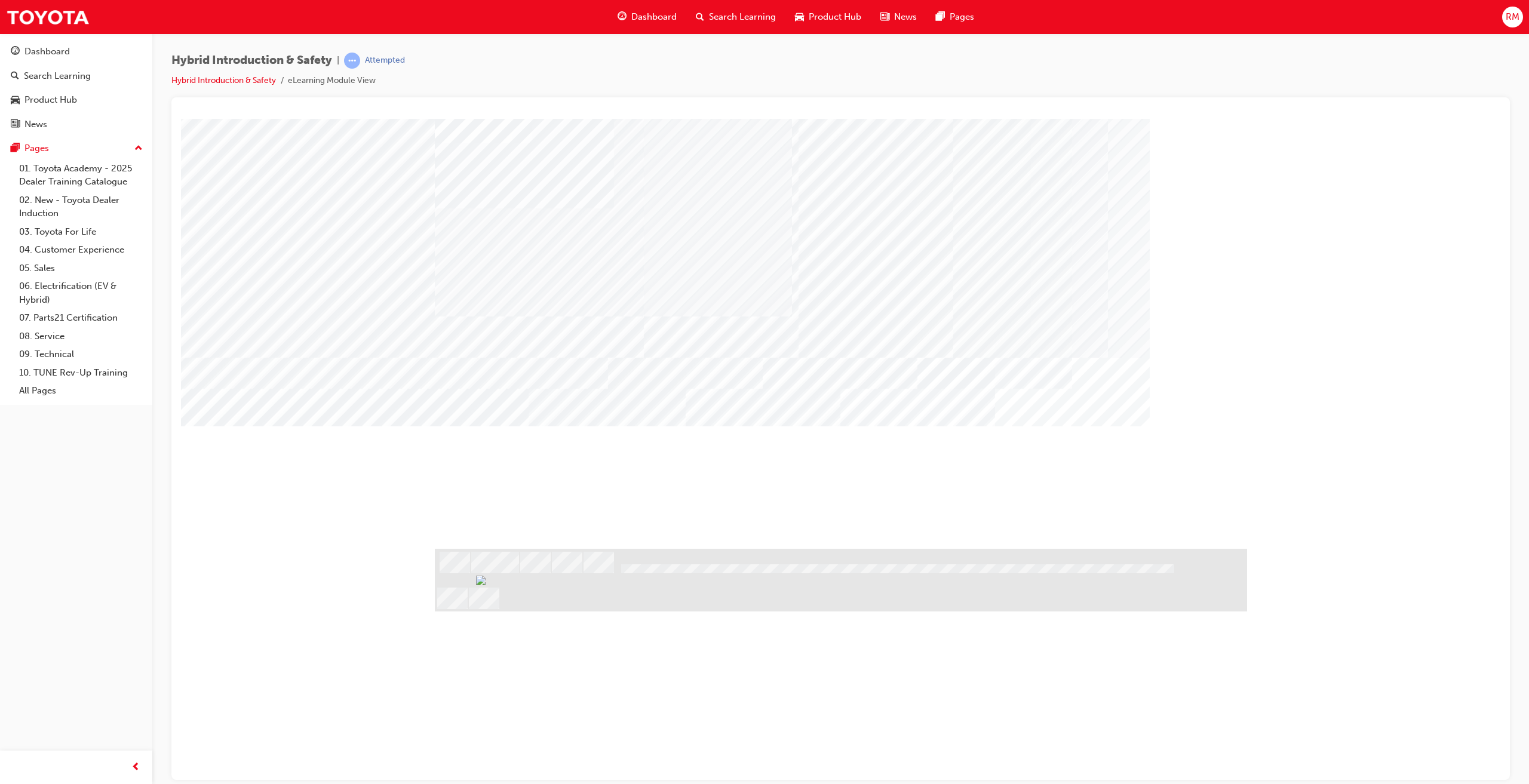
click at [578, 591] on div "2001" at bounding box center [507, 604] width 145 height 25
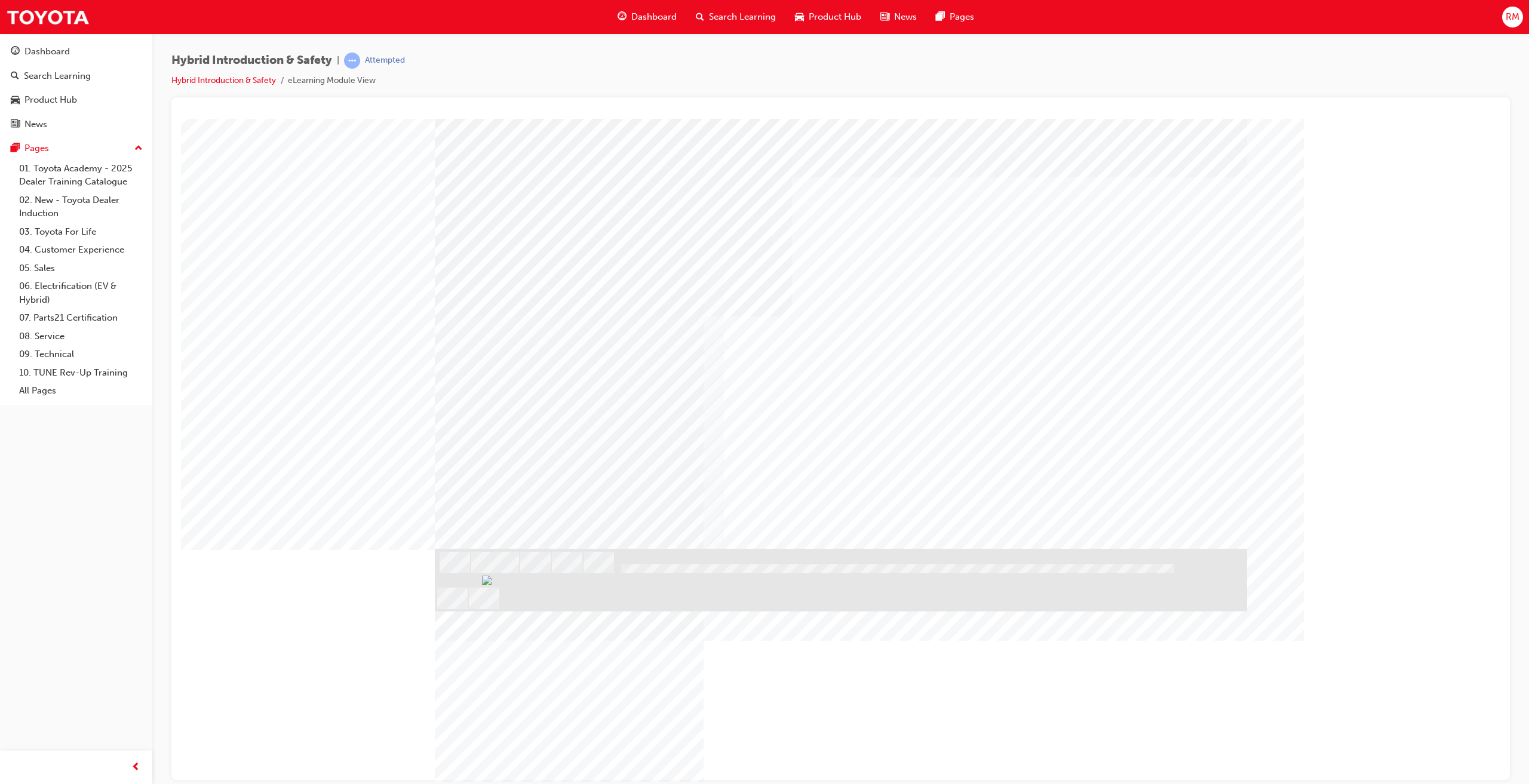
click at [609, 591] on div "Image" at bounding box center [535, 638] width 200 height 94
click at [574, 591] on div "Image" at bounding box center [535, 638] width 200 height 94
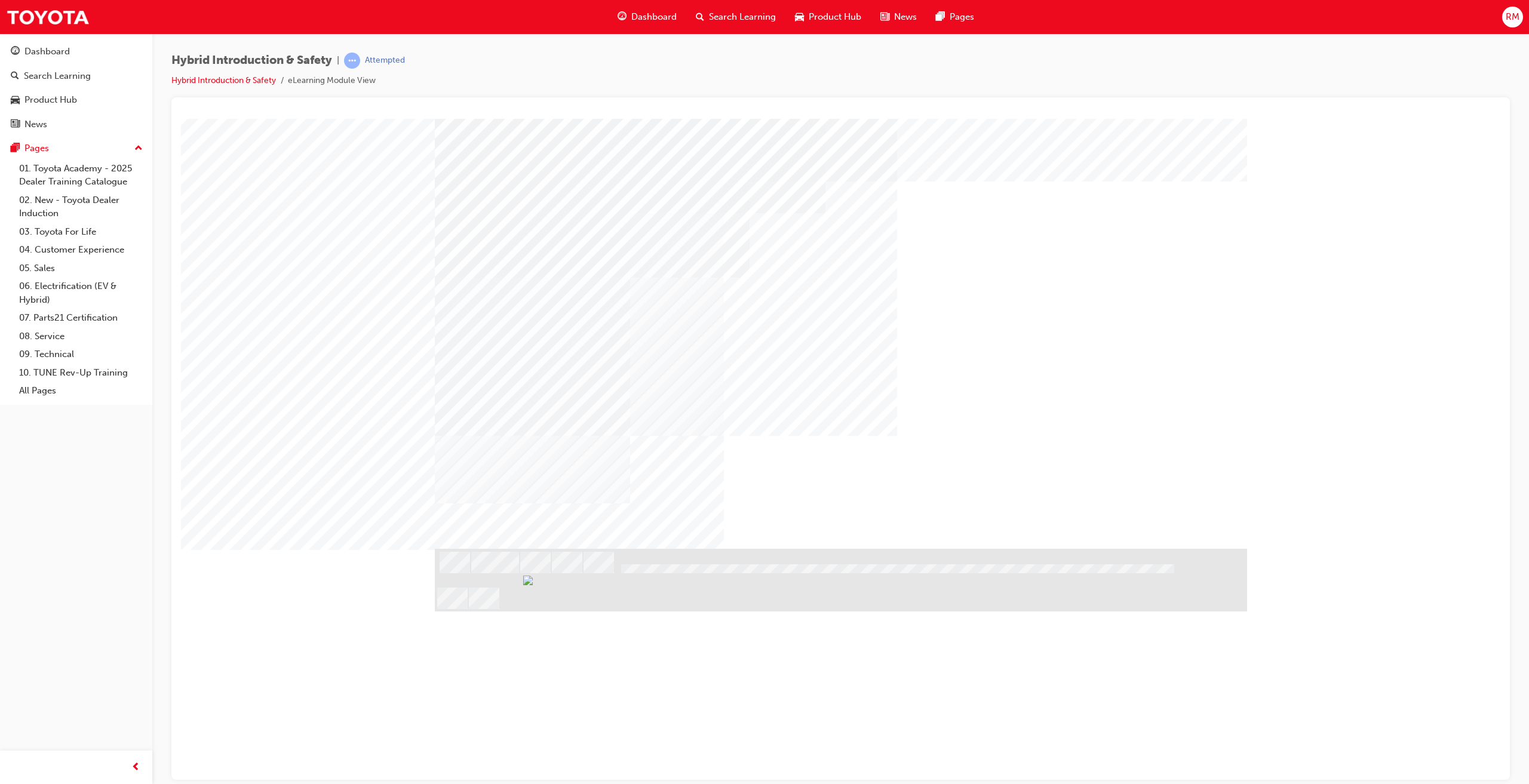
drag, startPoint x: 1002, startPoint y: 426, endPoint x: 1010, endPoint y: 450, distance: 25.3
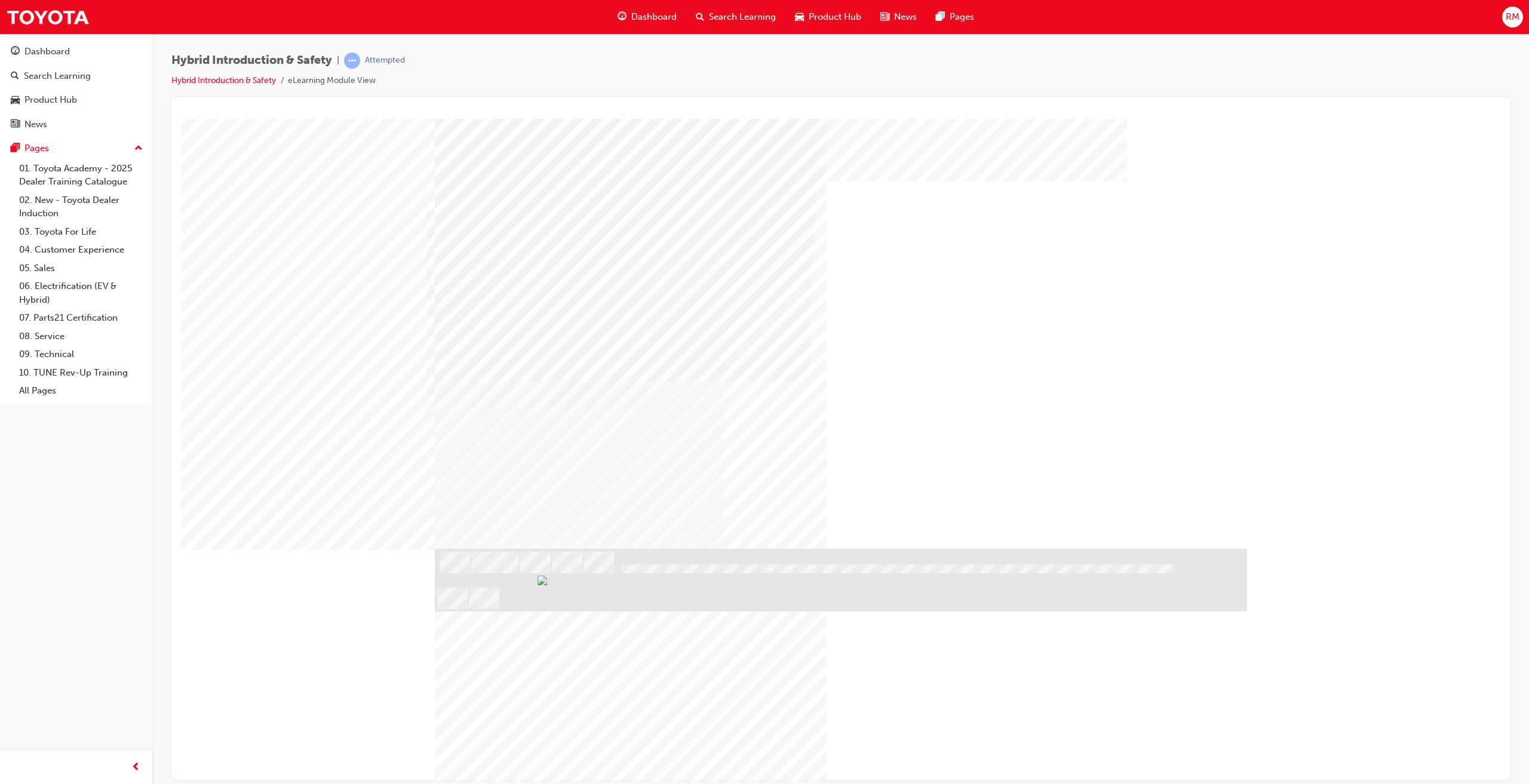
click at [510, 570] on div "NEXT Trigger this button to go to the next slide" at bounding box center [472, 580] width 75 height 22
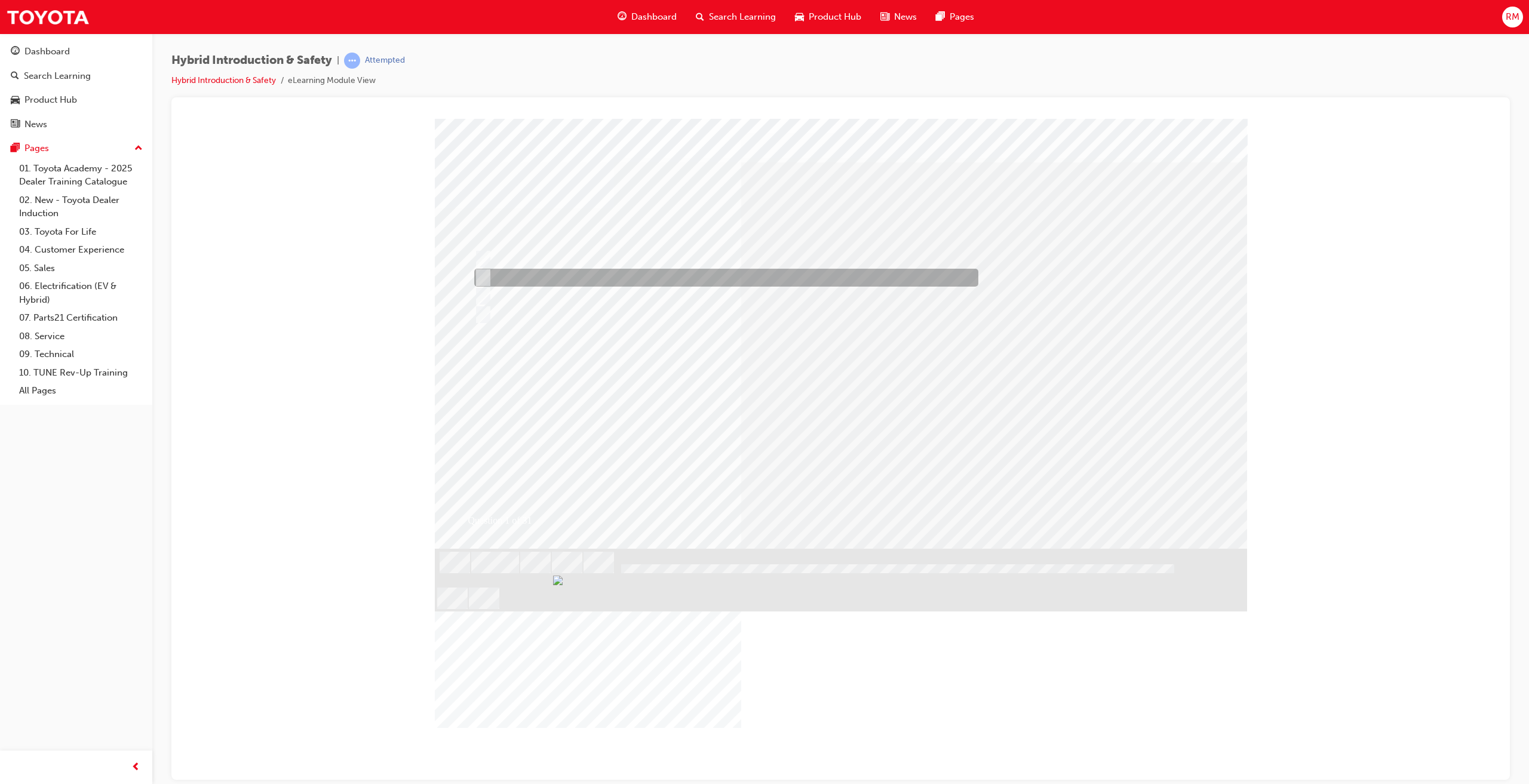
click at [489, 276] on div at bounding box center [723, 277] width 504 height 18
radio input "true"
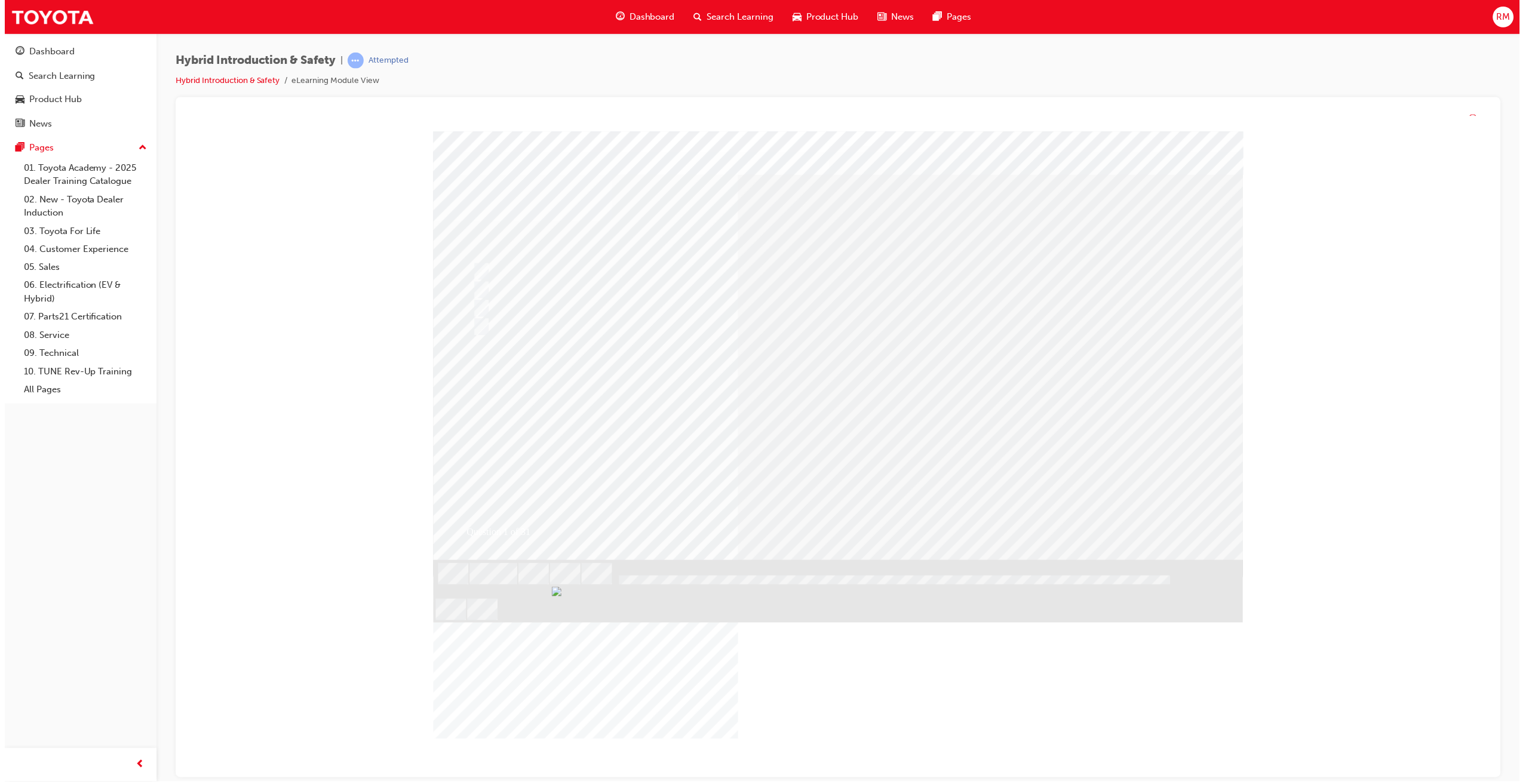
click at [843, 497] on div "Question 1 of 31" at bounding box center [839, 347] width 812 height 430
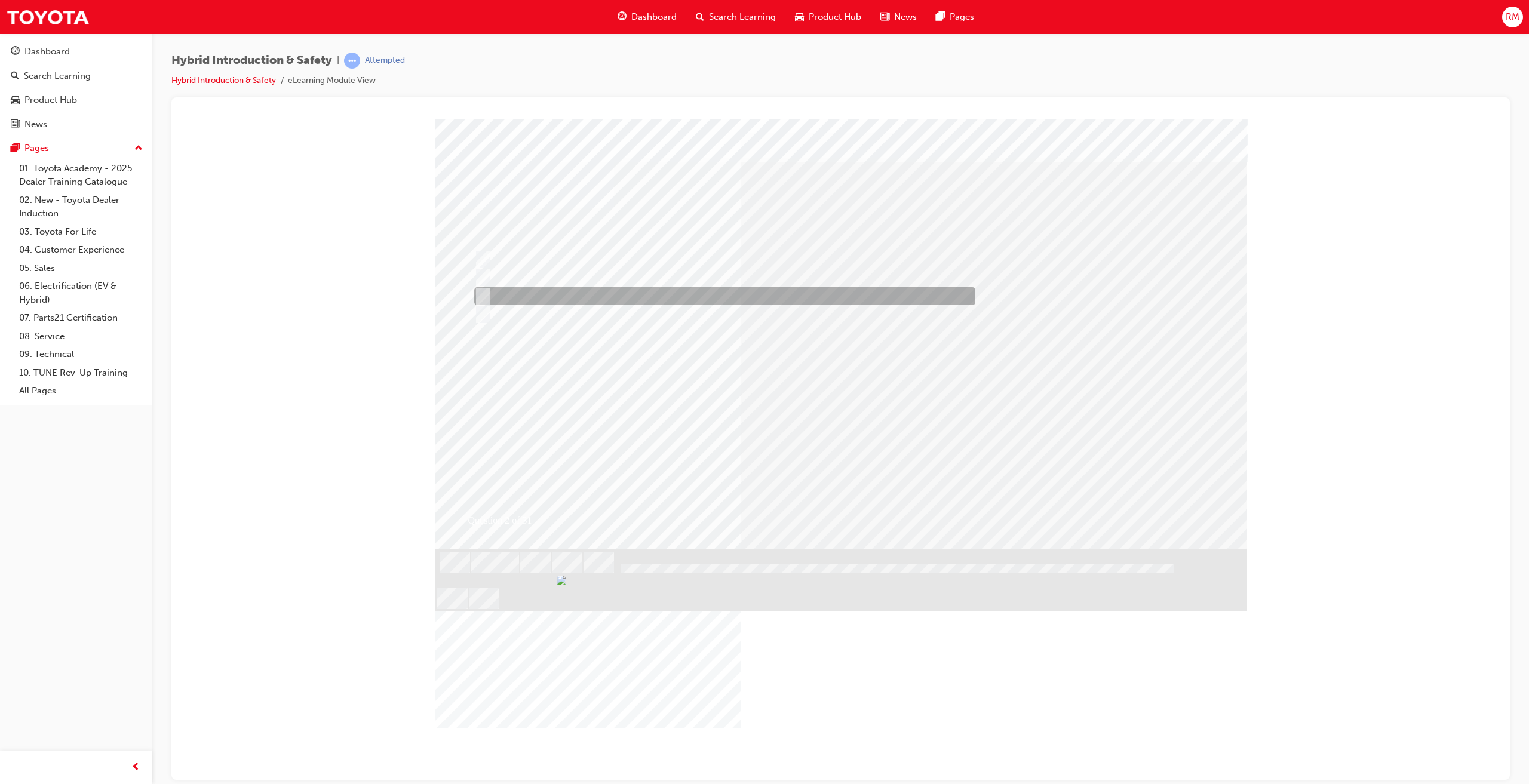
click at [524, 296] on div at bounding box center [722, 296] width 501 height 18
radio input "true"
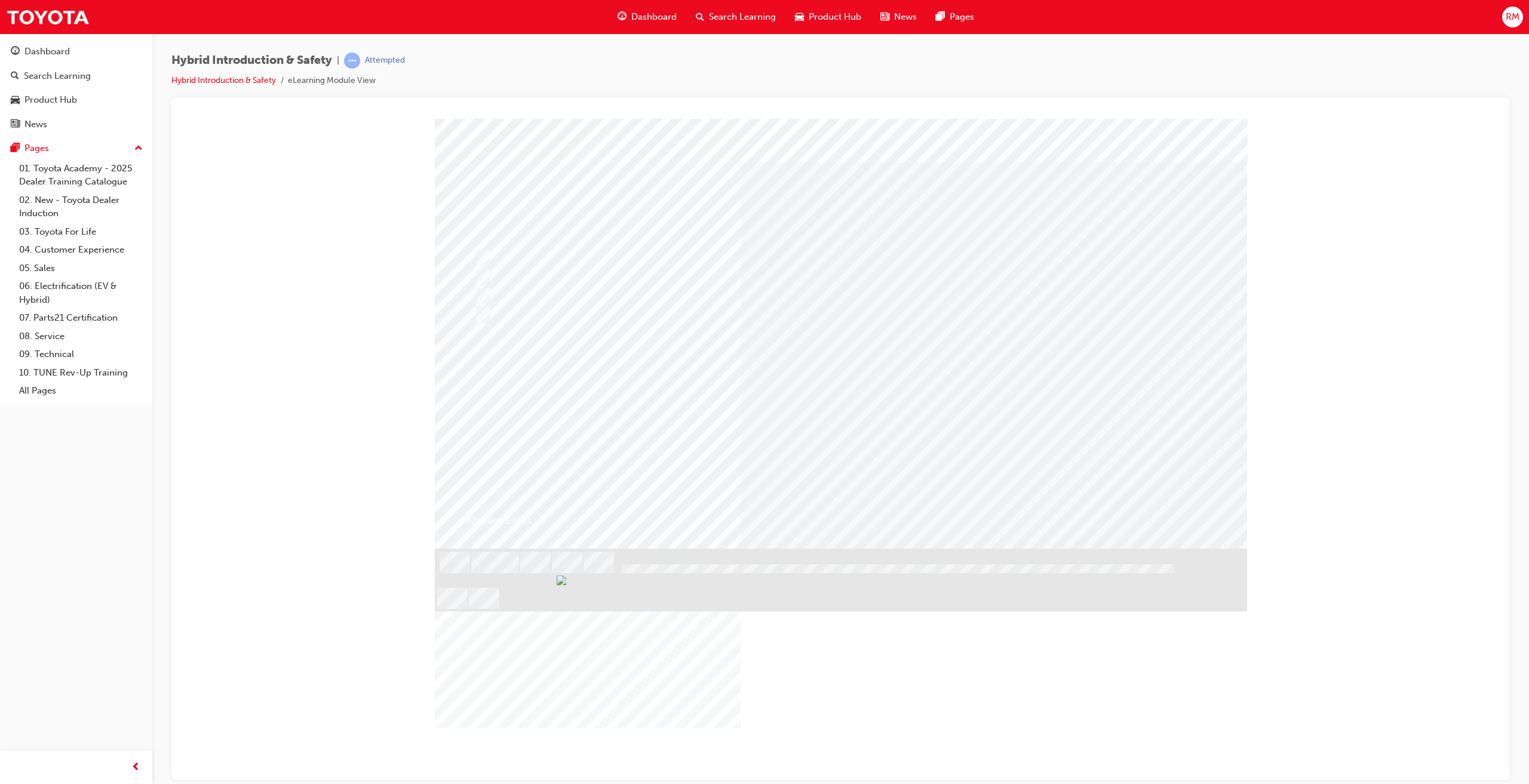
click at [500, 279] on div at bounding box center [722, 277] width 501 height 18
radio input "true"
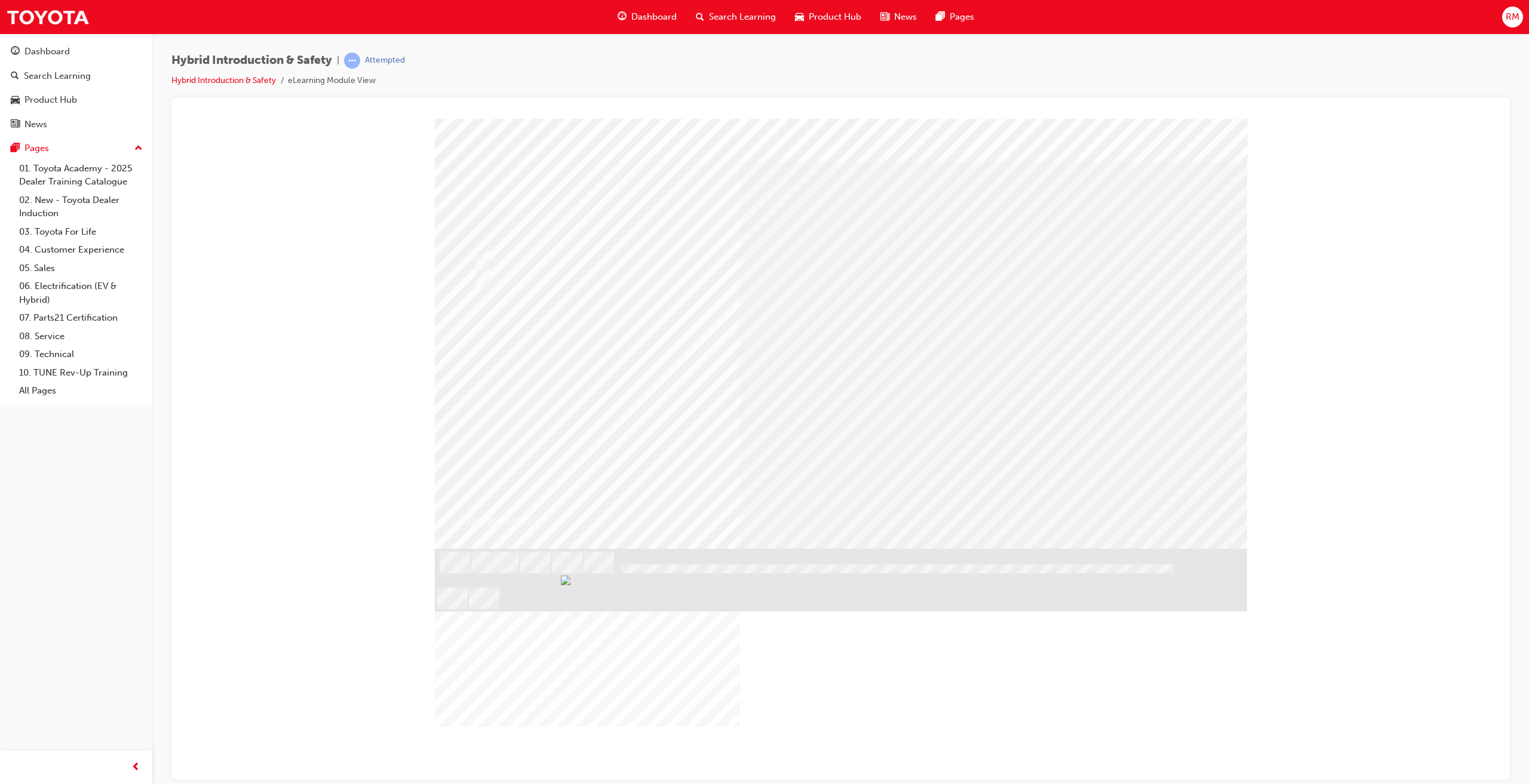
click at [477, 280] on input "False" at bounding box center [481, 277] width 13 height 13
radio input "true"
click at [843, 548] on div "Image" at bounding box center [841, 763] width 812 height 430
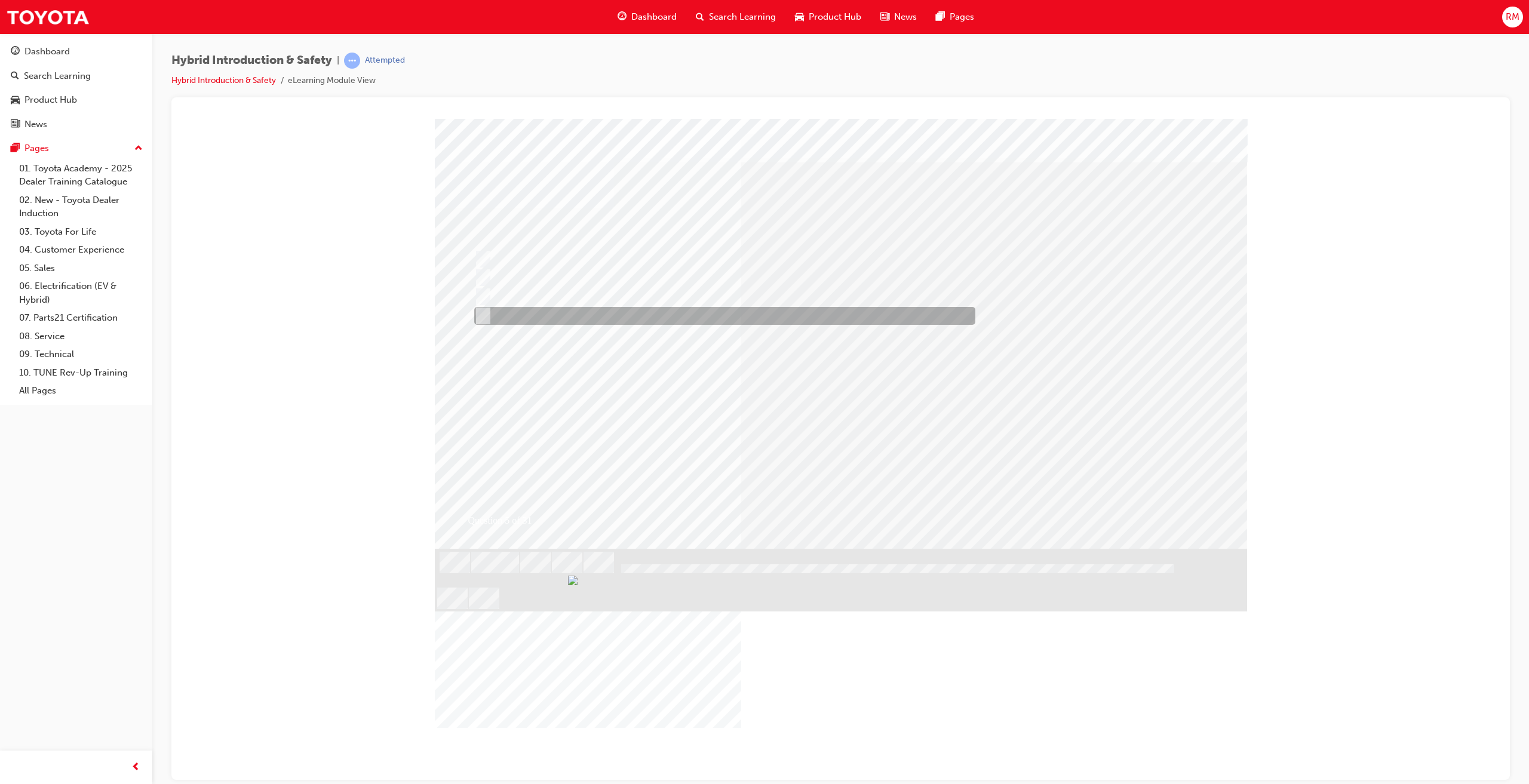
click at [595, 318] on div at bounding box center [722, 316] width 501 height 18
checkbox input "true"
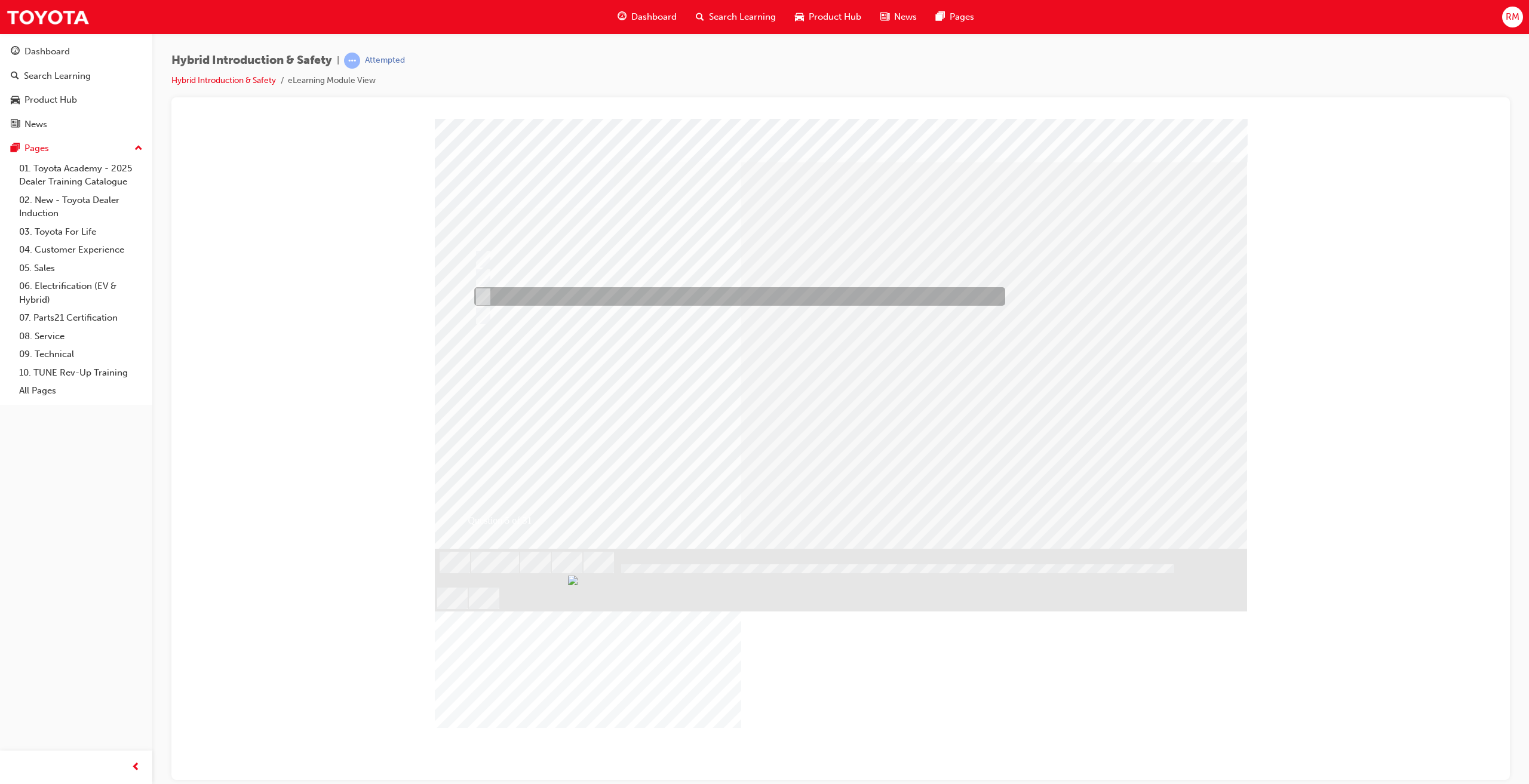
click at [596, 300] on div at bounding box center [737, 296] width 531 height 19
checkbox input "true"
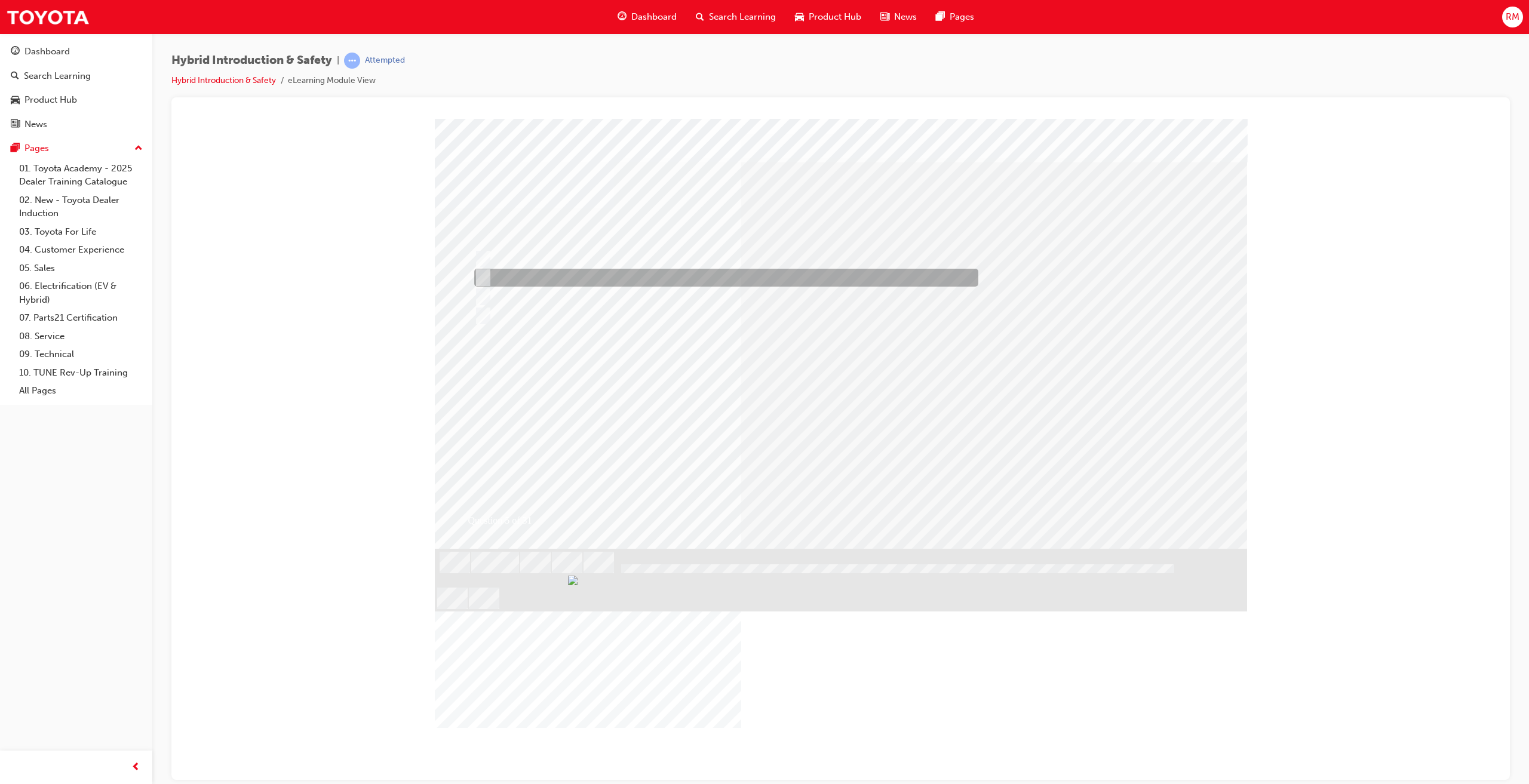
click at [598, 280] on div at bounding box center [723, 277] width 504 height 18
checkbox input "true"
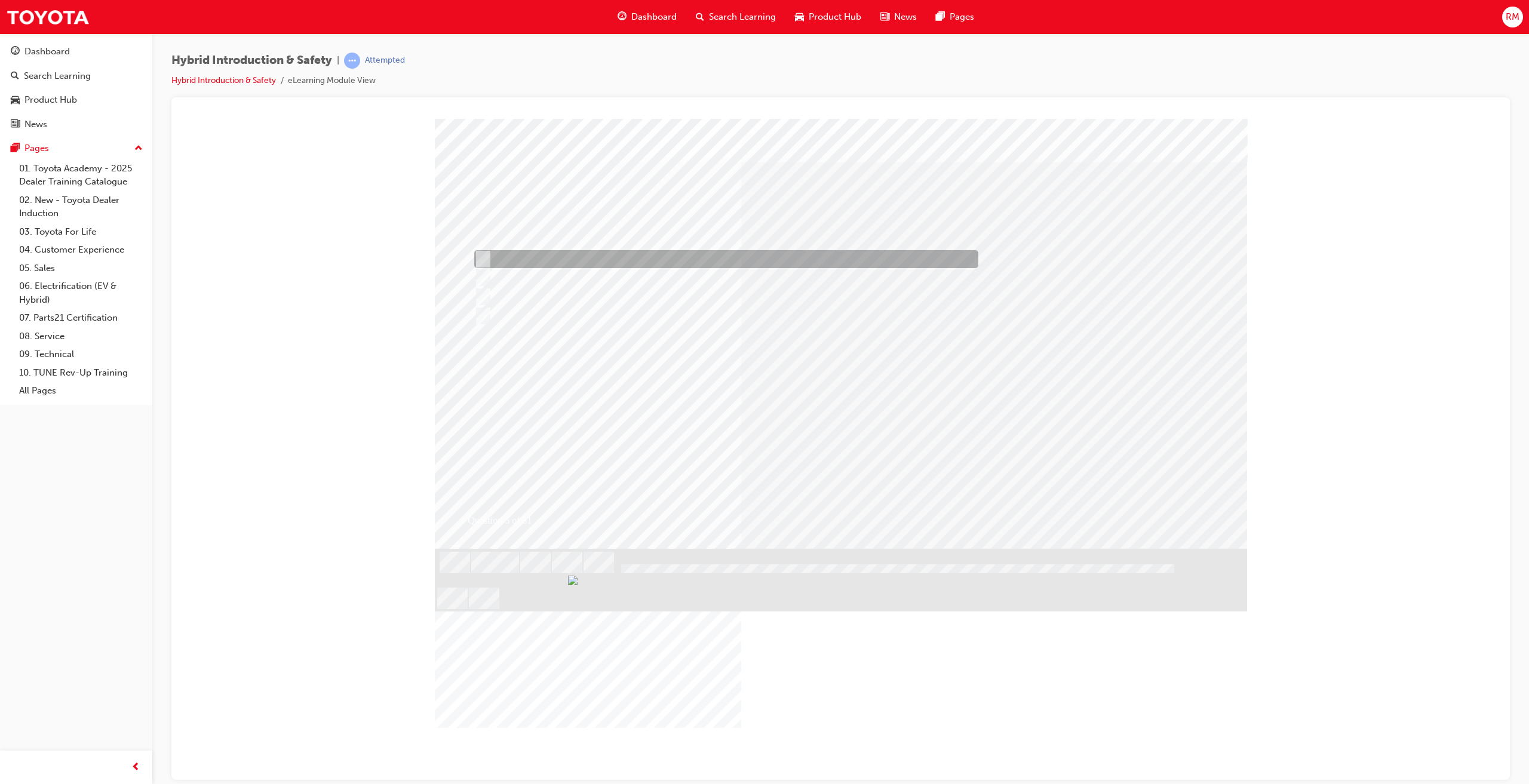
click at [602, 260] on div at bounding box center [723, 258] width 504 height 18
checkbox input "true"
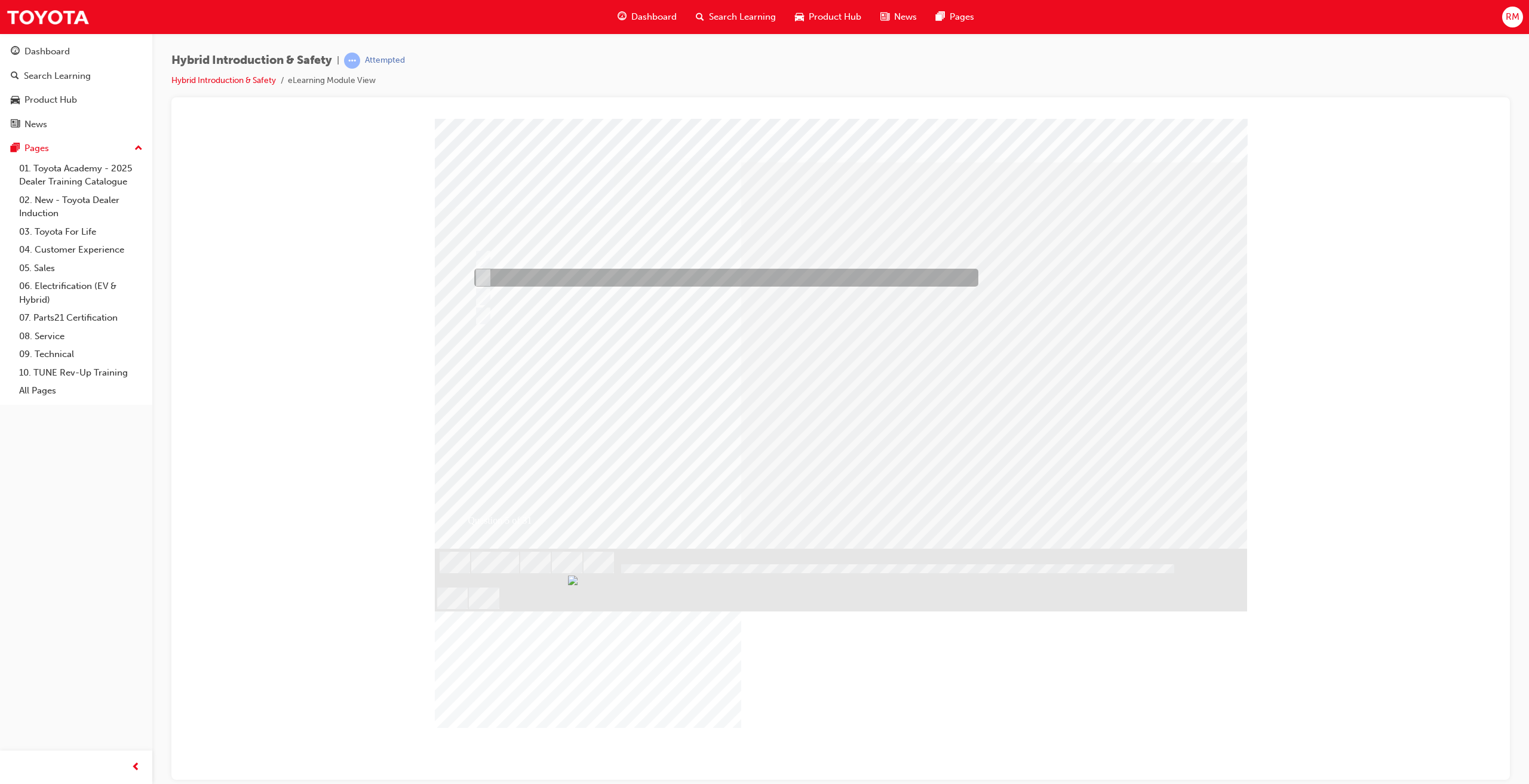
click at [744, 276] on div at bounding box center [723, 277] width 504 height 18
checkbox input "false"
click at [622, 278] on div at bounding box center [723, 277] width 504 height 18
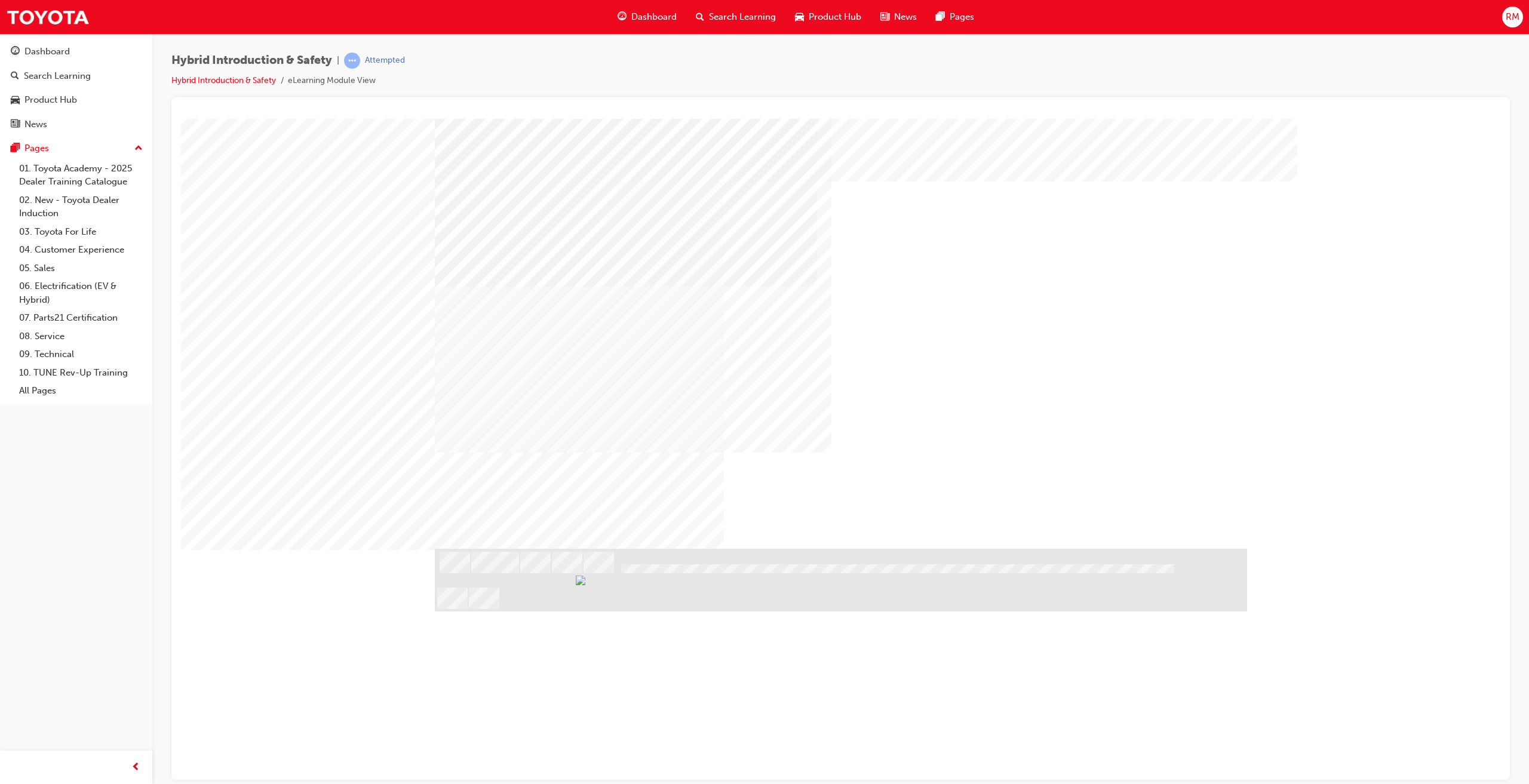
click at [510, 647] on div "NEXT Trigger this button to go to the next slide" at bounding box center [472, 658] width 75 height 22
click at [510, 570] on div "NEXT Trigger this button to go to the next slide" at bounding box center [472, 580] width 75 height 22
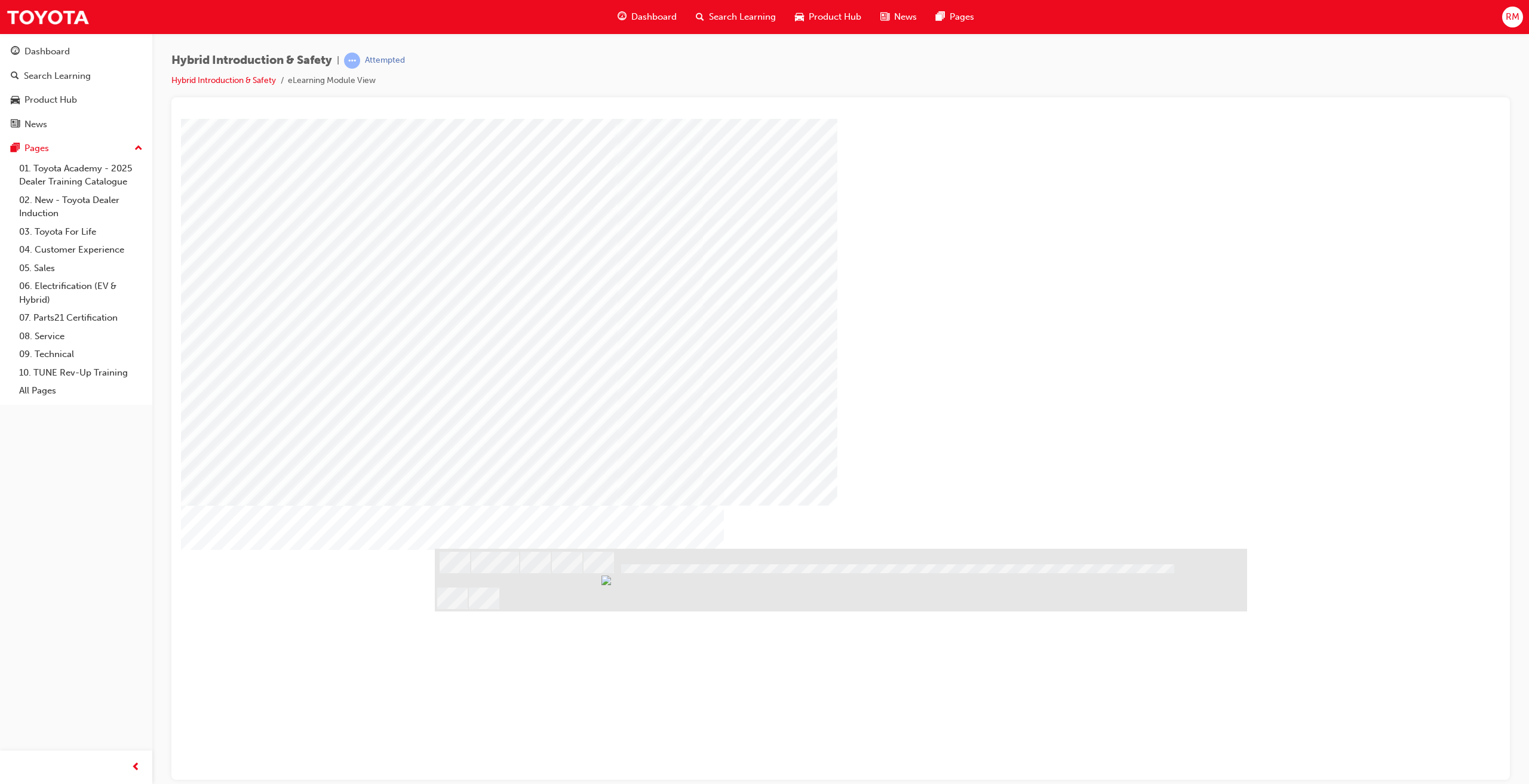
click at [510, 647] on div "NEXT Trigger this button to go to the next slide" at bounding box center [472, 658] width 75 height 22
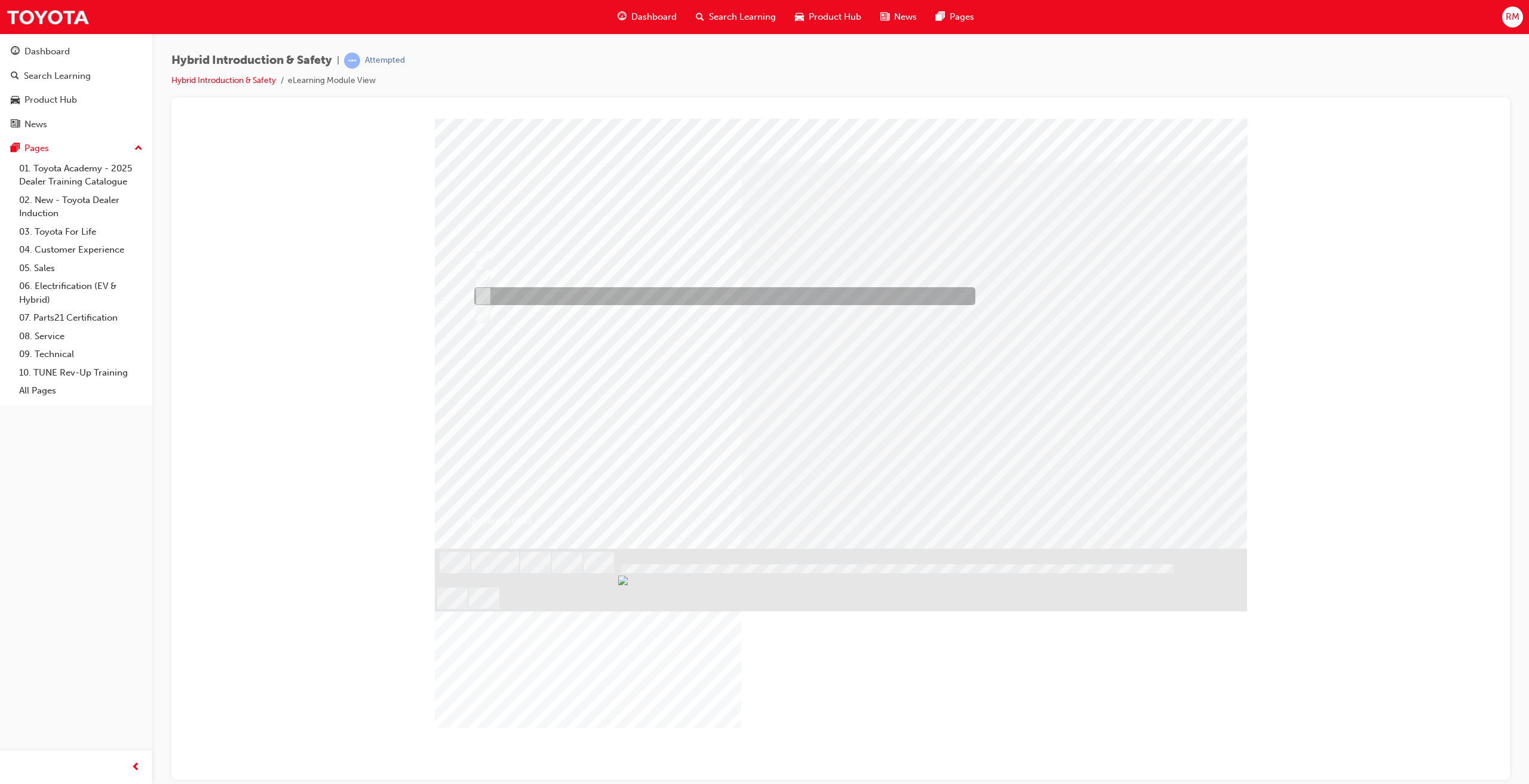
click at [543, 291] on div at bounding box center [722, 296] width 501 height 18
radio input "true"
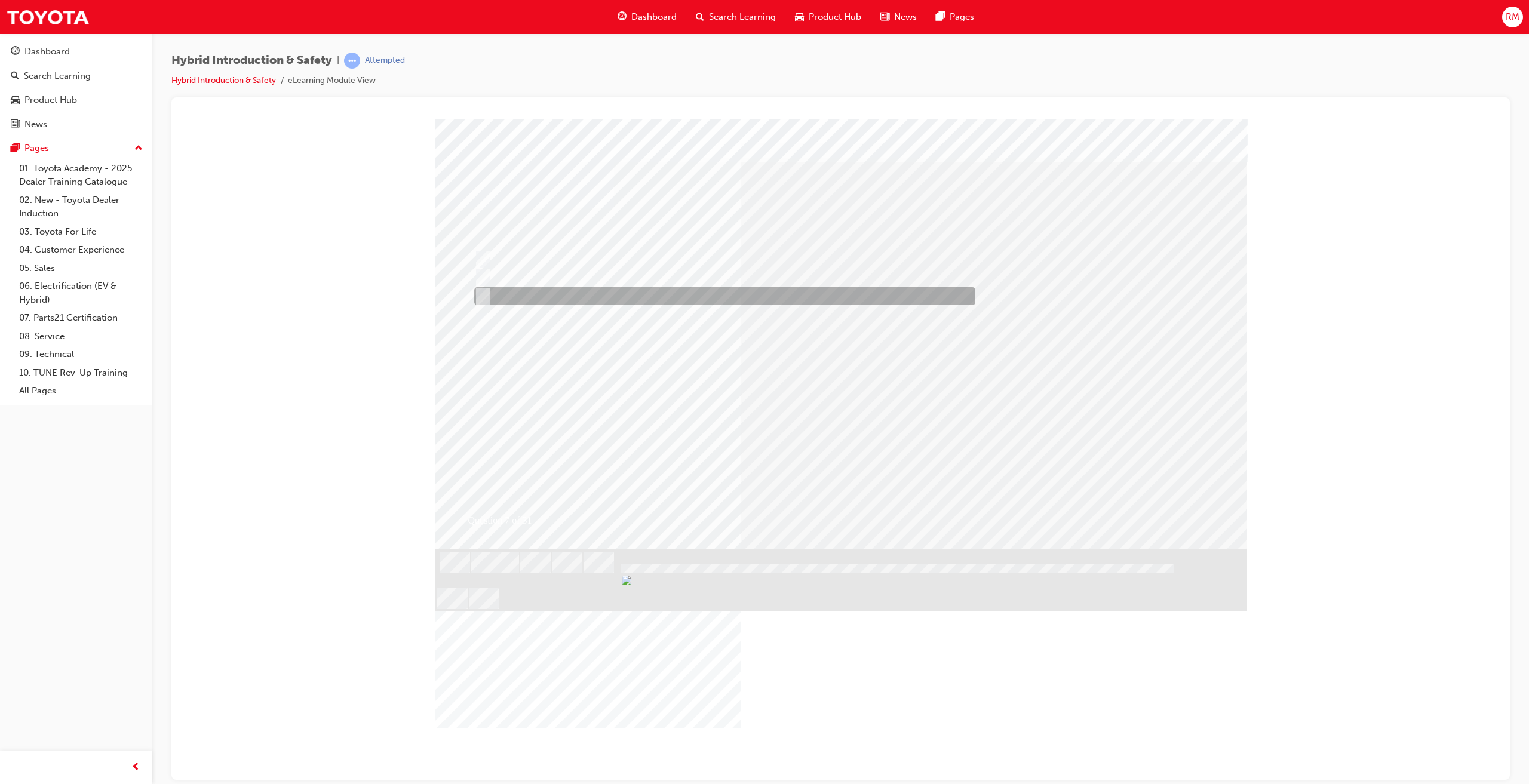
click at [611, 296] on div at bounding box center [722, 296] width 501 height 18
radio input "true"
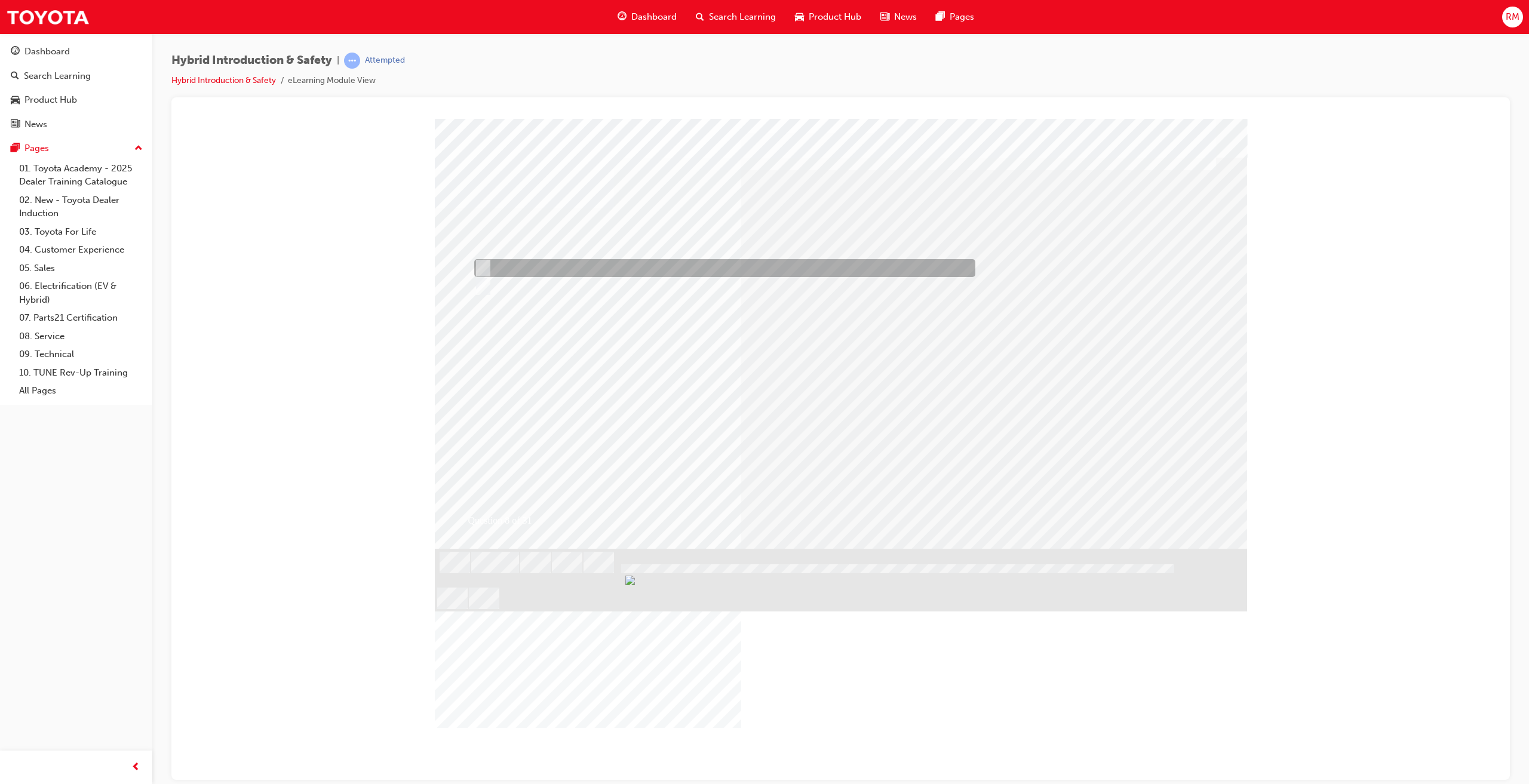
click at [509, 262] on div at bounding box center [722, 268] width 501 height 18
radio input "true"
drag, startPoint x: 852, startPoint y: 495, endPoint x: 846, endPoint y: 486, distance: 10.8
click at [851, 548] on div "Image" at bounding box center [841, 763] width 812 height 430
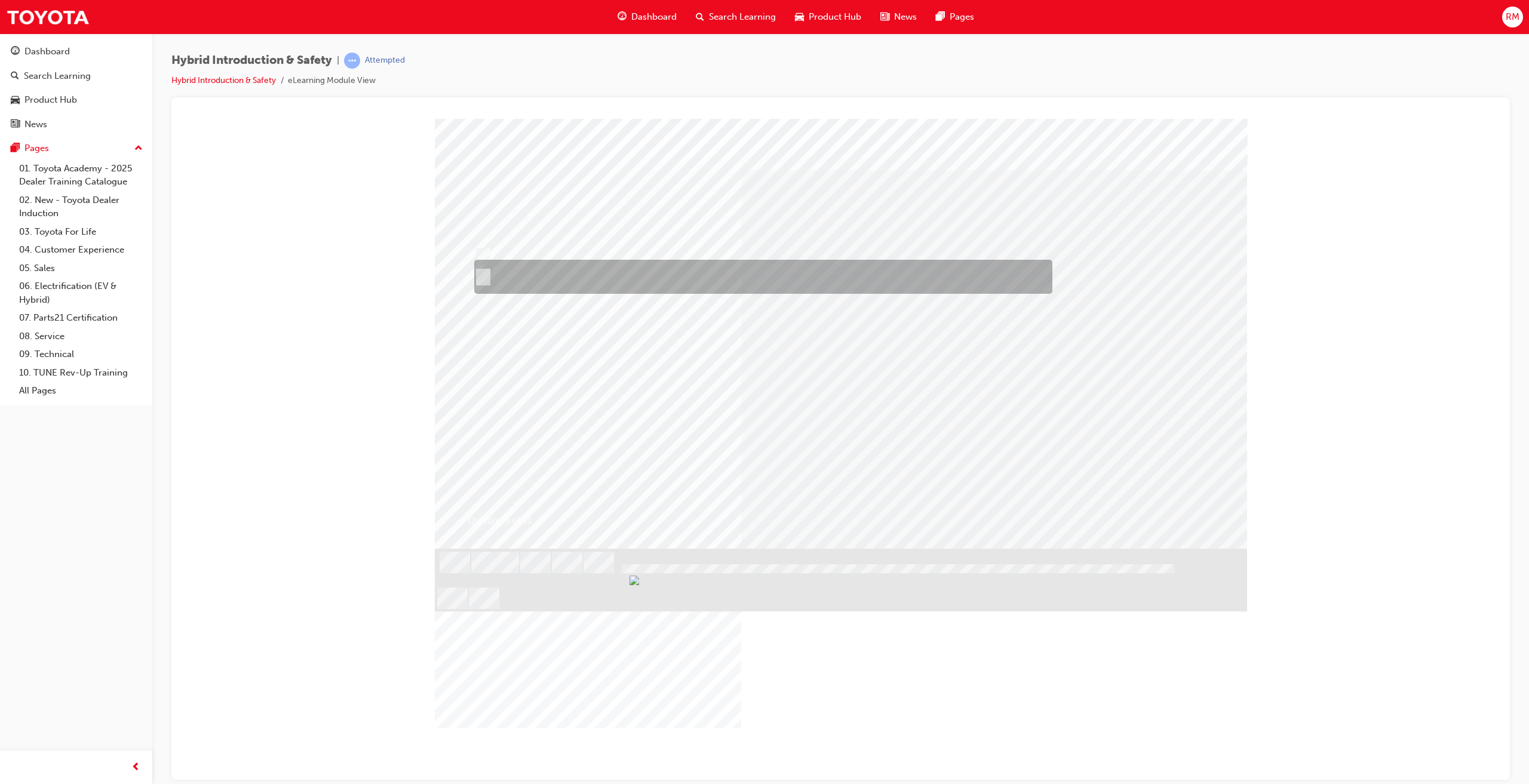
click at [565, 276] on div at bounding box center [760, 277] width 578 height 34
radio input "true"
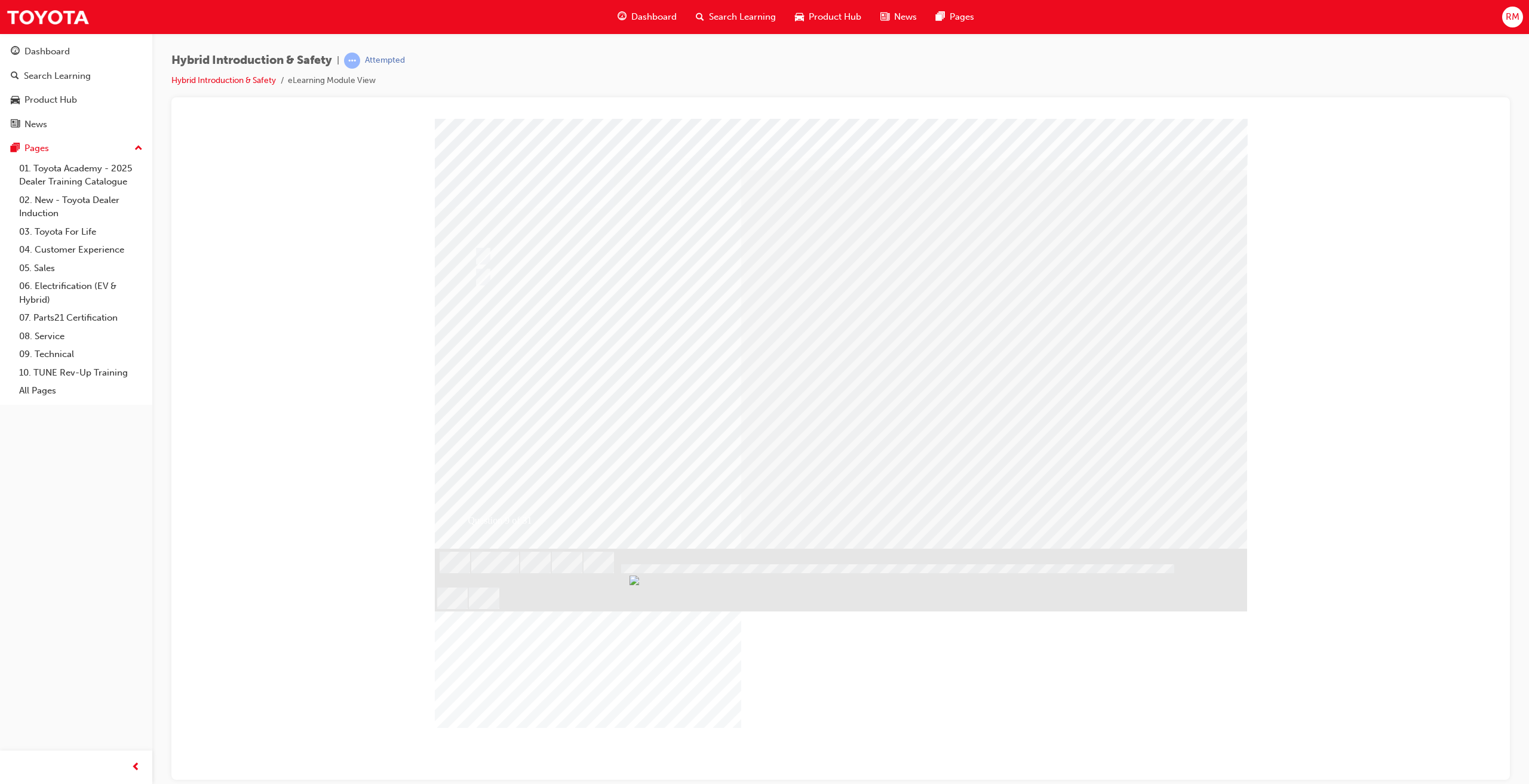
click at [556, 250] on div at bounding box center [722, 255] width 501 height 18
radio input "true"
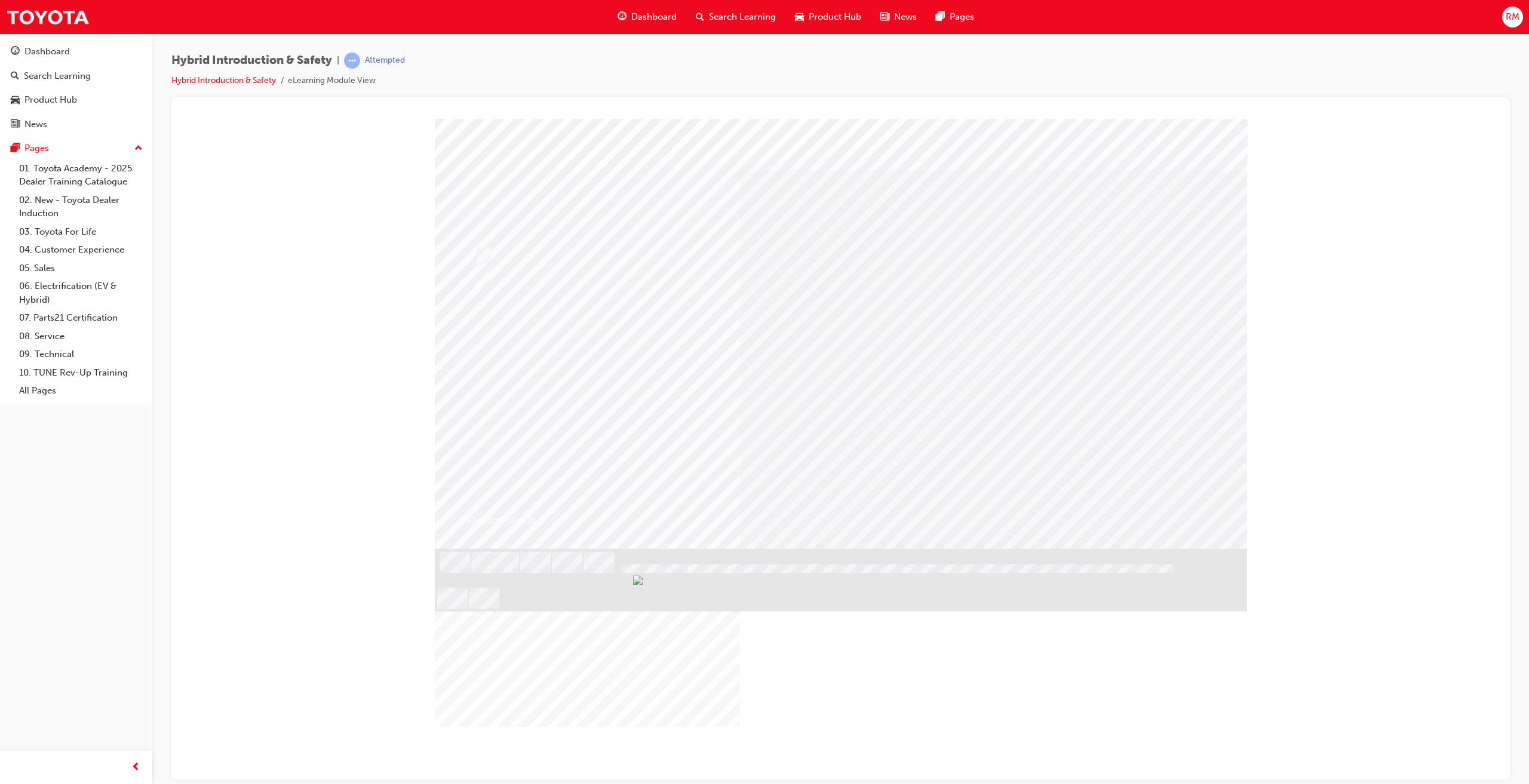
click at [564, 277] on div at bounding box center [722, 277] width 501 height 18
radio input "true"
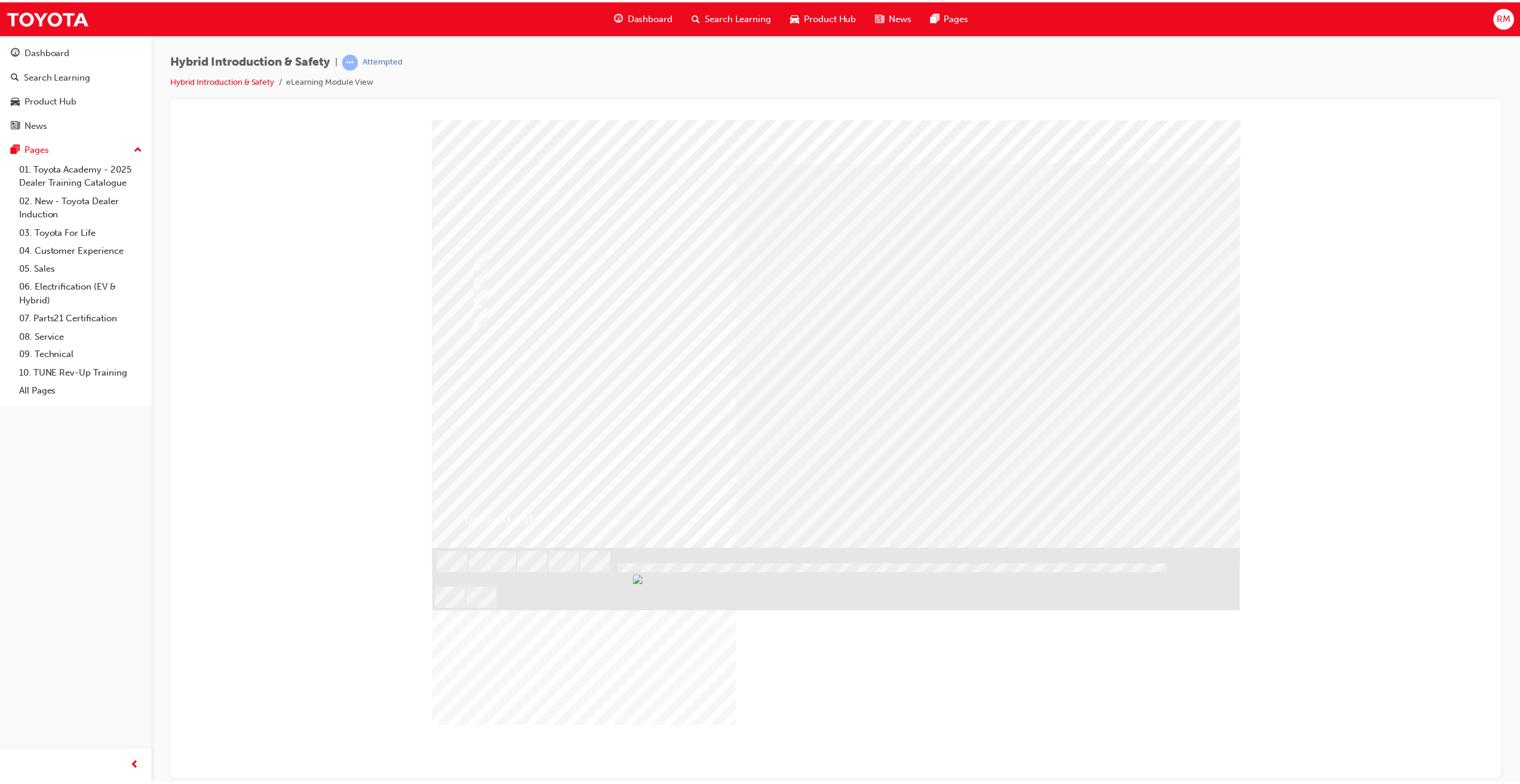
drag, startPoint x: 814, startPoint y: 449, endPoint x: 789, endPoint y: 409, distance: 47.2
